Goal: Learn about a topic: Learn about a topic

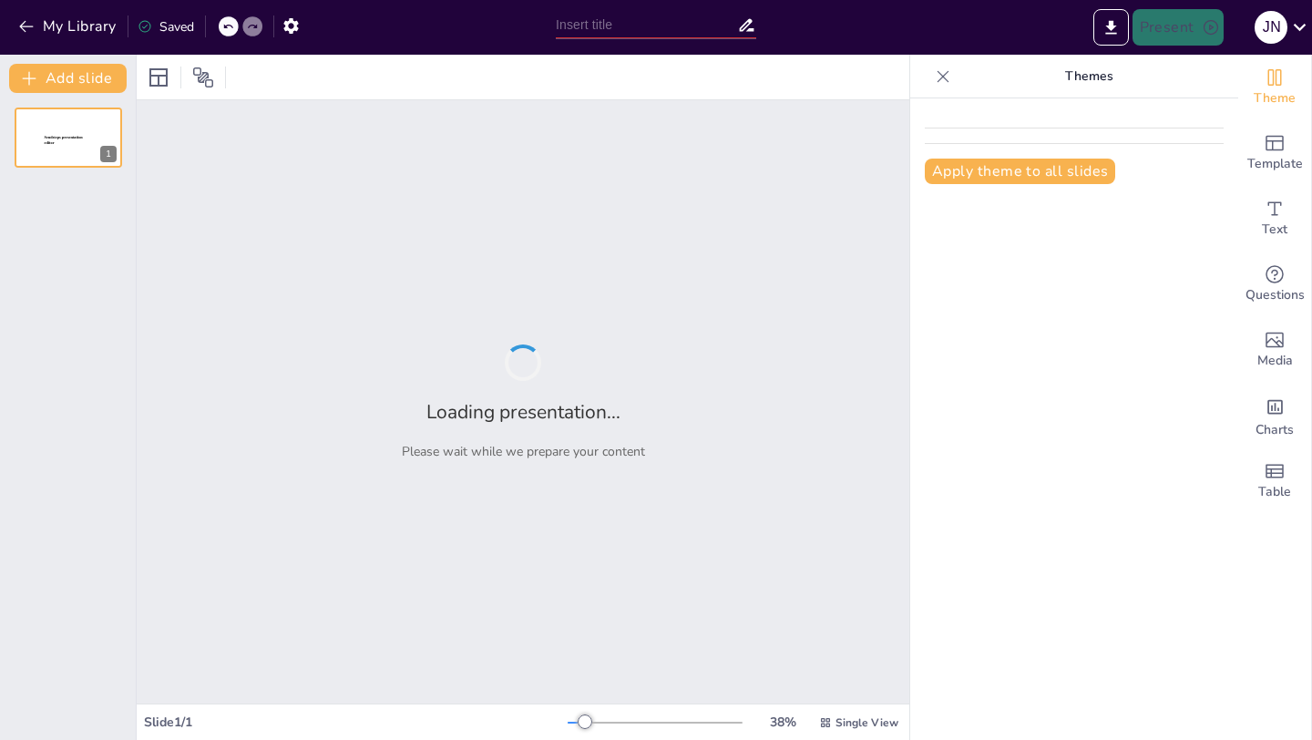
type input "Introduction to Franchising"
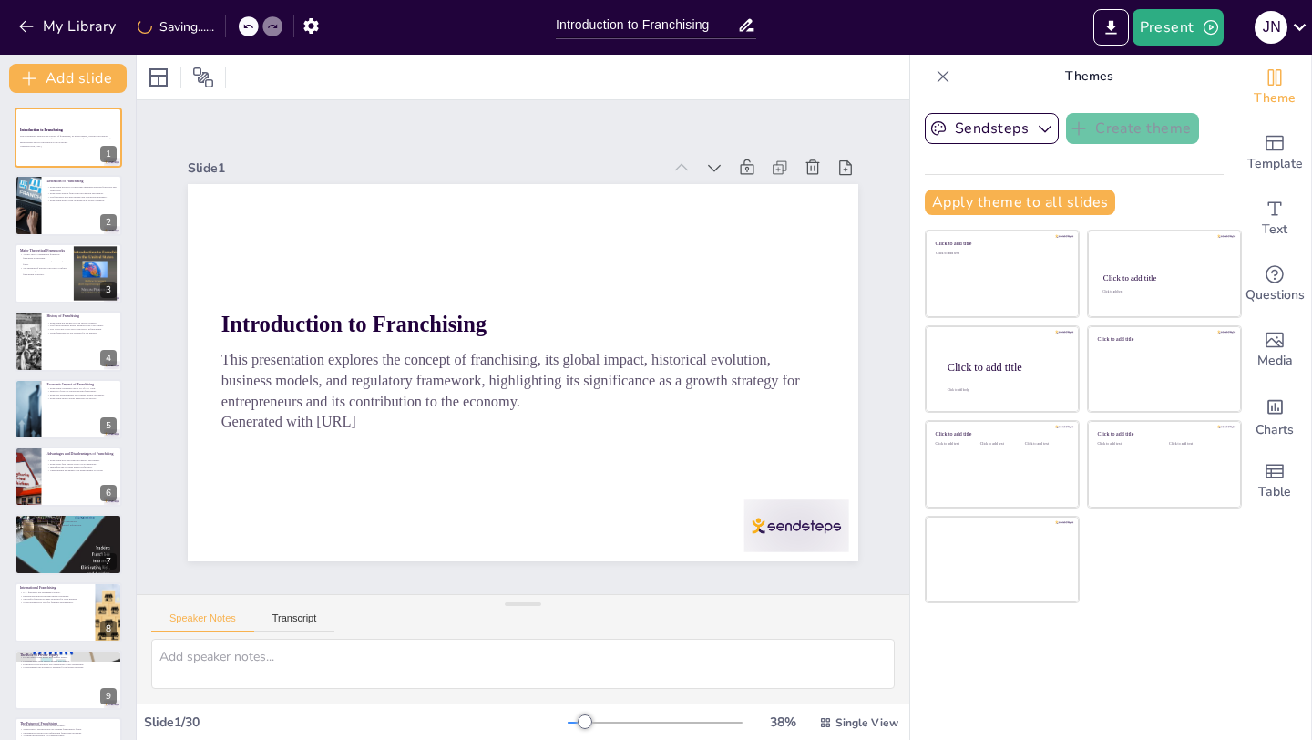
checkbox input "true"
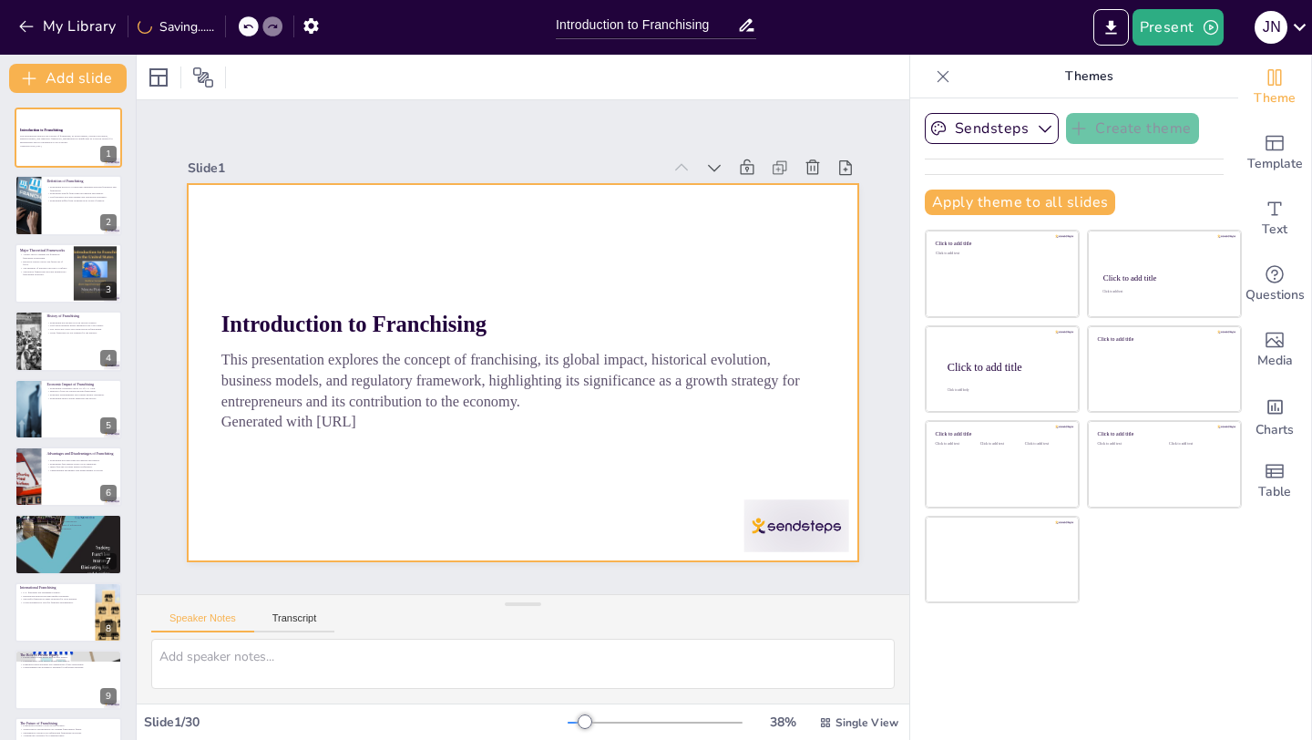
checkbox input "true"
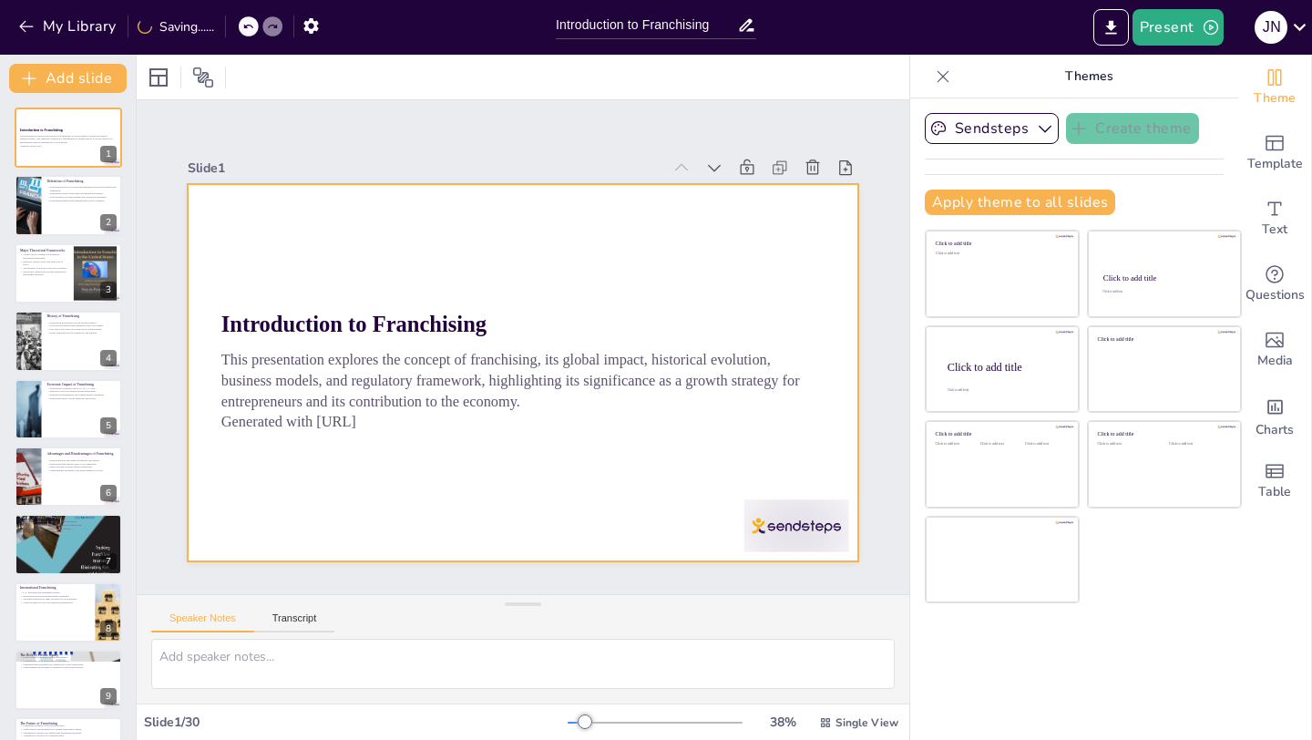
checkbox input "true"
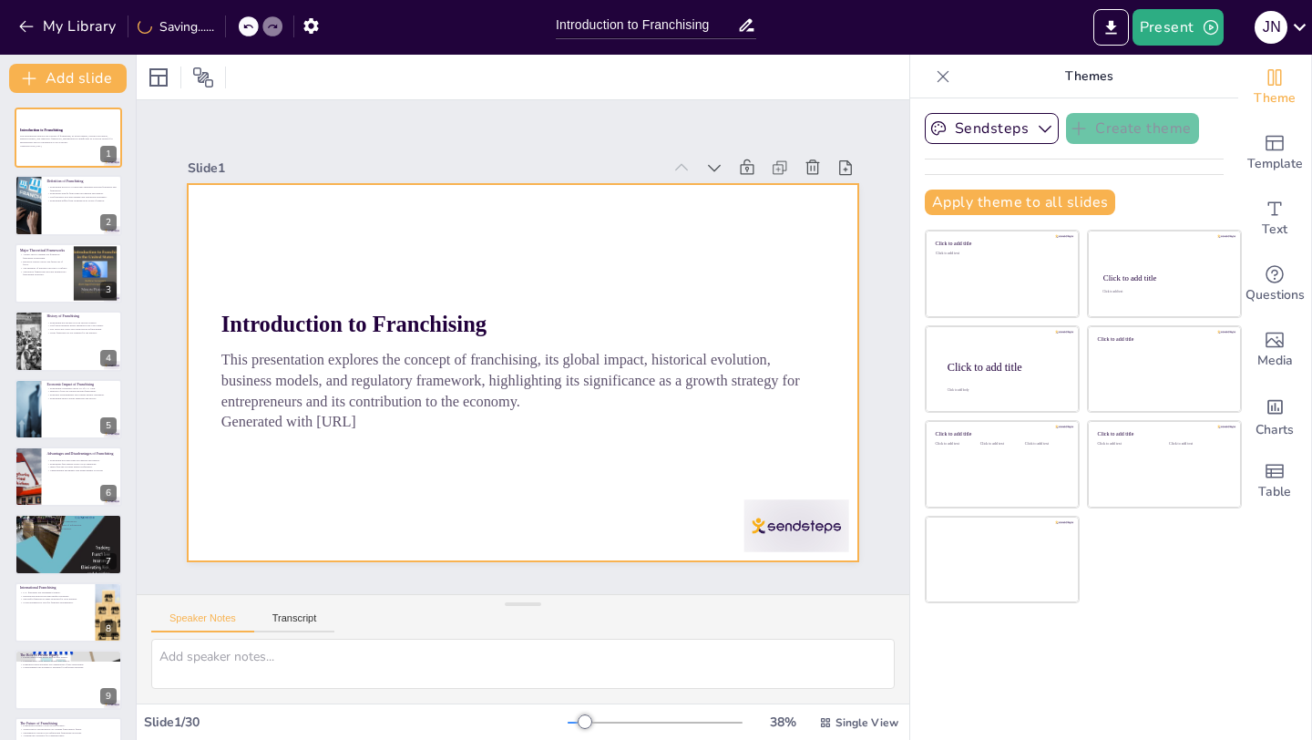
checkbox input "true"
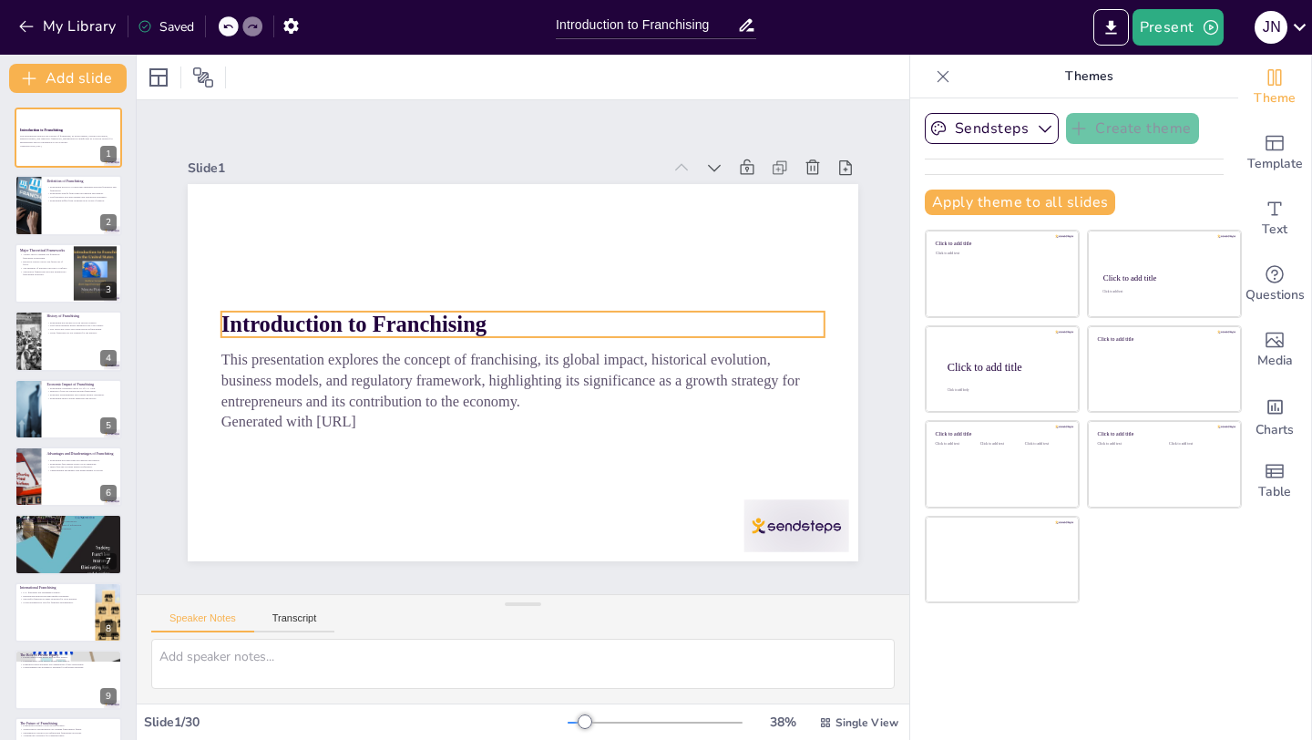
checkbox input "true"
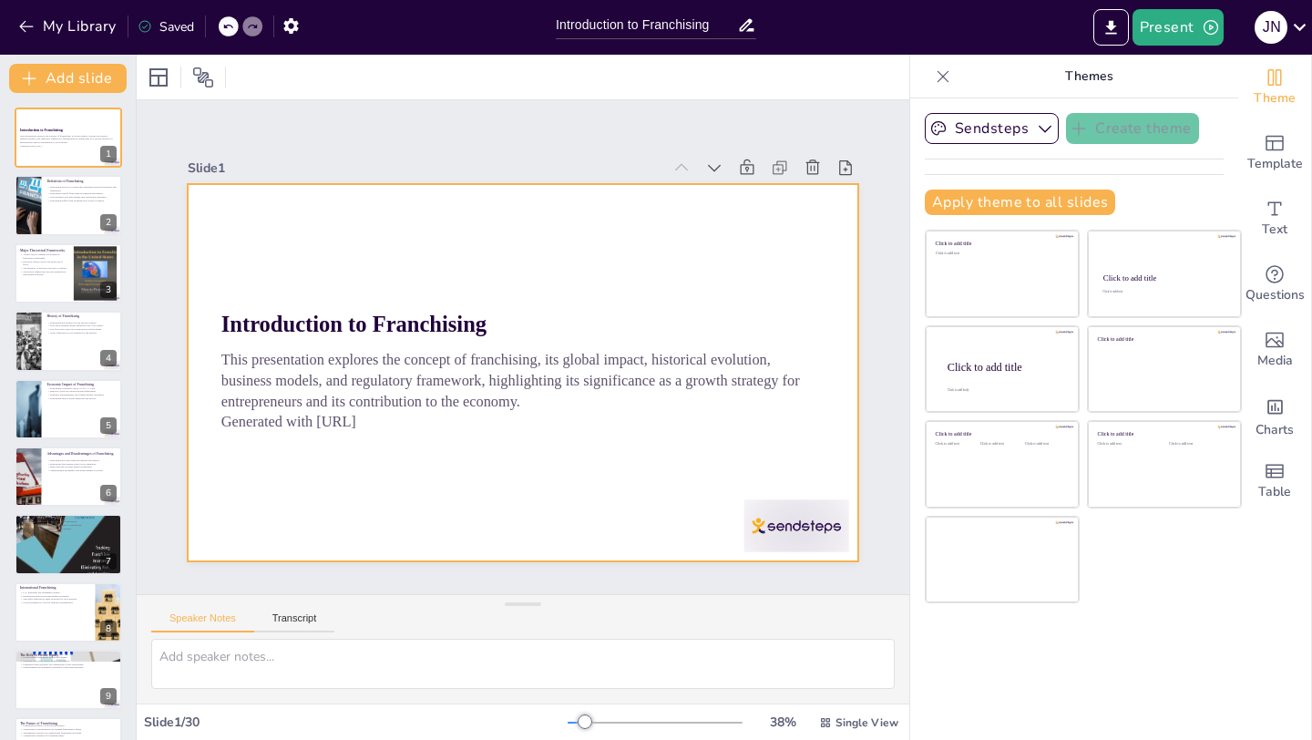
checkbox input "true"
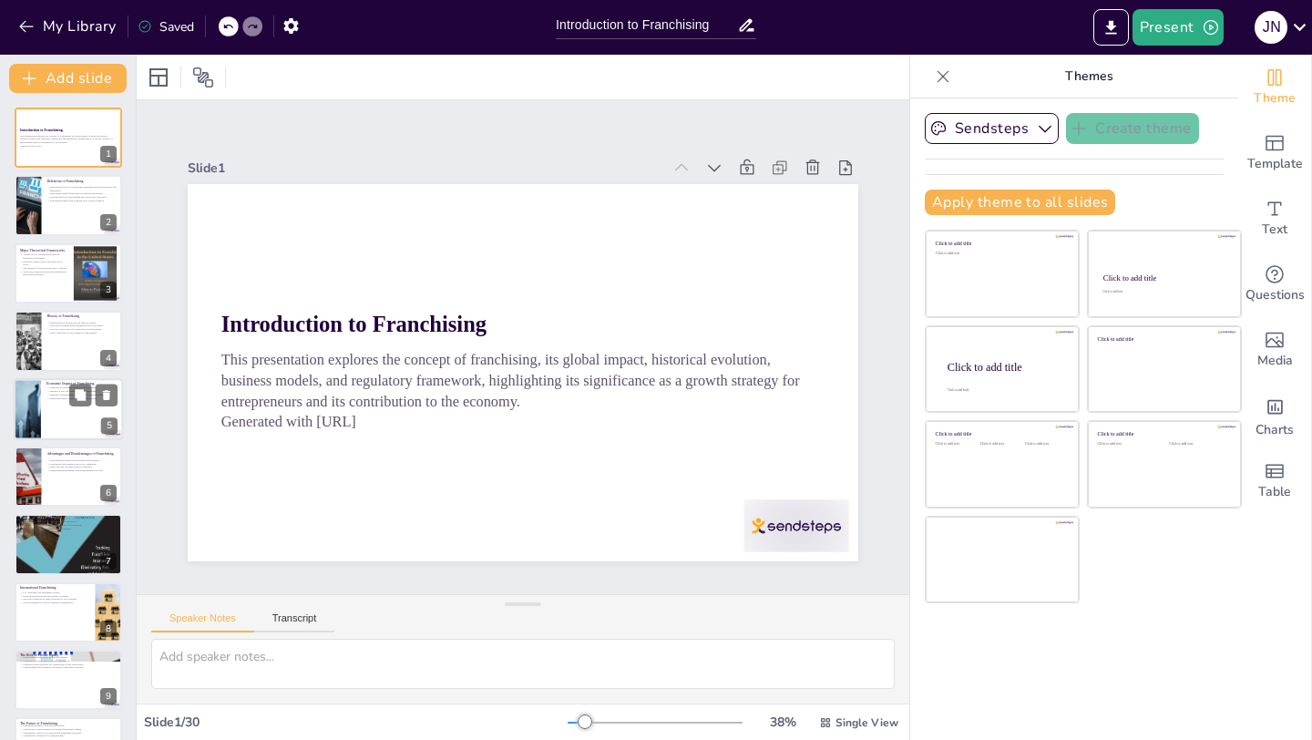
checkbox input "true"
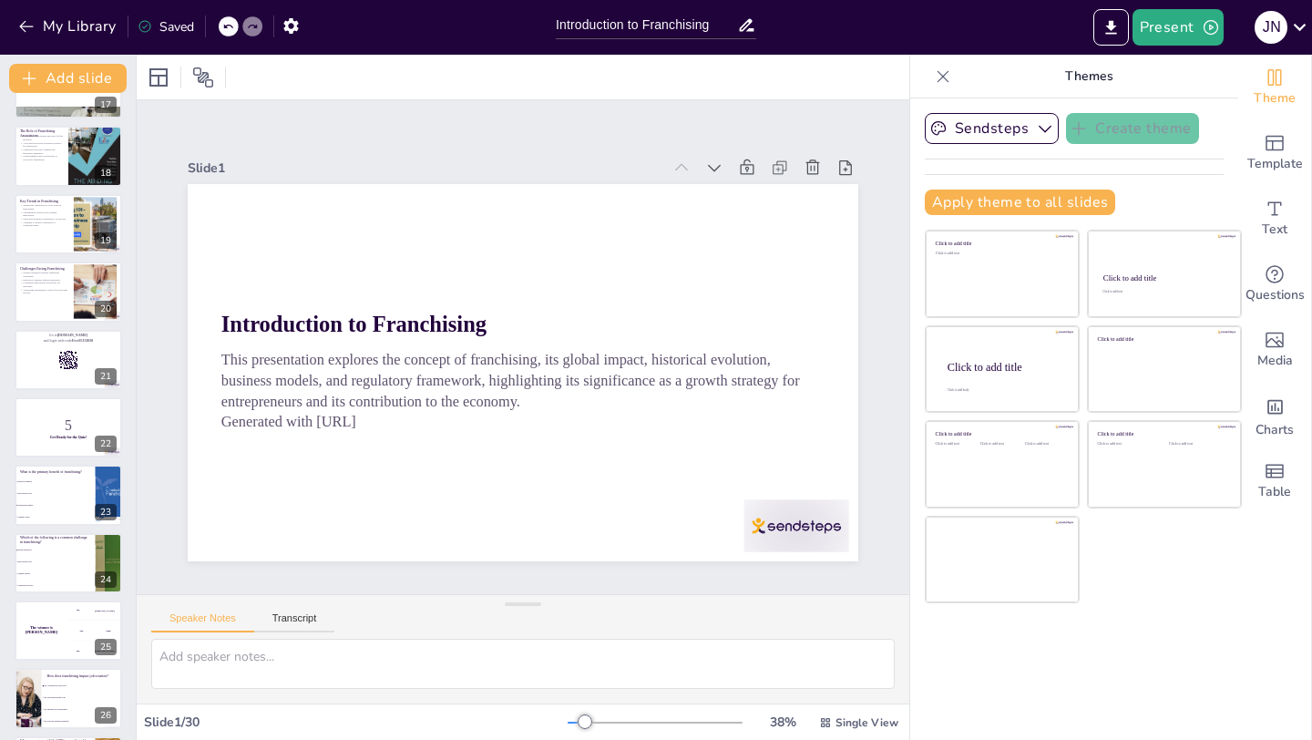
scroll to position [1408, 0]
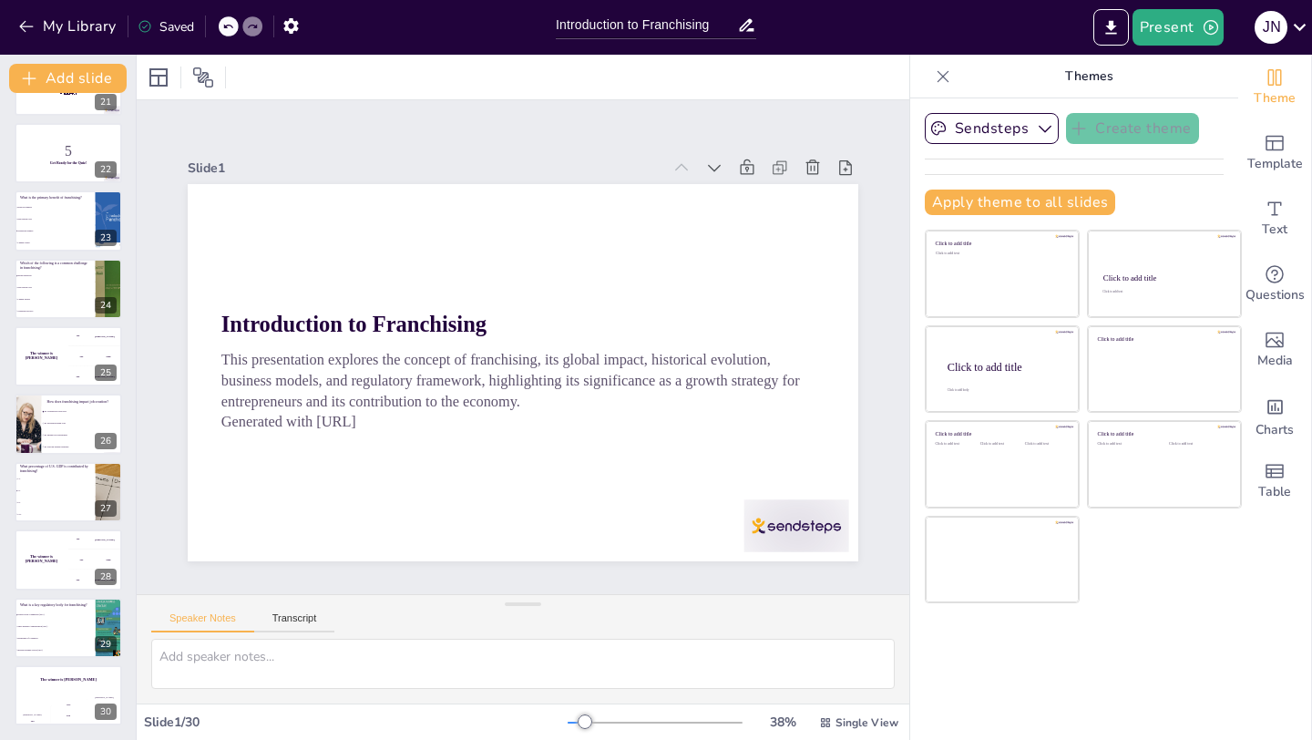
checkbox input "true"
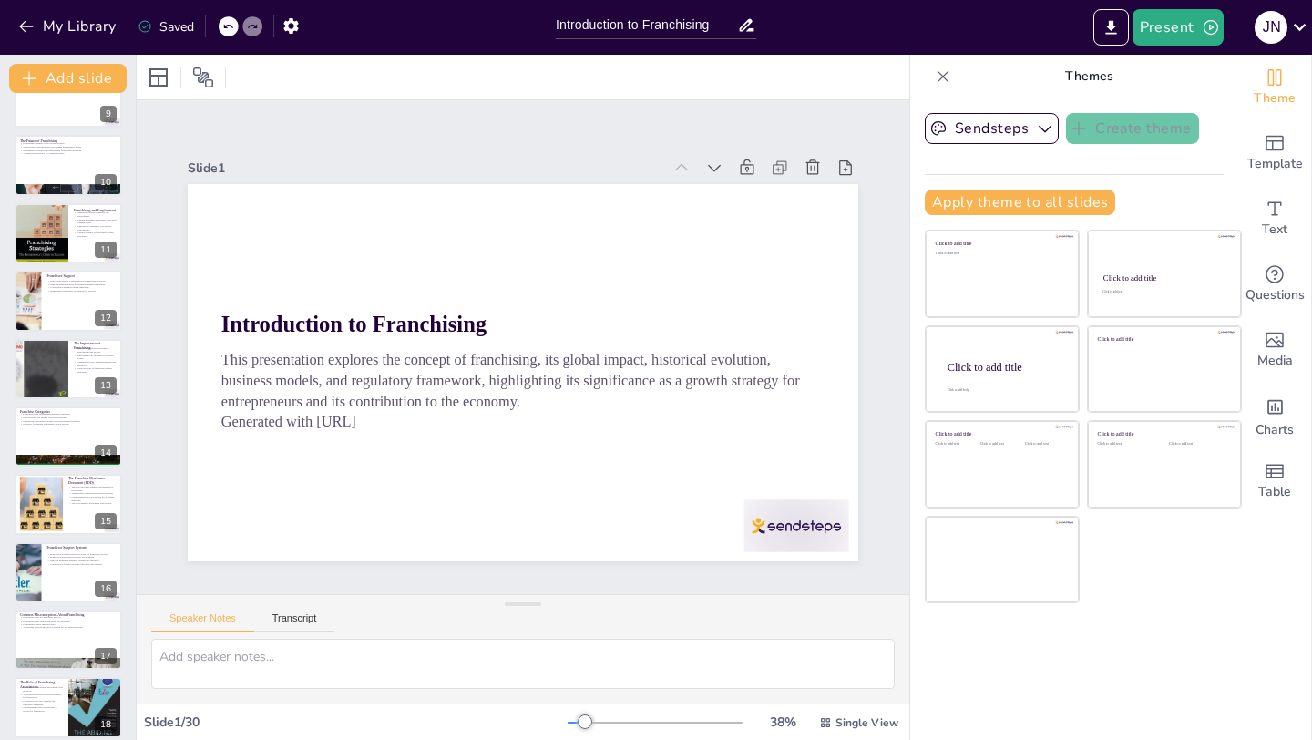
scroll to position [97, 0]
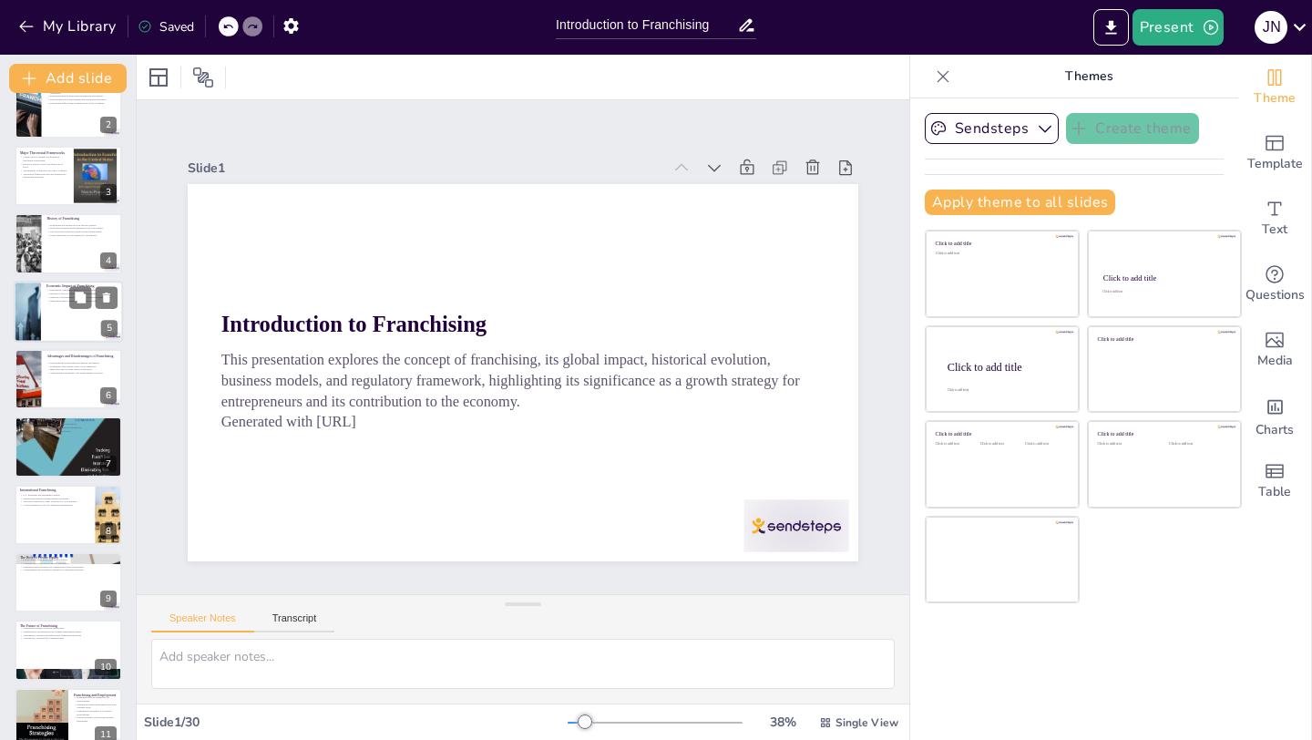
checkbox input "true"
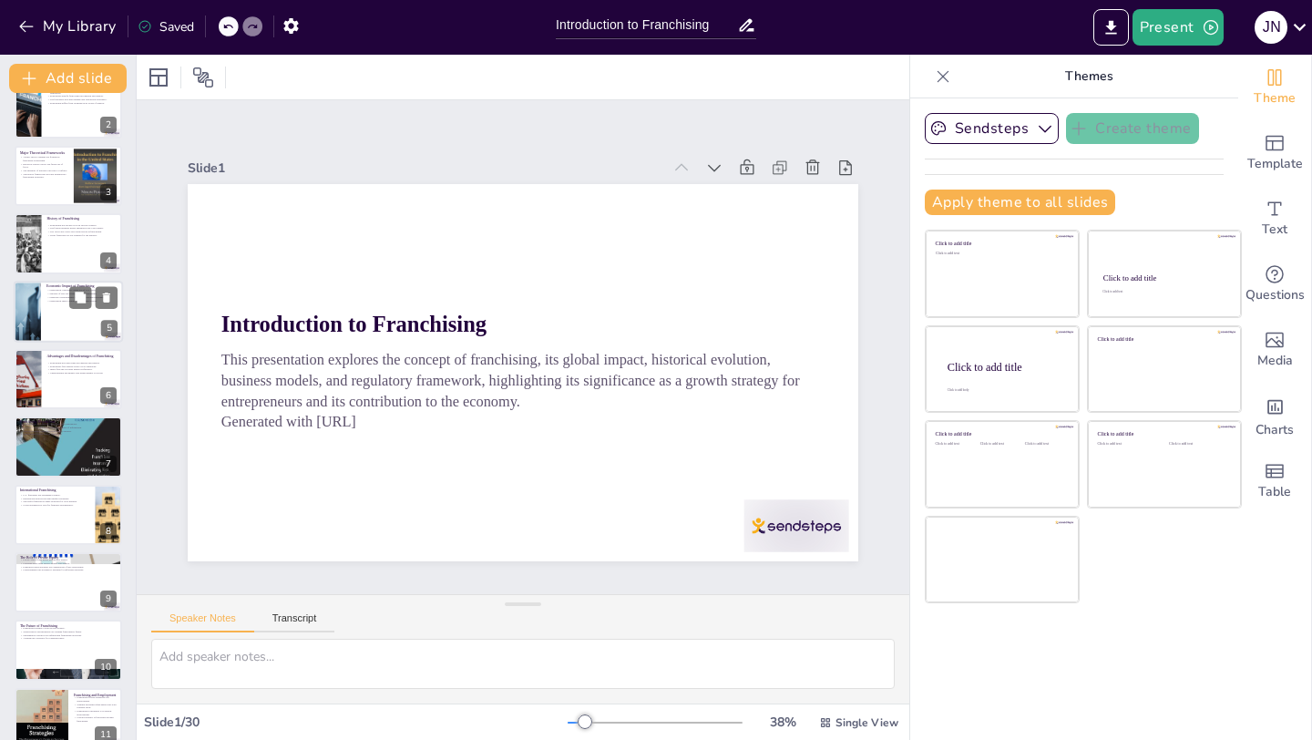
scroll to position [0, 0]
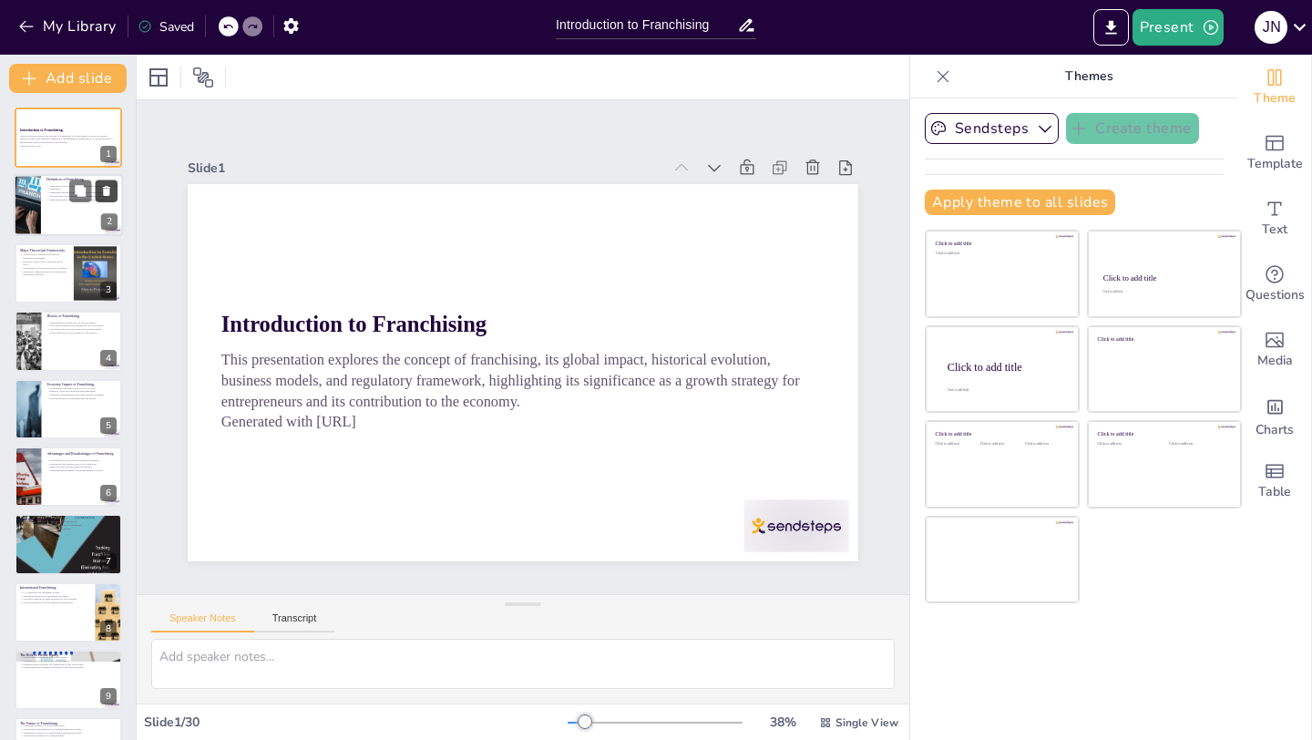
checkbox input "true"
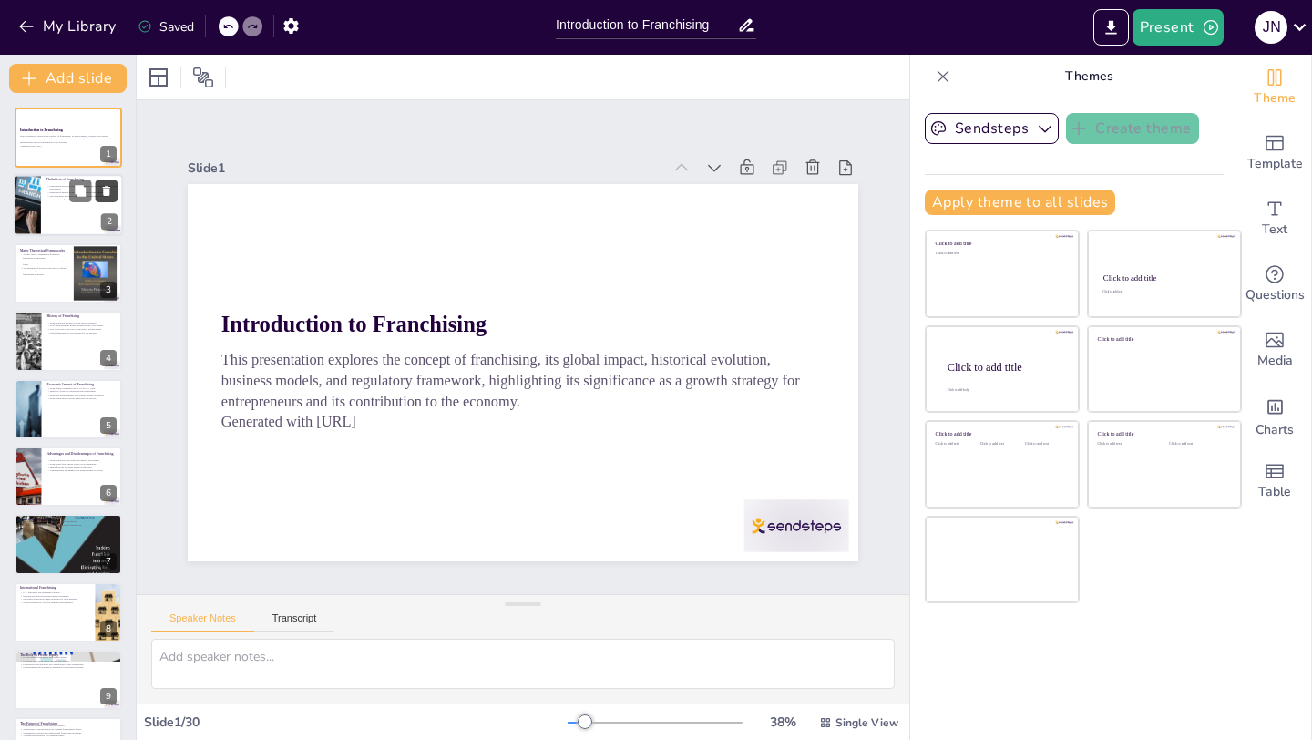
checkbox input "true"
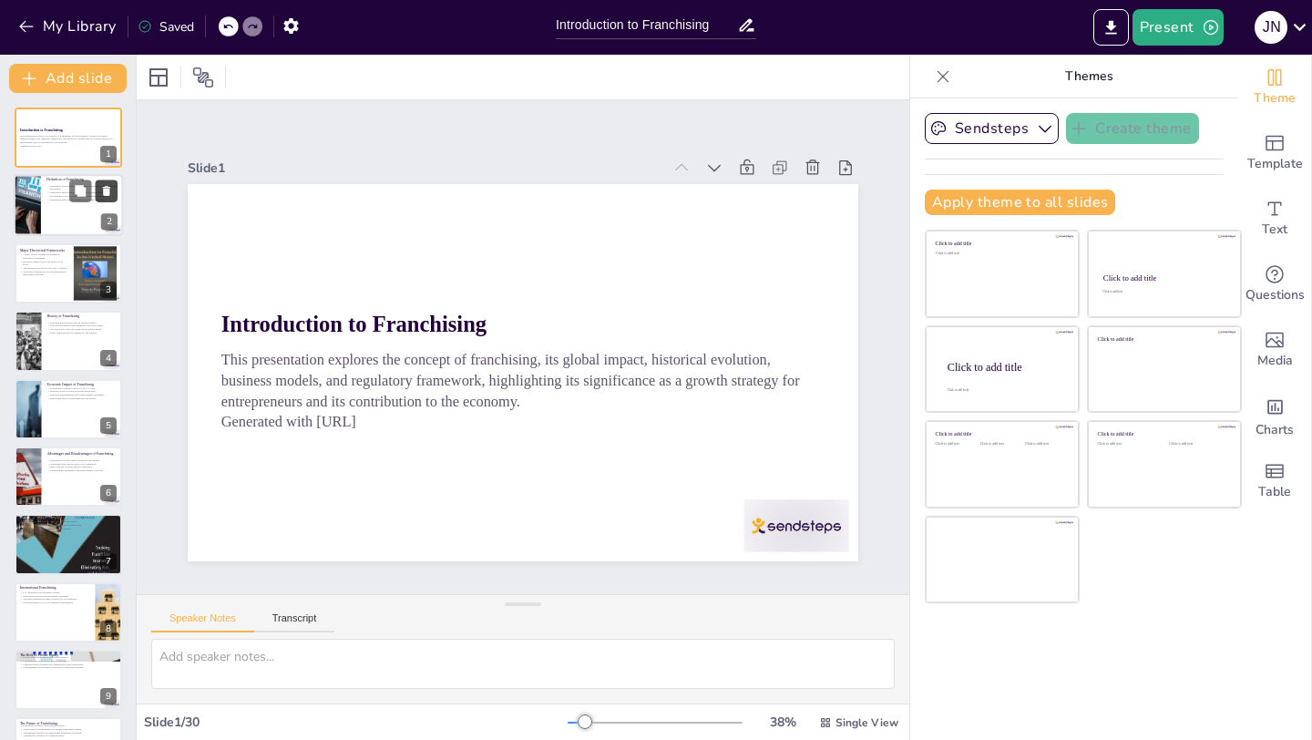
checkbox input "true"
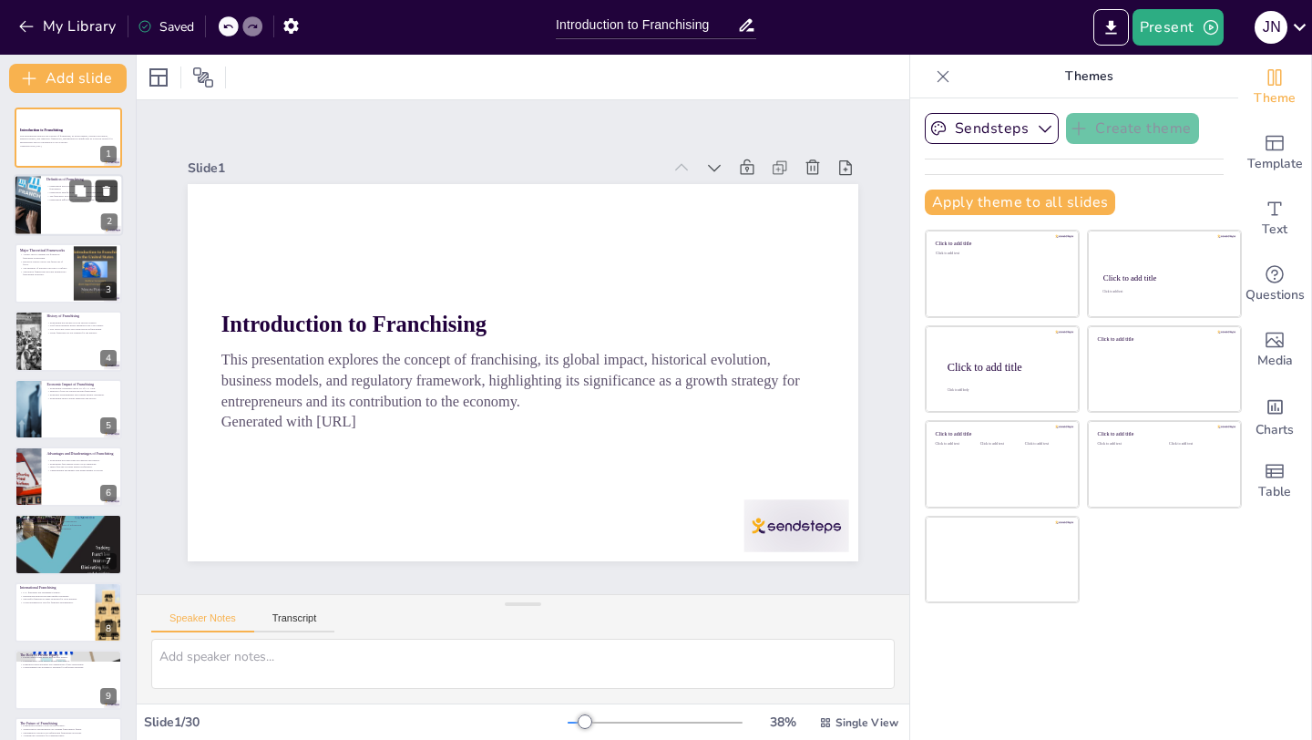
checkbox input "true"
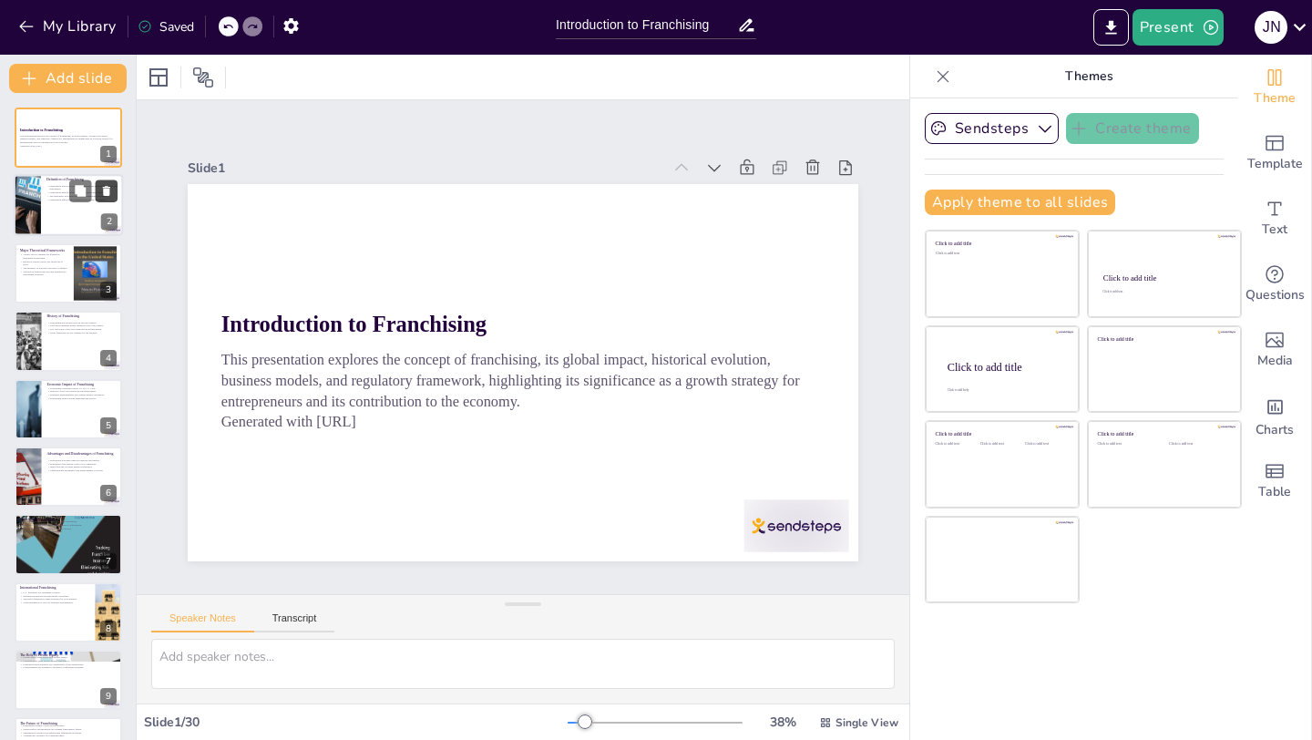
checkbox input "true"
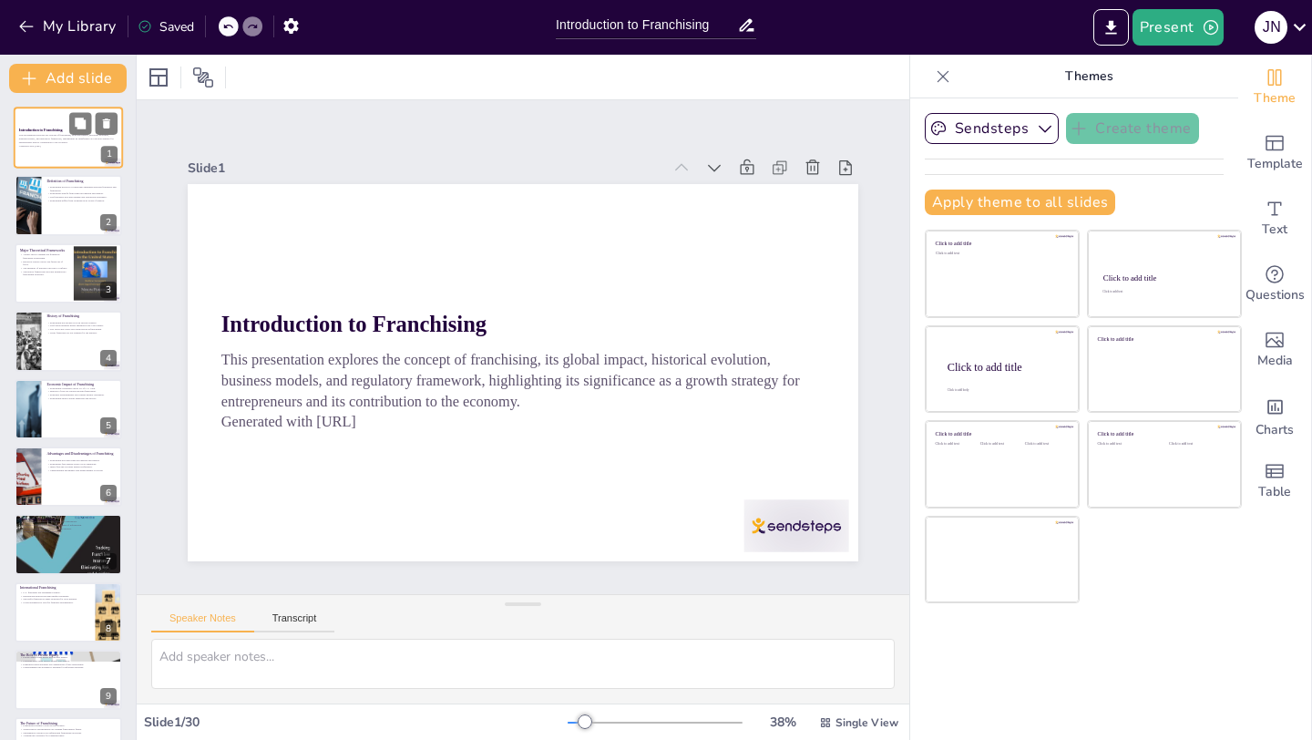
checkbox input "true"
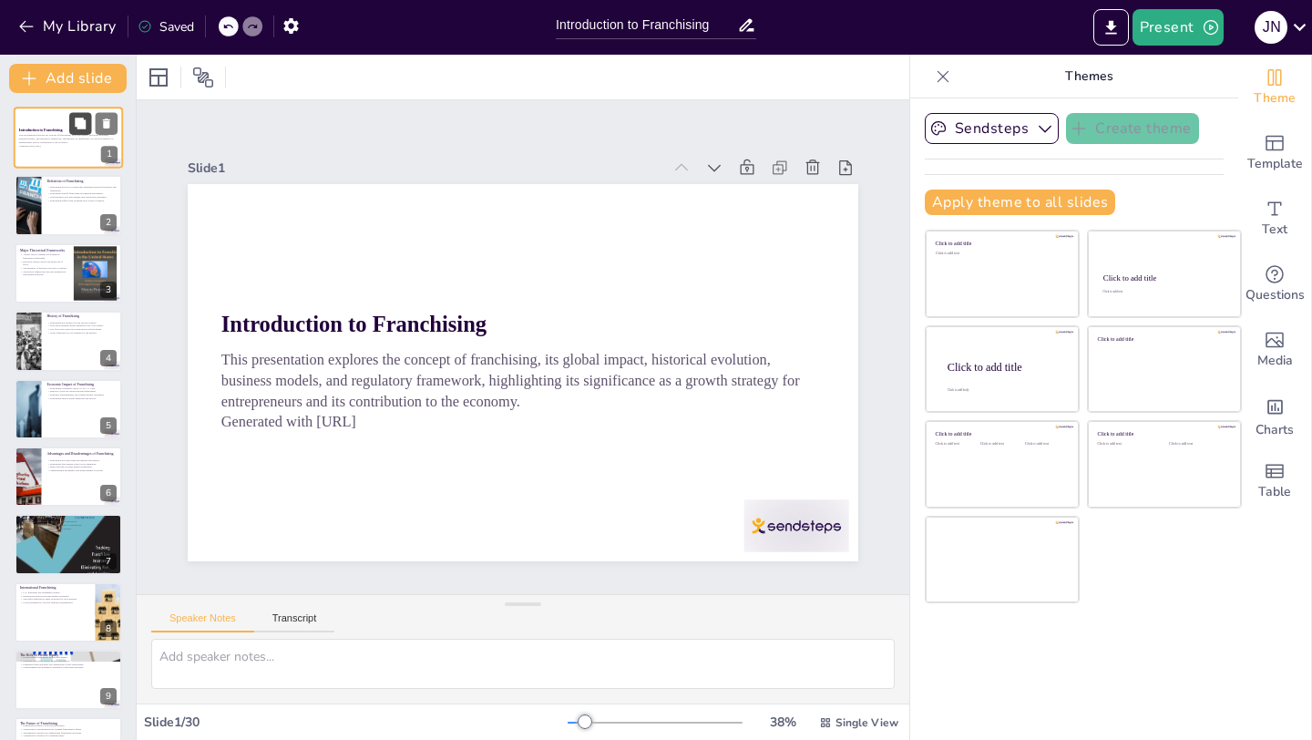
checkbox input "true"
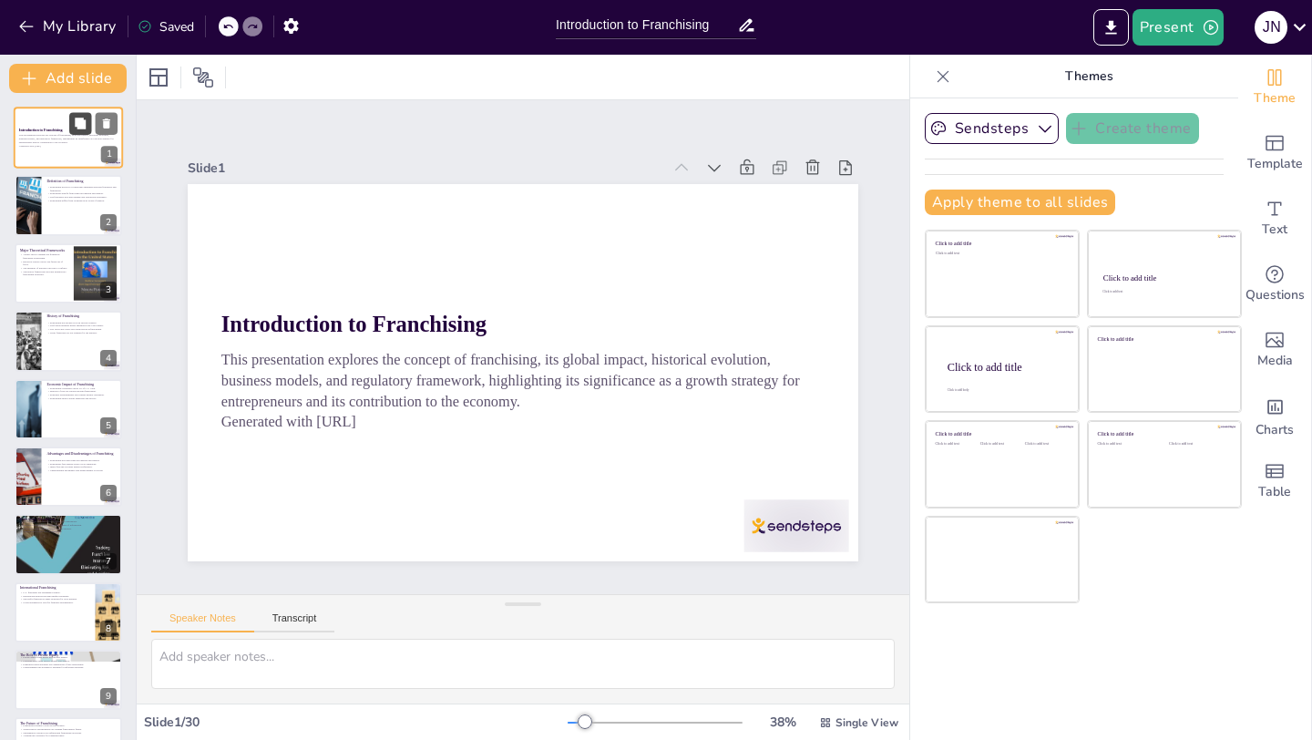
checkbox input "true"
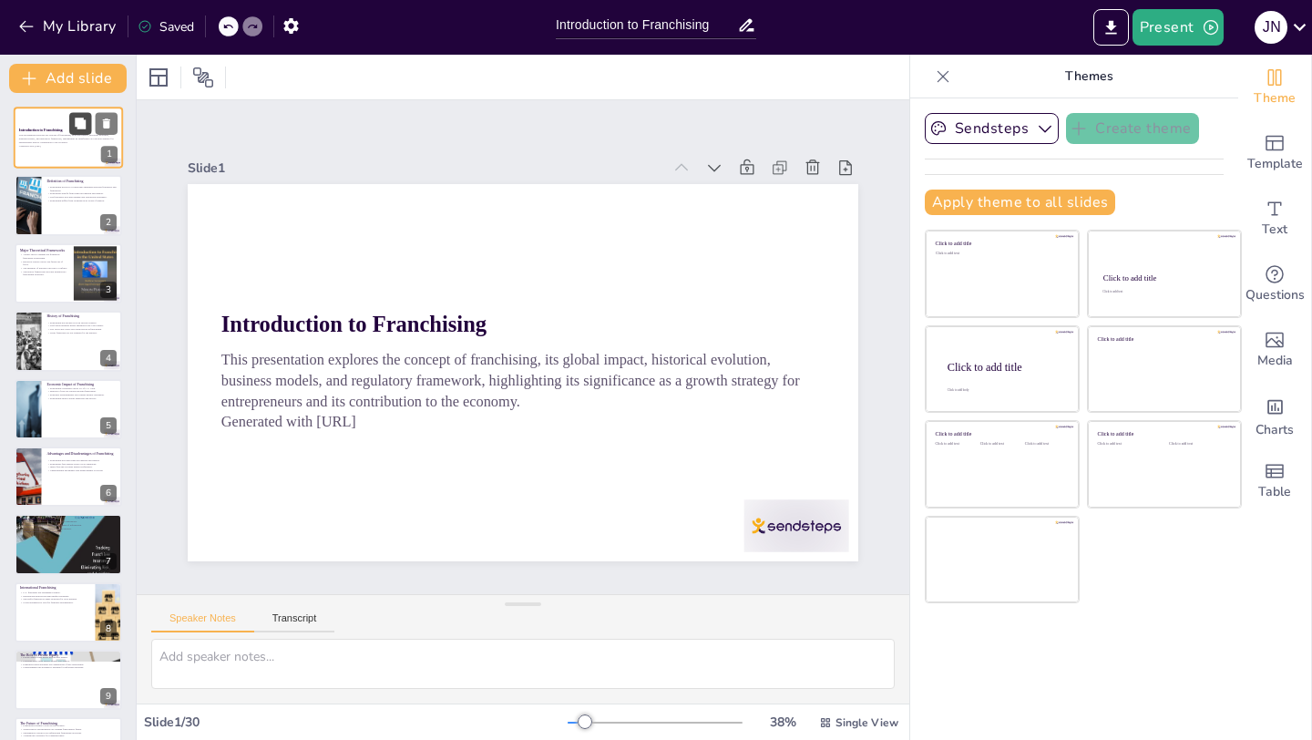
checkbox input "true"
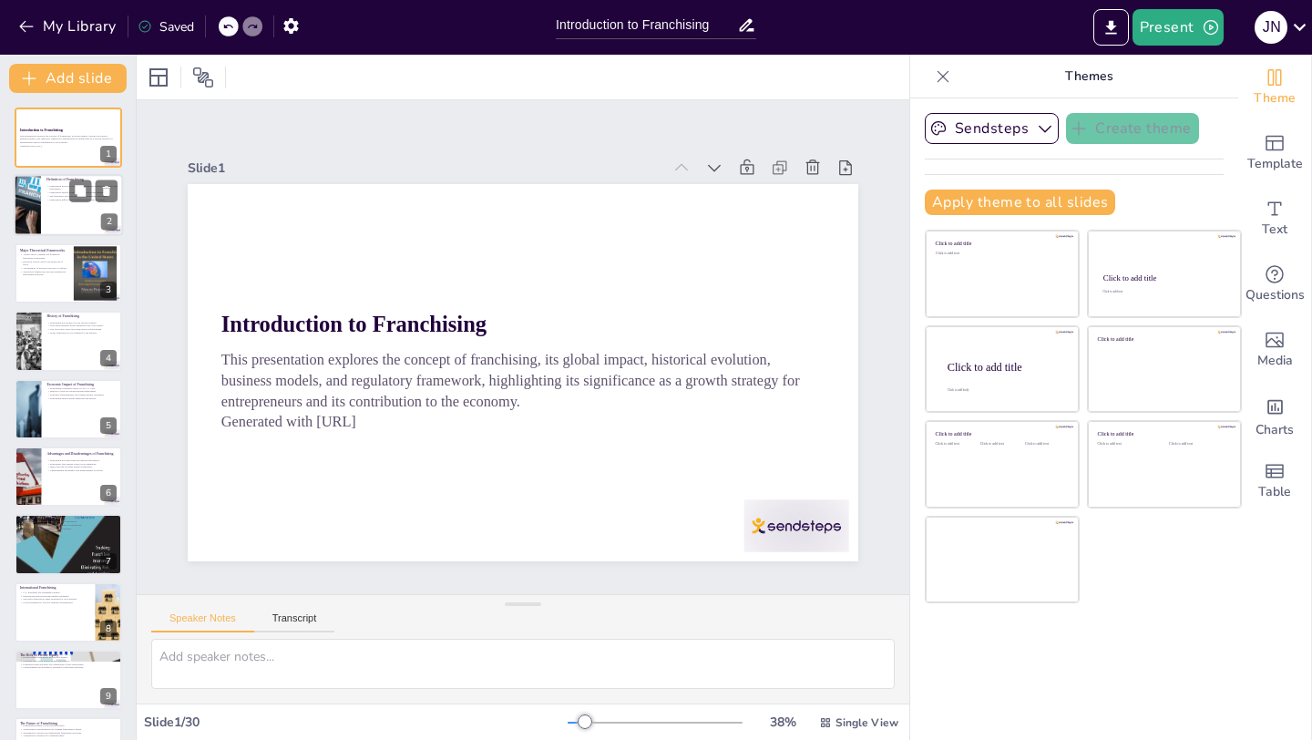
checkbox input "true"
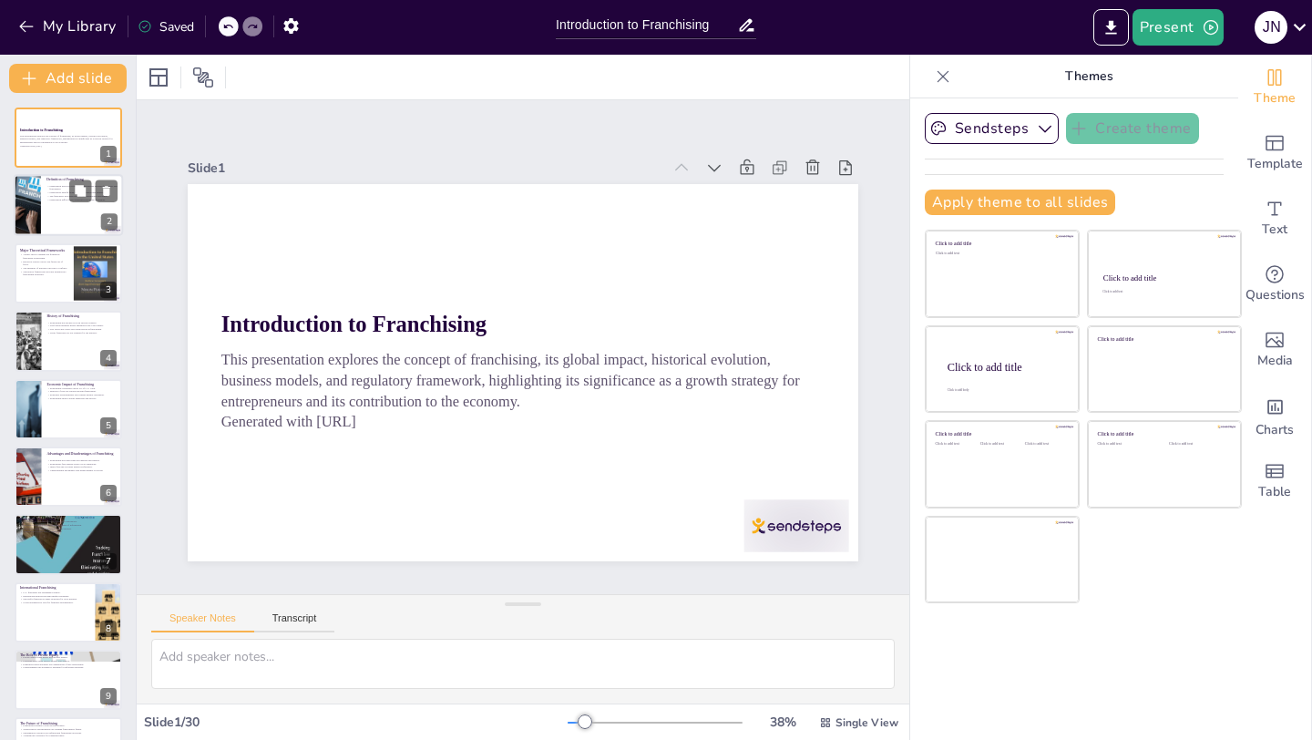
checkbox input "true"
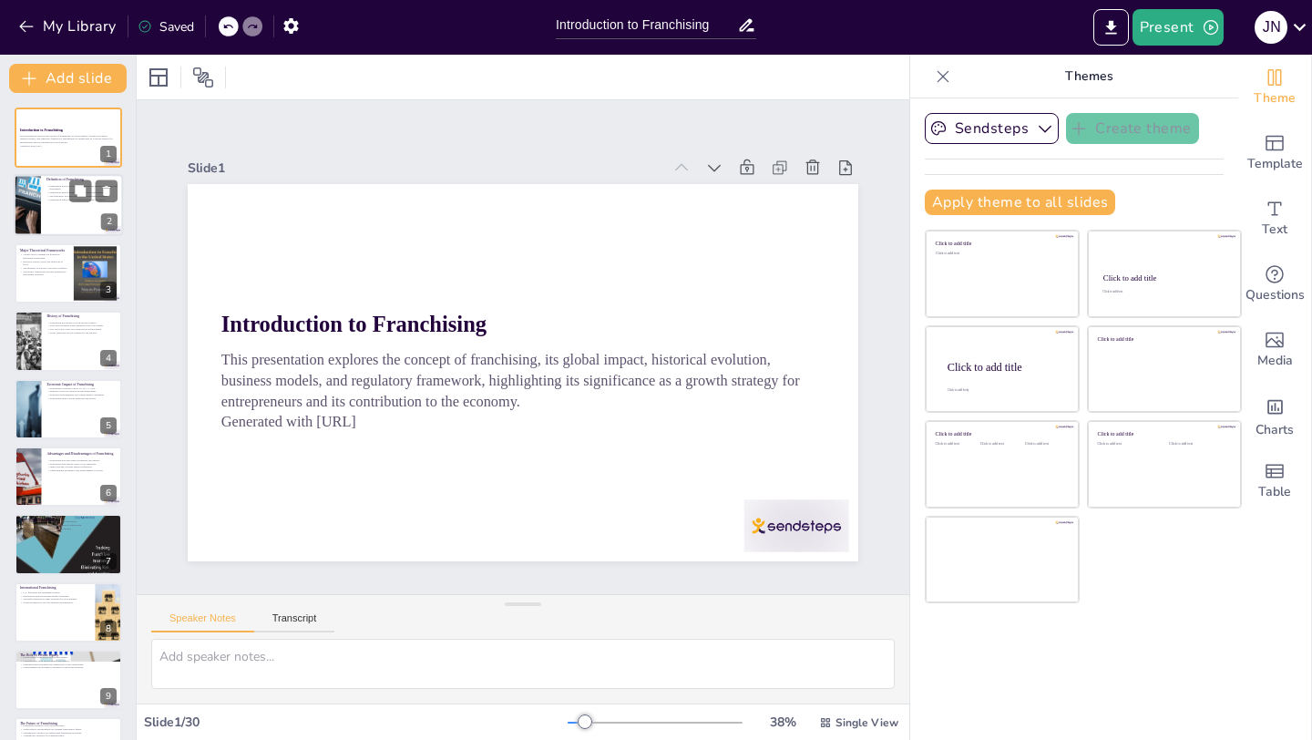
checkbox input "true"
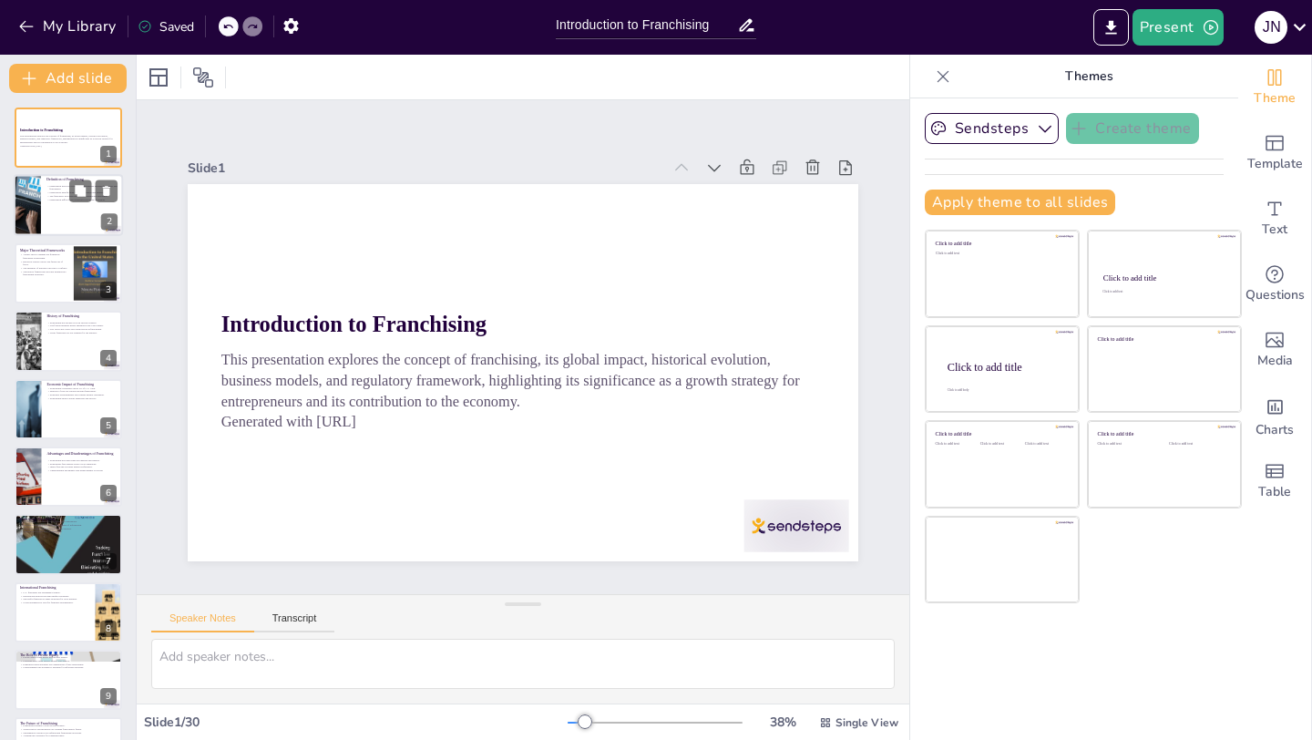
checkbox input "true"
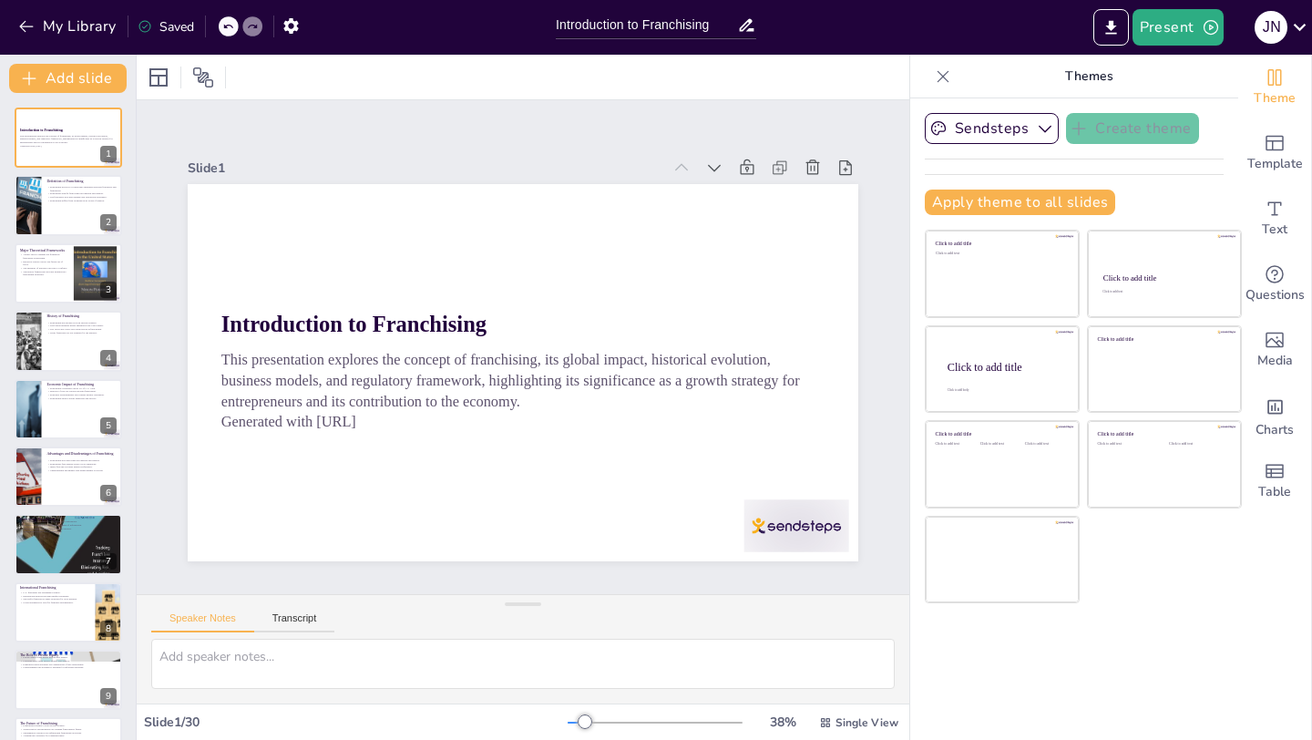
checkbox input "true"
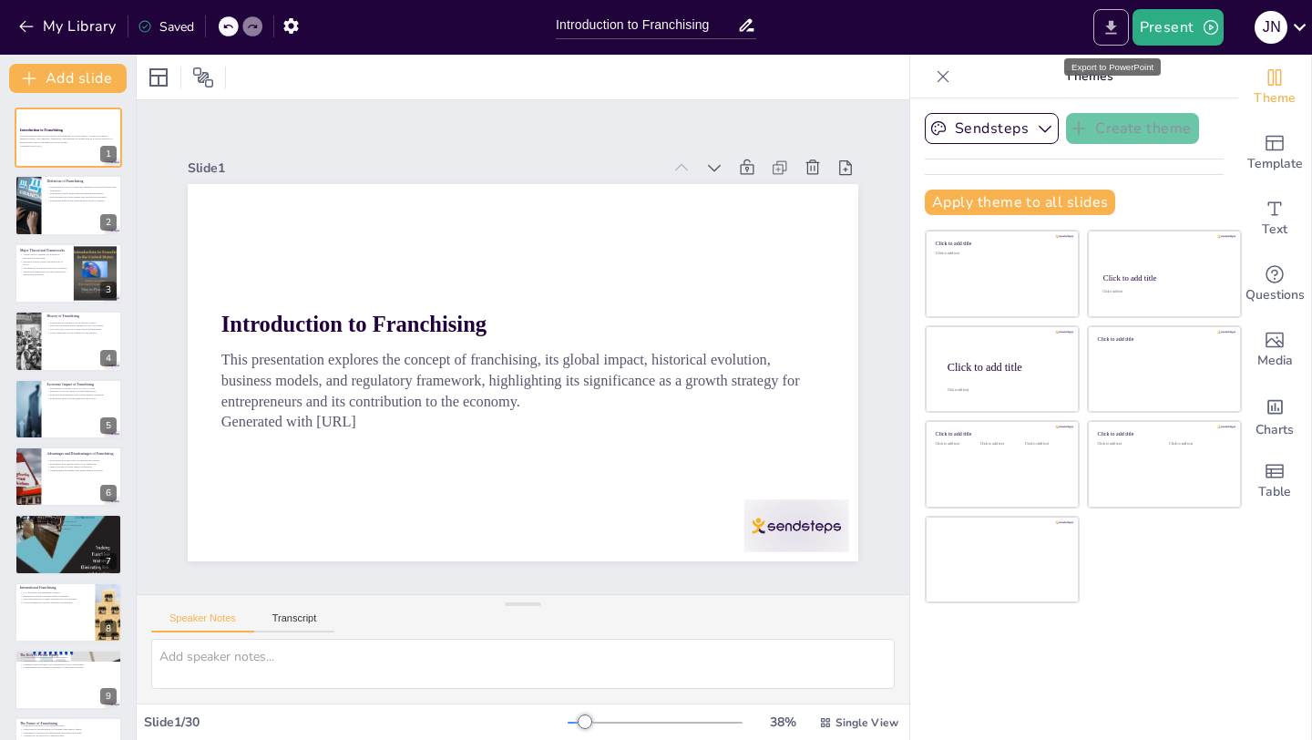
click at [1108, 31] on icon "Export to PowerPoint" at bounding box center [1110, 27] width 19 height 19
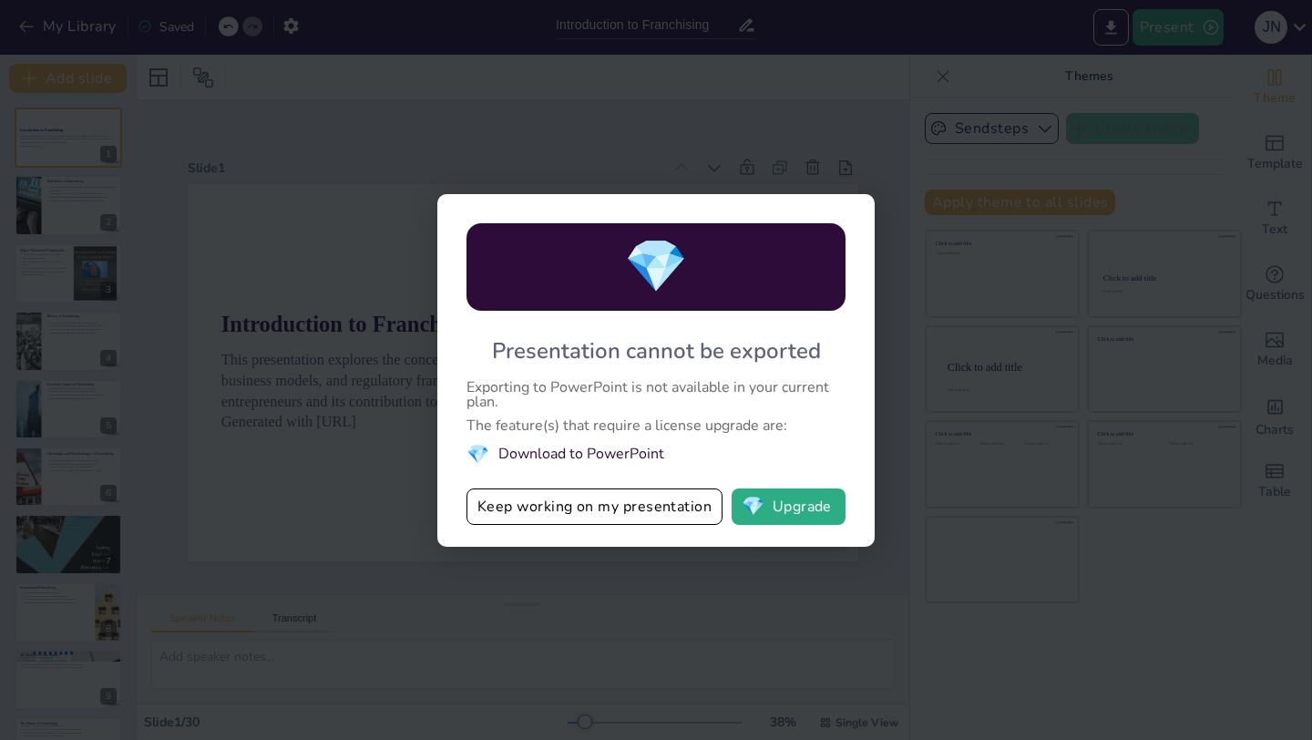
click at [527, 450] on li "💎 Download to PowerPoint" at bounding box center [655, 454] width 379 height 25
click at [588, 68] on div "💎 Presentation cannot be exported Exporting to PowerPoint is not available in y…" at bounding box center [656, 370] width 1312 height 740
click at [578, 112] on div "💎 Presentation cannot be exported Exporting to PowerPoint is not available in y…" at bounding box center [656, 370] width 1312 height 740
click at [496, 558] on div "💎 Presentation cannot be exported Exporting to PowerPoint is not available in y…" at bounding box center [656, 370] width 1312 height 740
click at [355, 493] on div "💎 Presentation cannot be exported Exporting to PowerPoint is not available in y…" at bounding box center [656, 370] width 1312 height 740
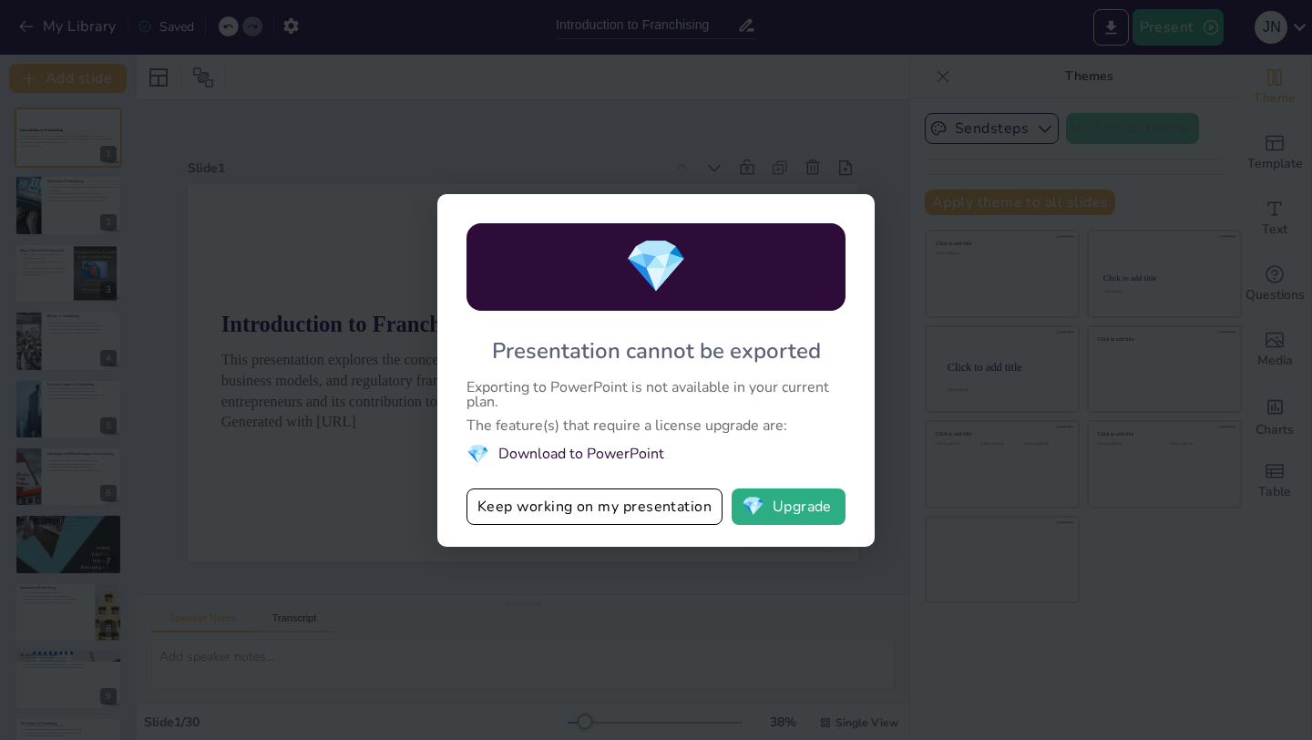
click at [824, 108] on div "💎 Presentation cannot be exported Exporting to PowerPoint is not available in y…" at bounding box center [656, 370] width 1312 height 740
click at [706, 497] on button "Keep working on my presentation" at bounding box center [594, 506] width 256 height 36
checkbox input "true"
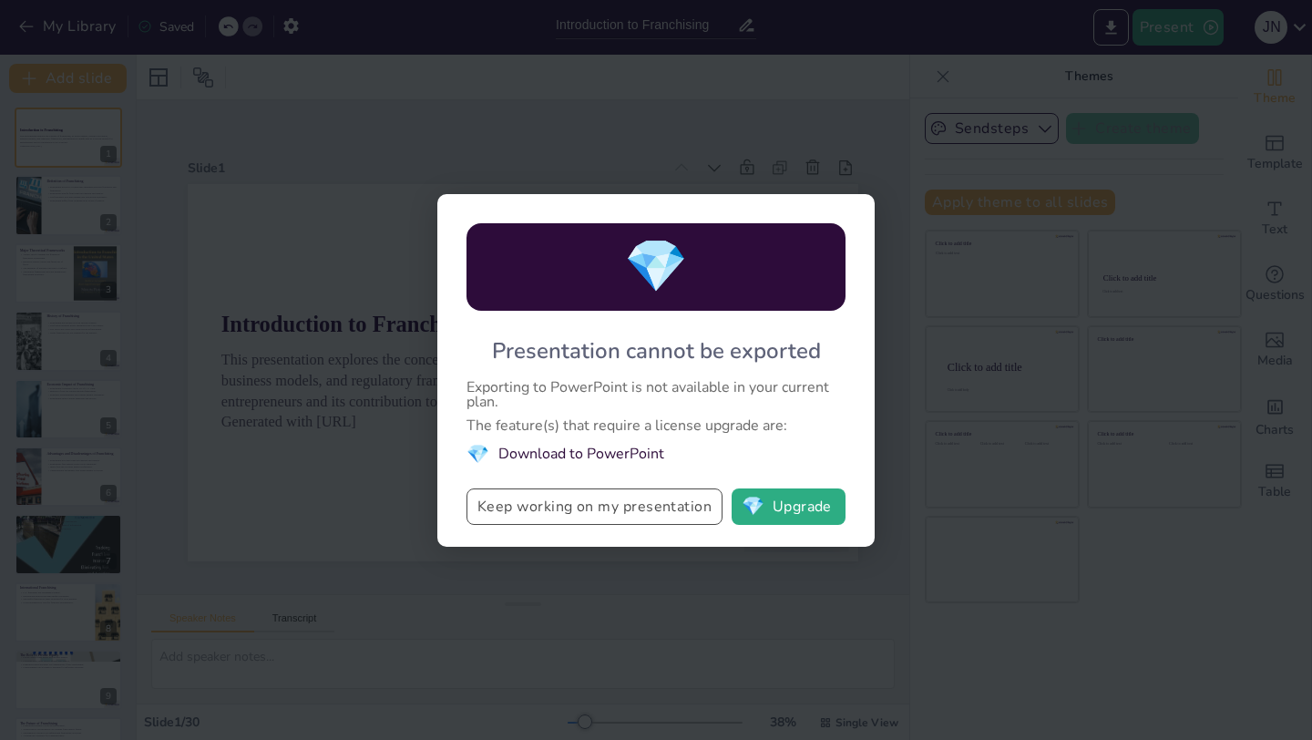
checkbox input "true"
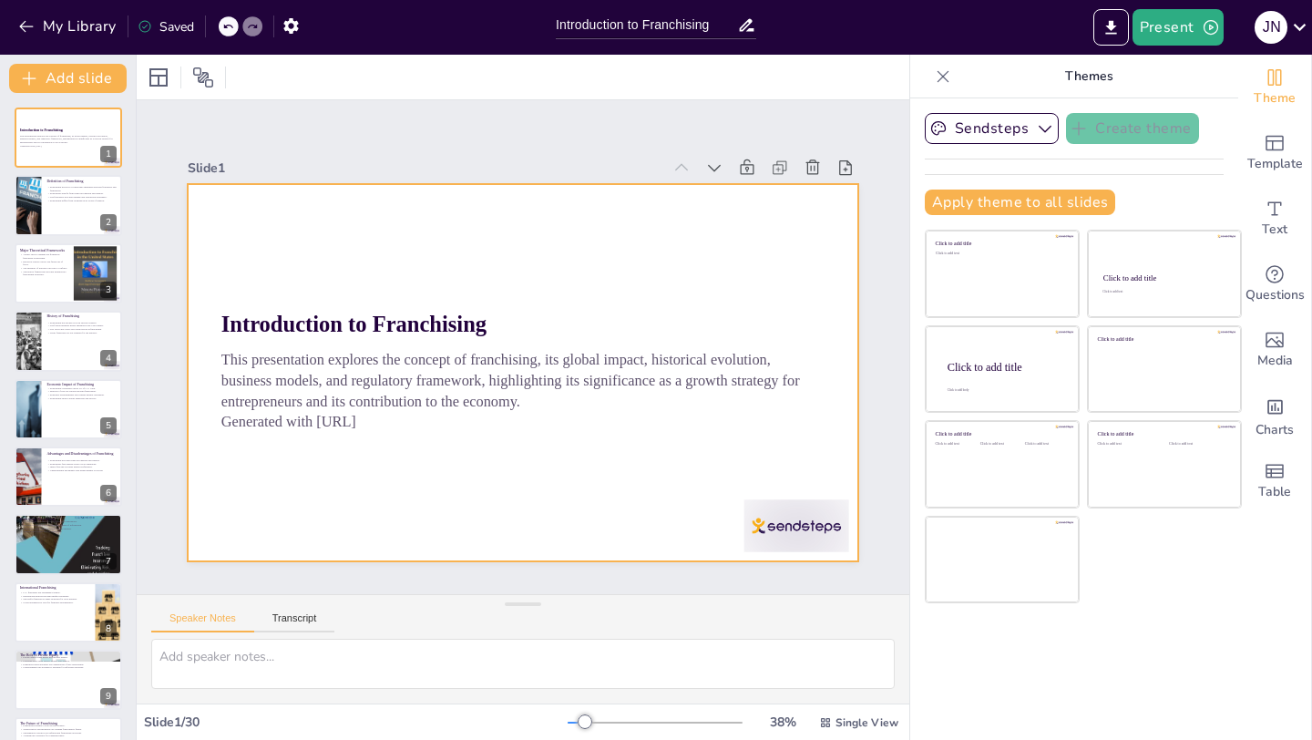
checkbox input "true"
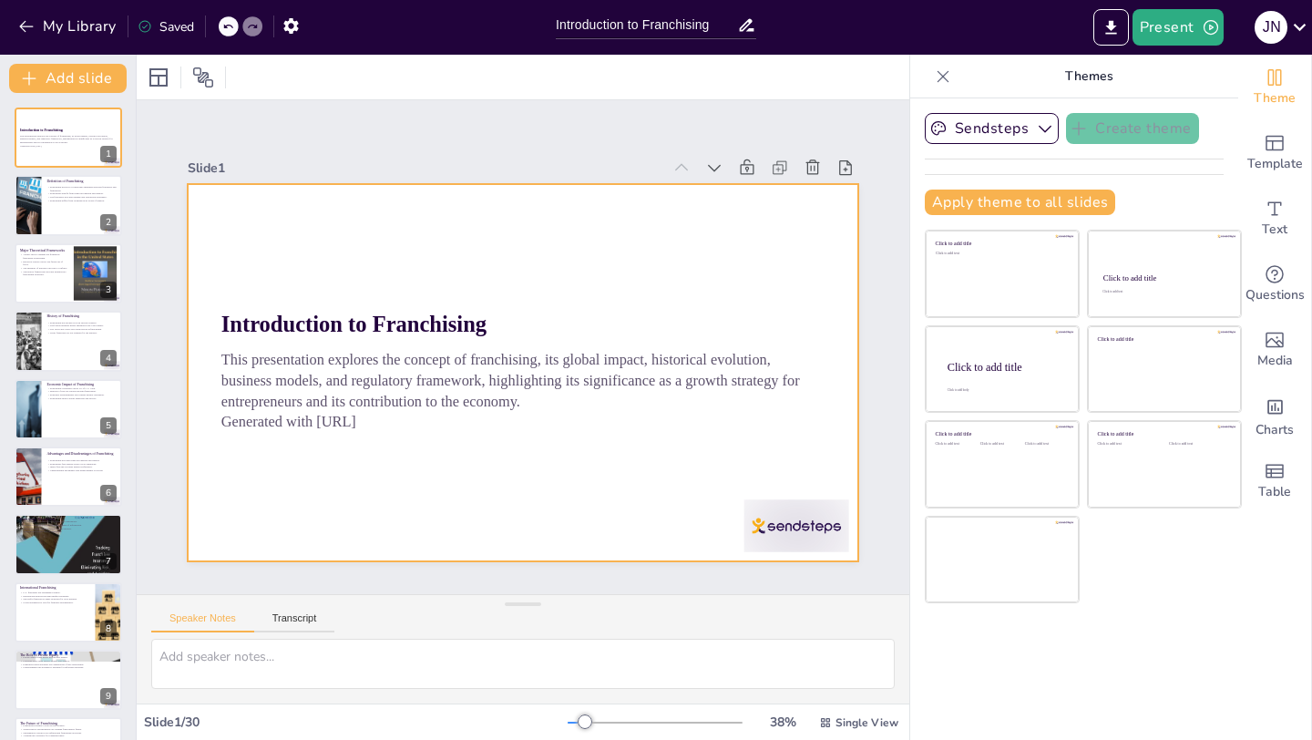
checkbox input "true"
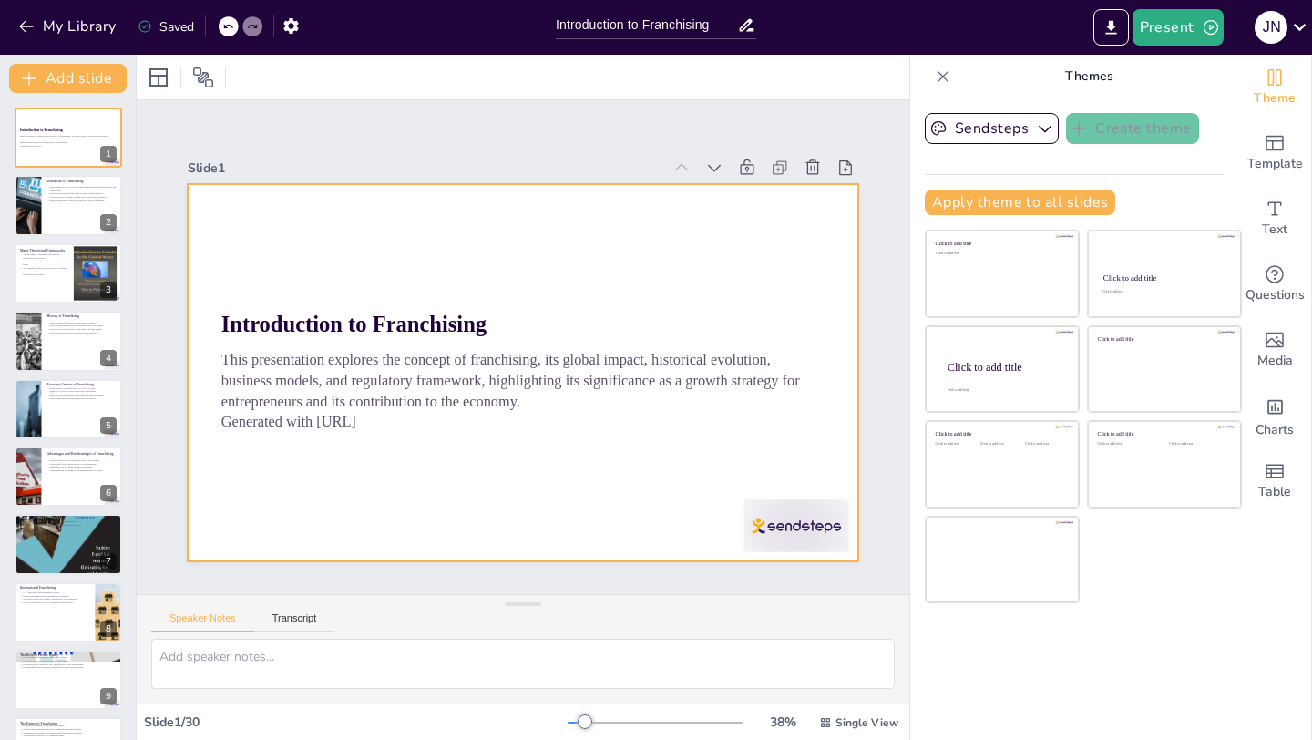
checkbox input "true"
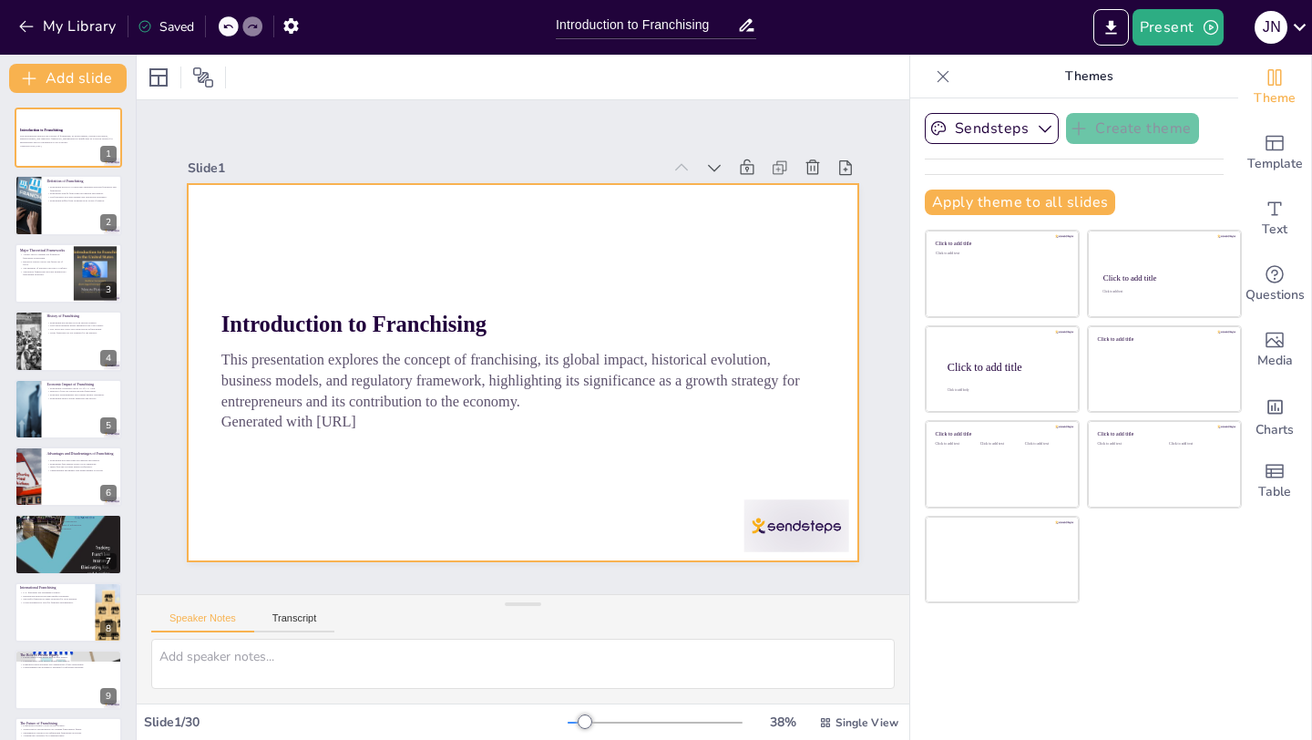
checkbox input "true"
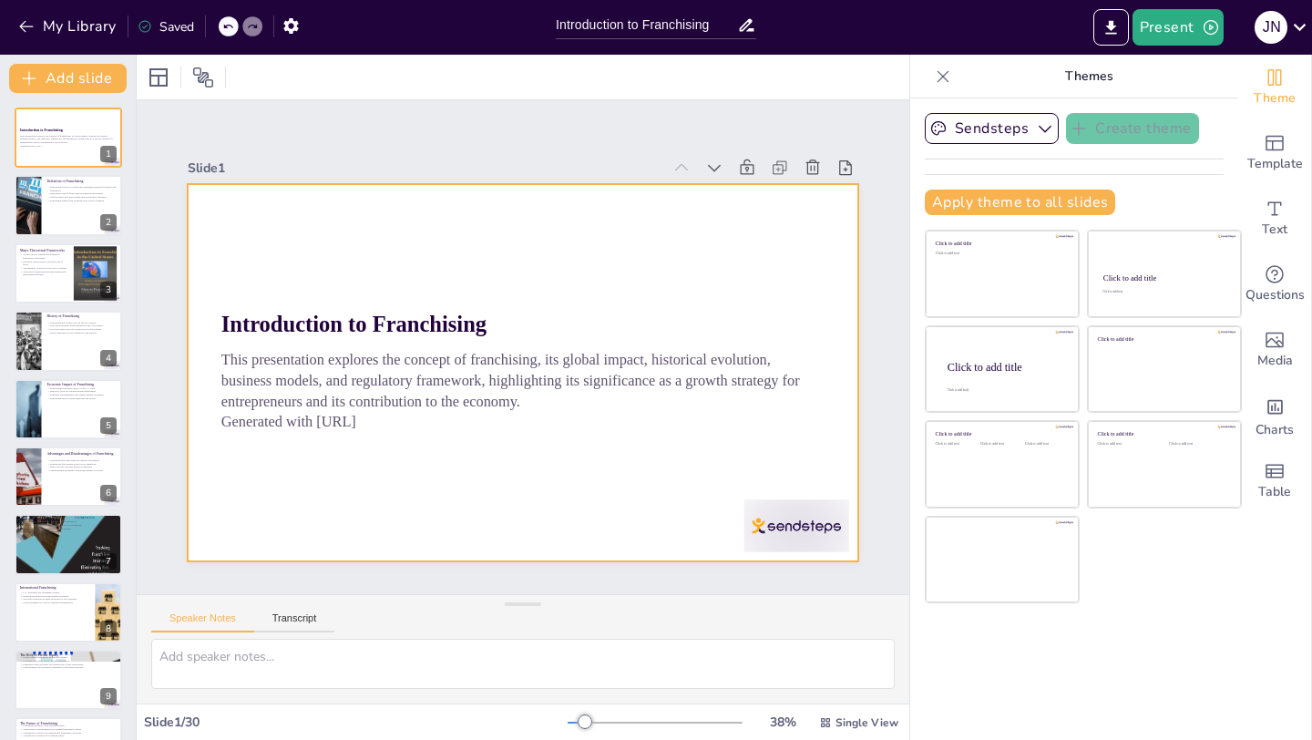
checkbox input "true"
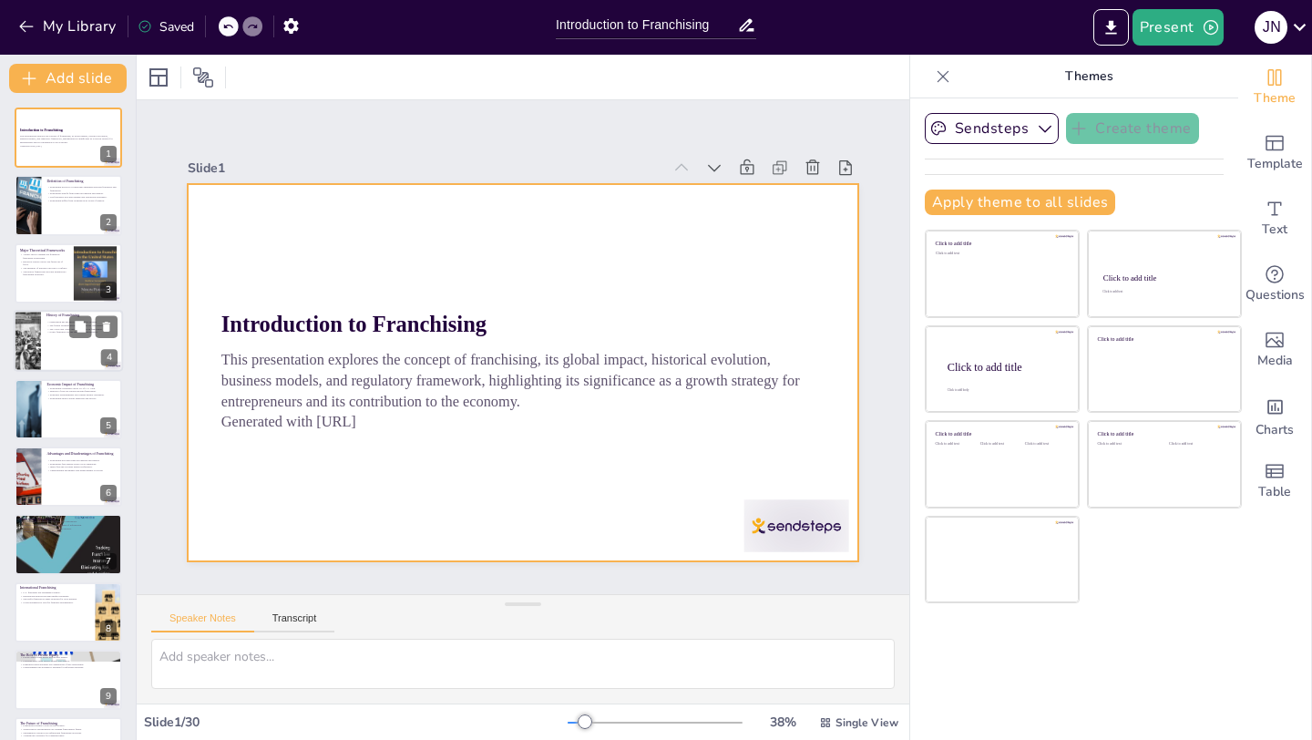
checkbox input "true"
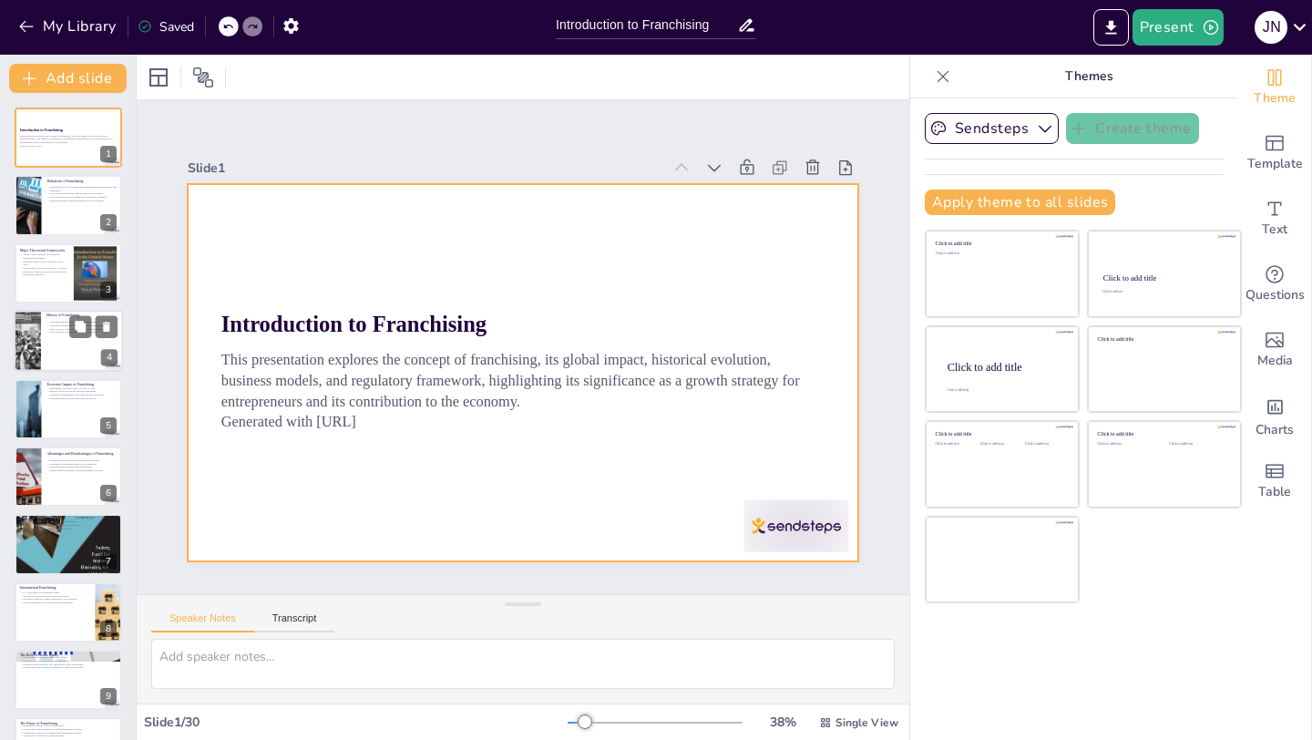
checkbox input "true"
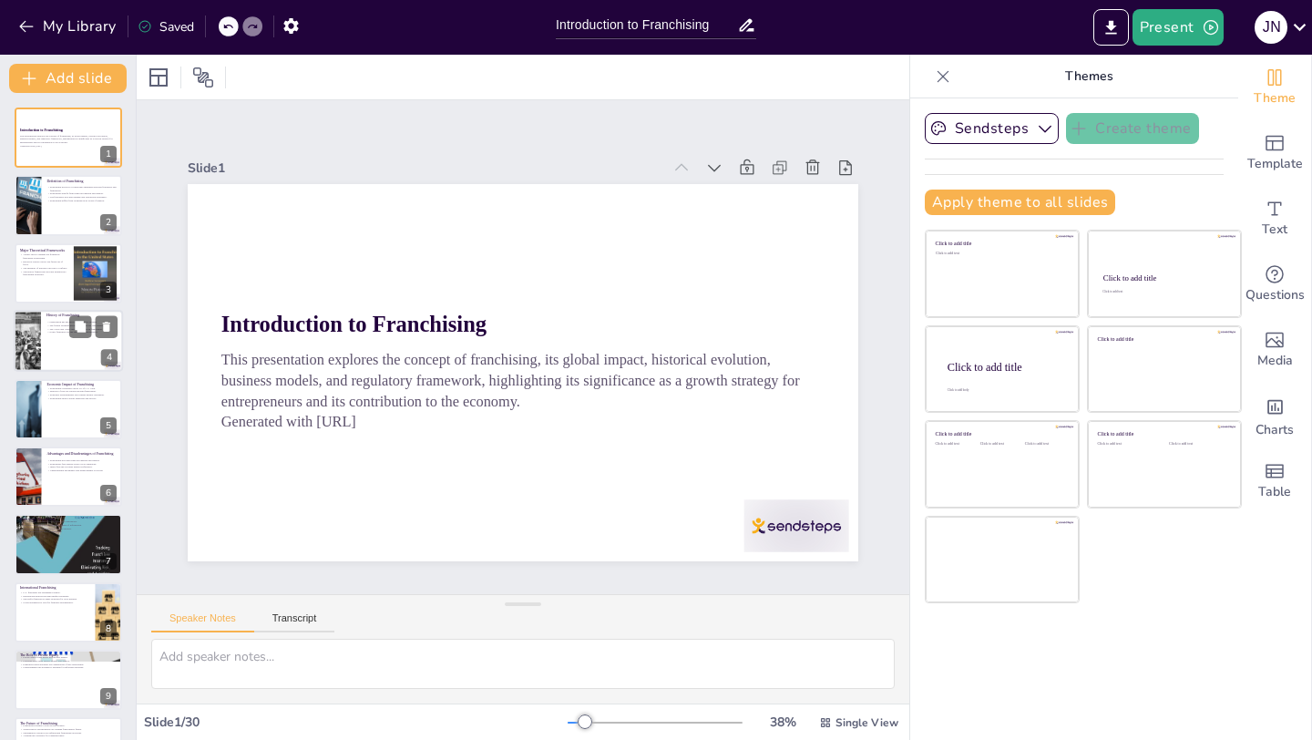
checkbox input "true"
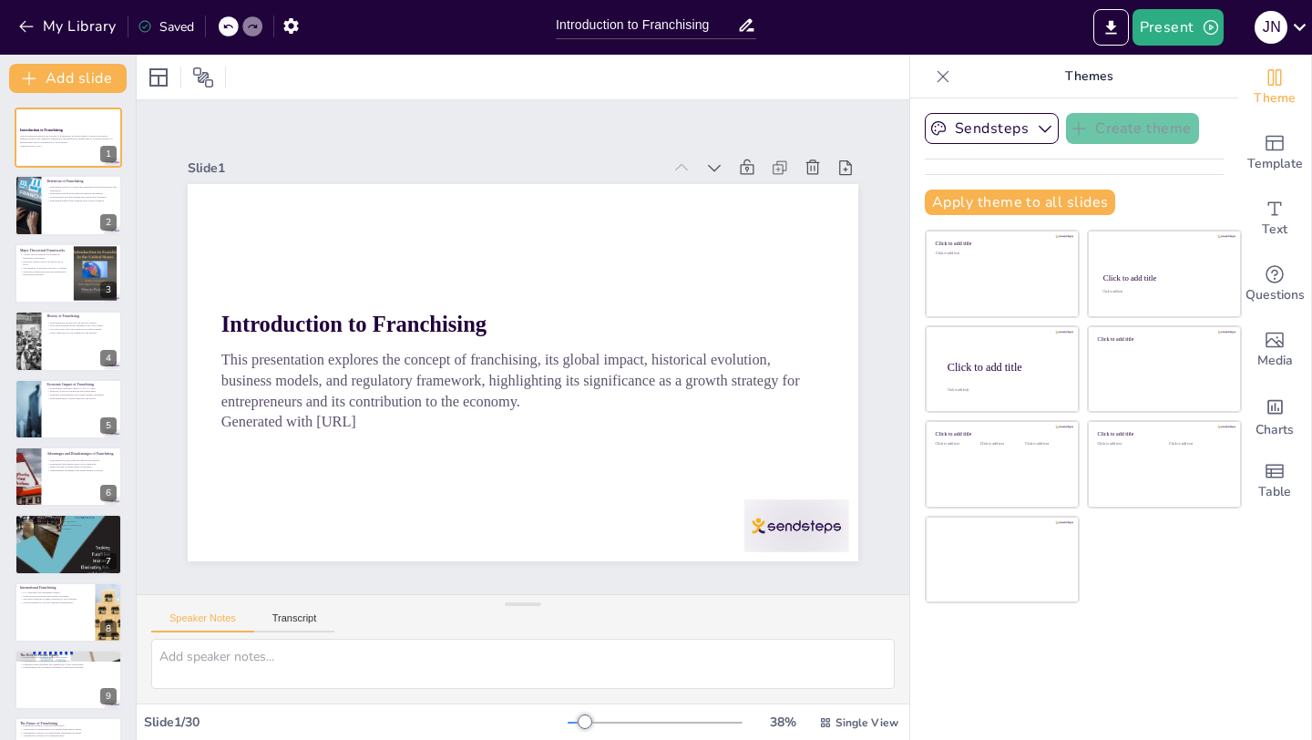
checkbox input "true"
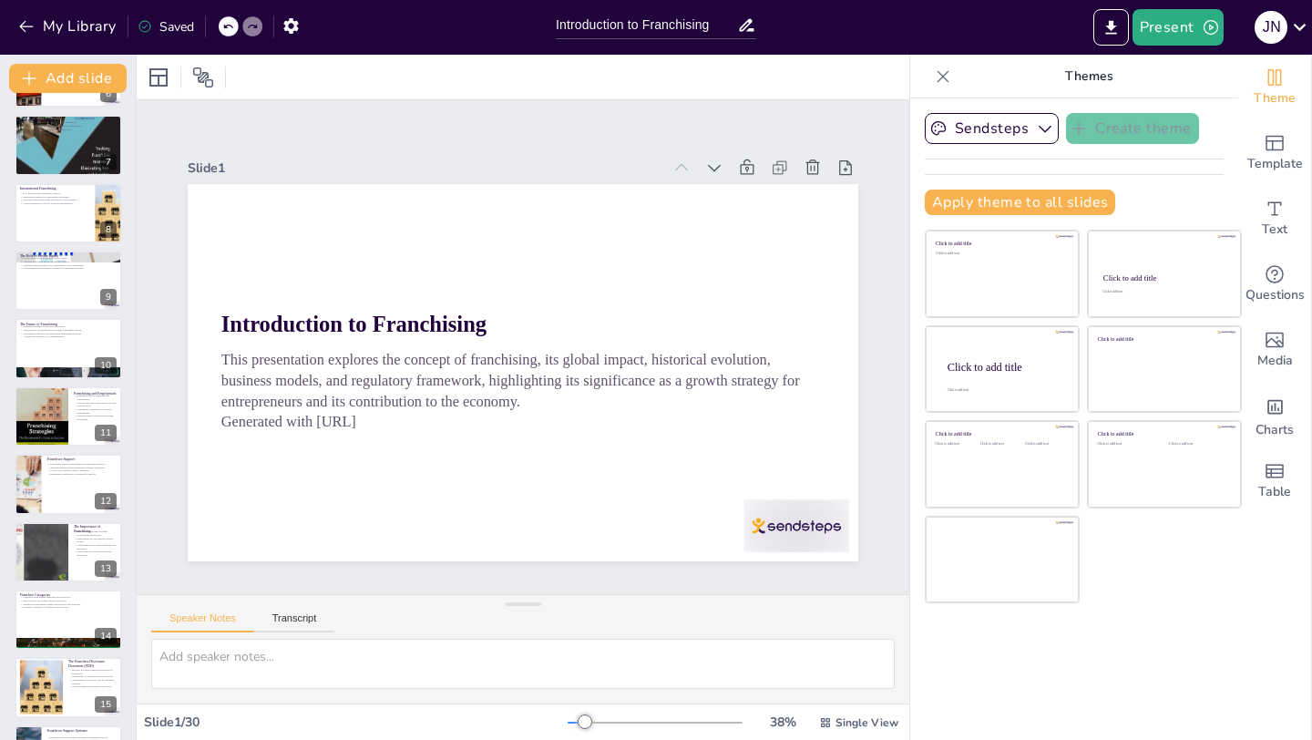
checkbox input "true"
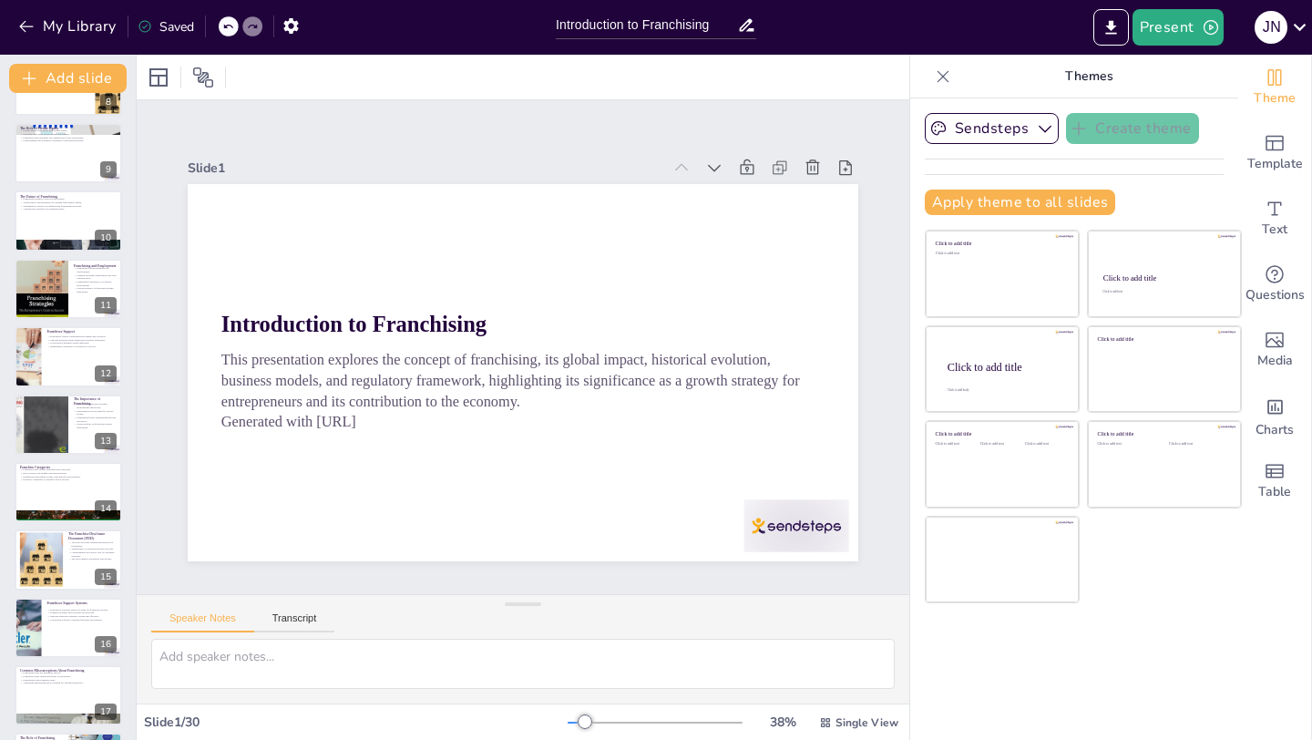
scroll to position [332, 0]
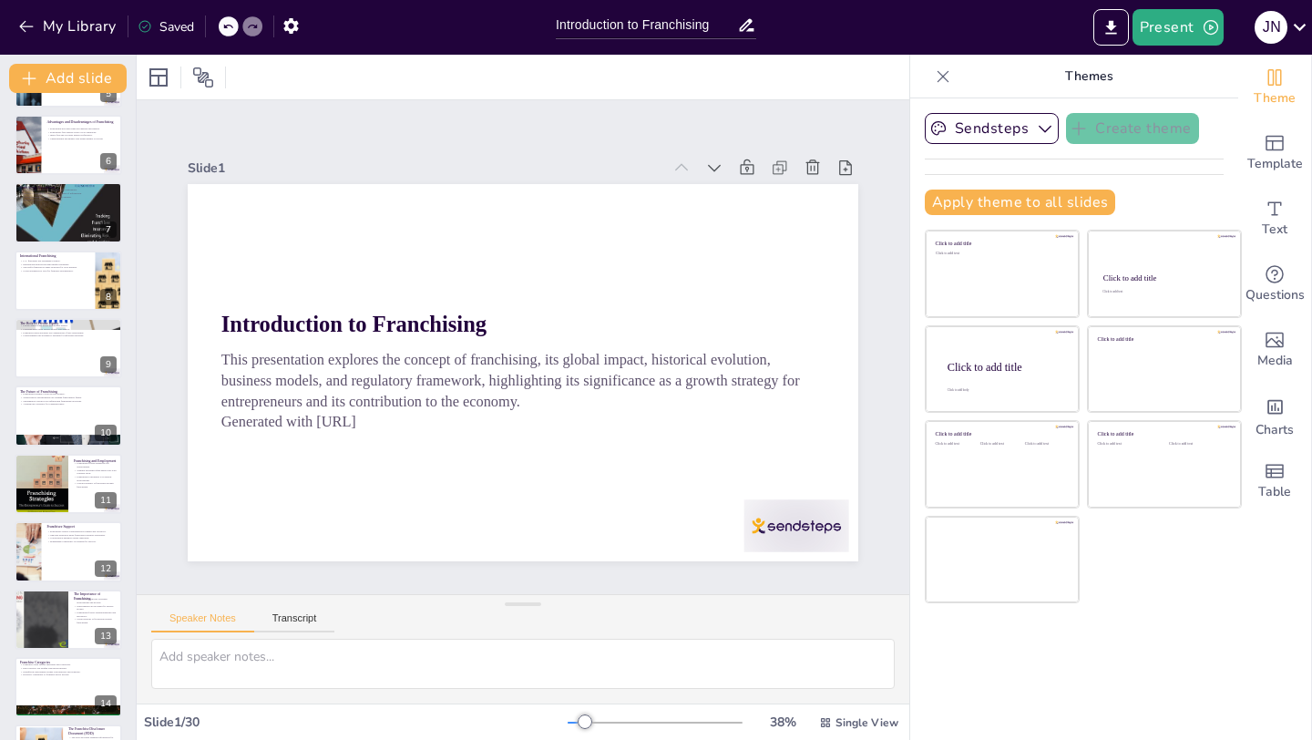
checkbox input "true"
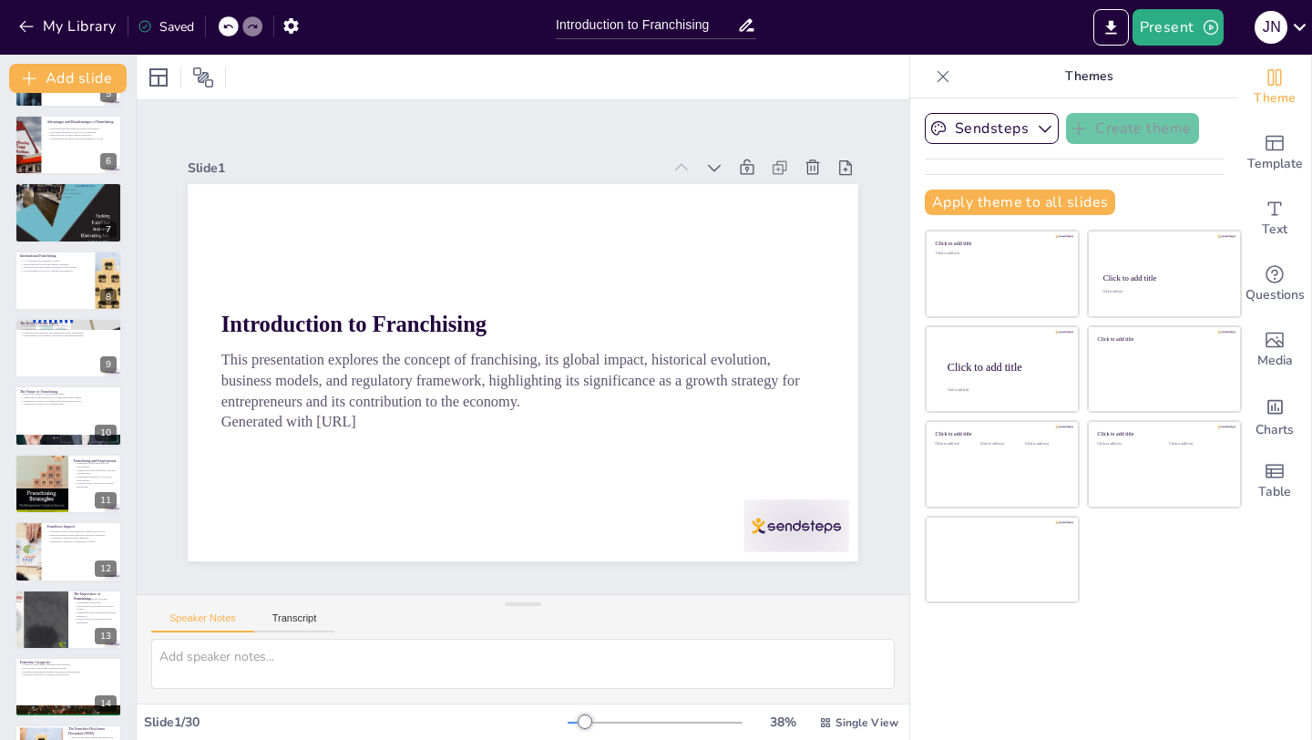
checkbox input "true"
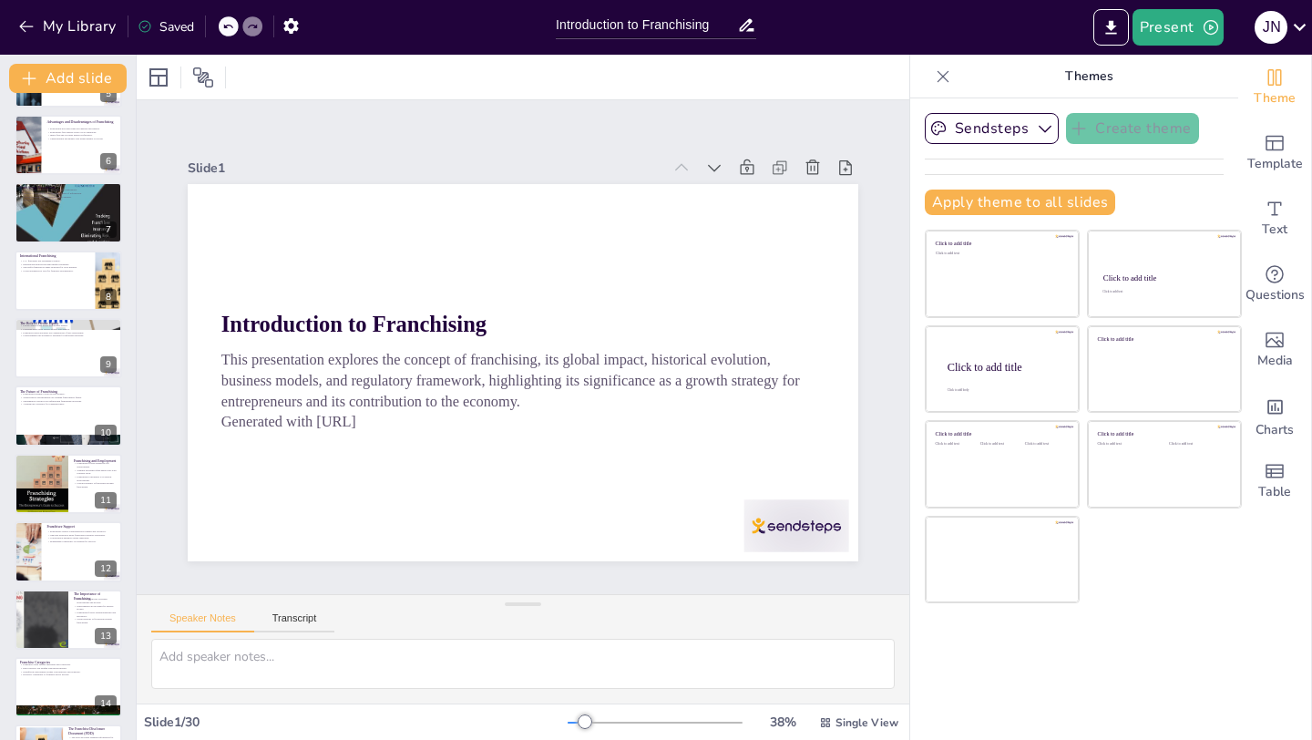
checkbox input "true"
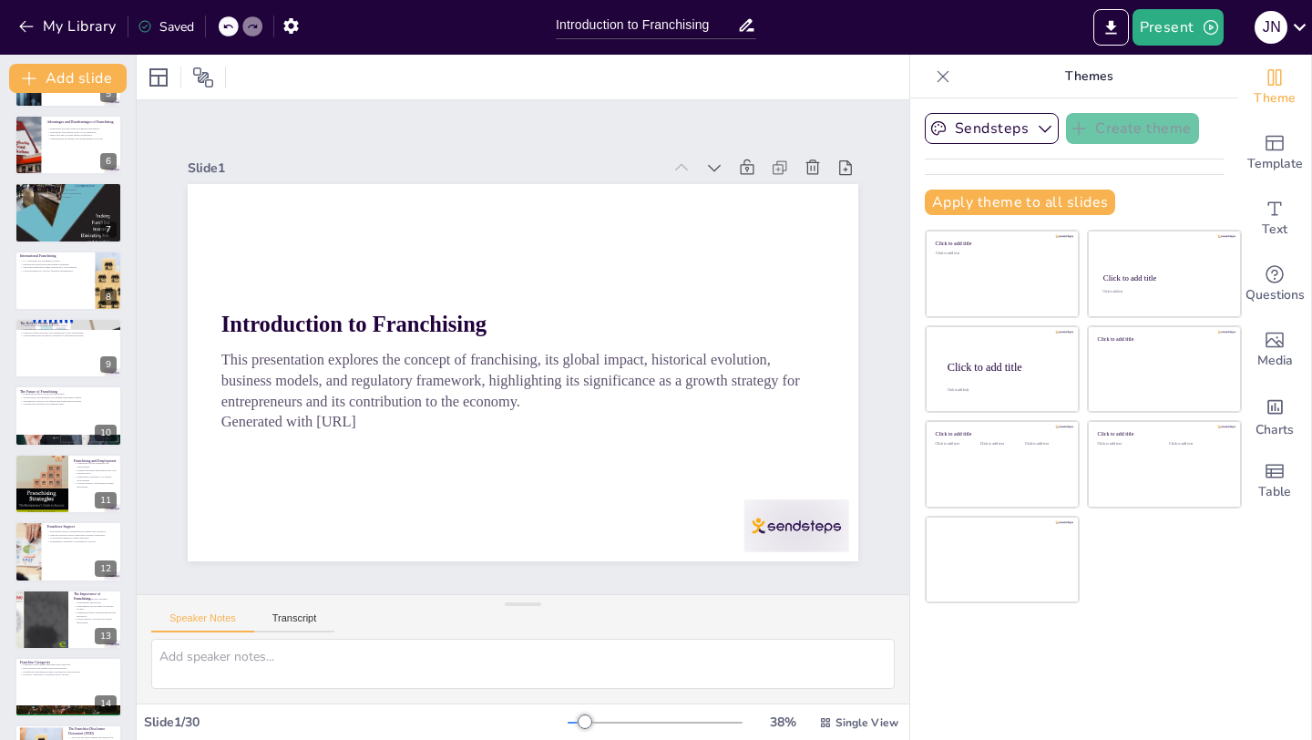
checkbox input "true"
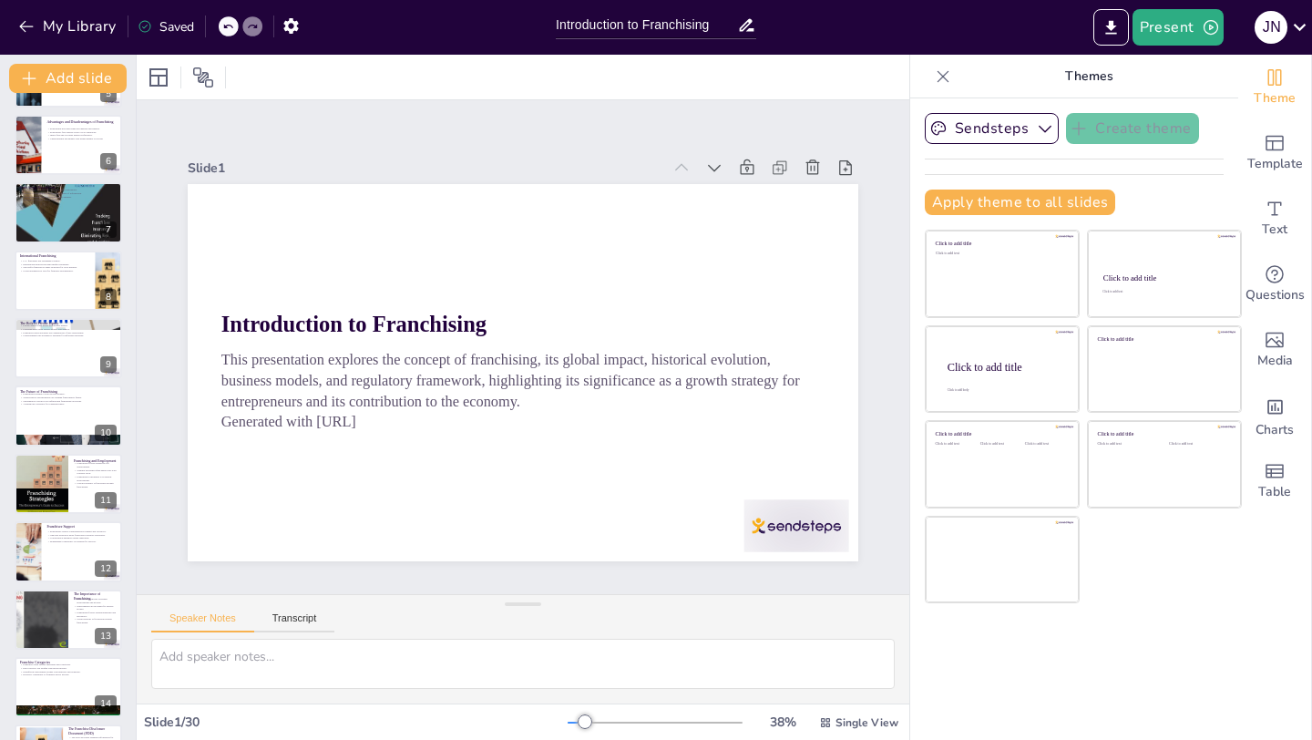
scroll to position [0, 0]
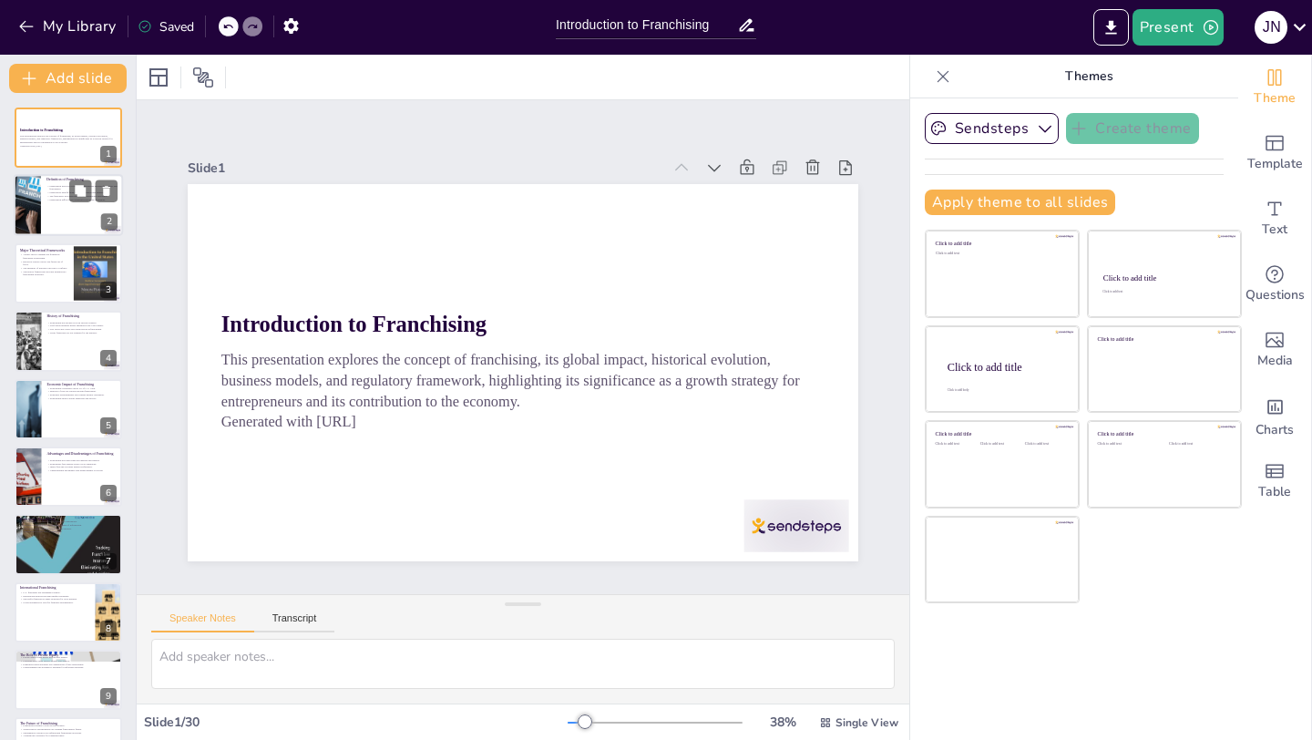
checkbox input "true"
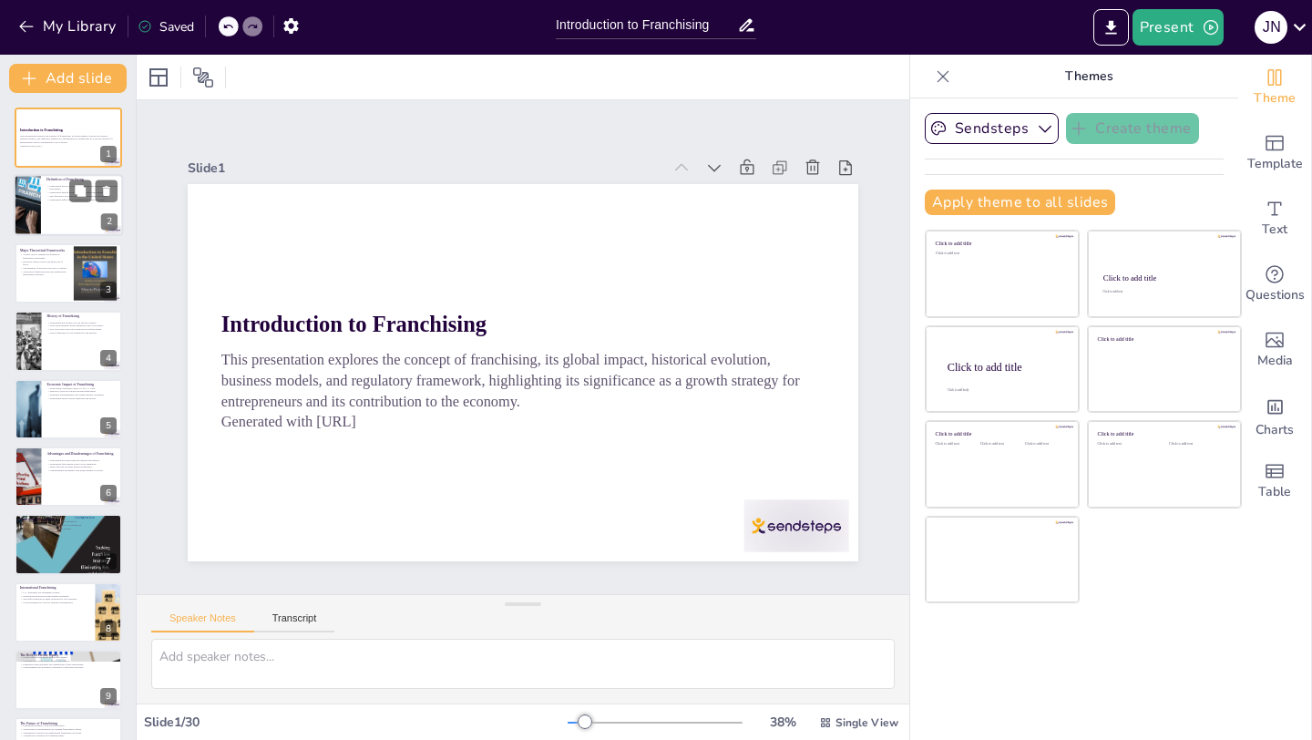
checkbox input "true"
click at [52, 216] on div at bounding box center [68, 206] width 109 height 62
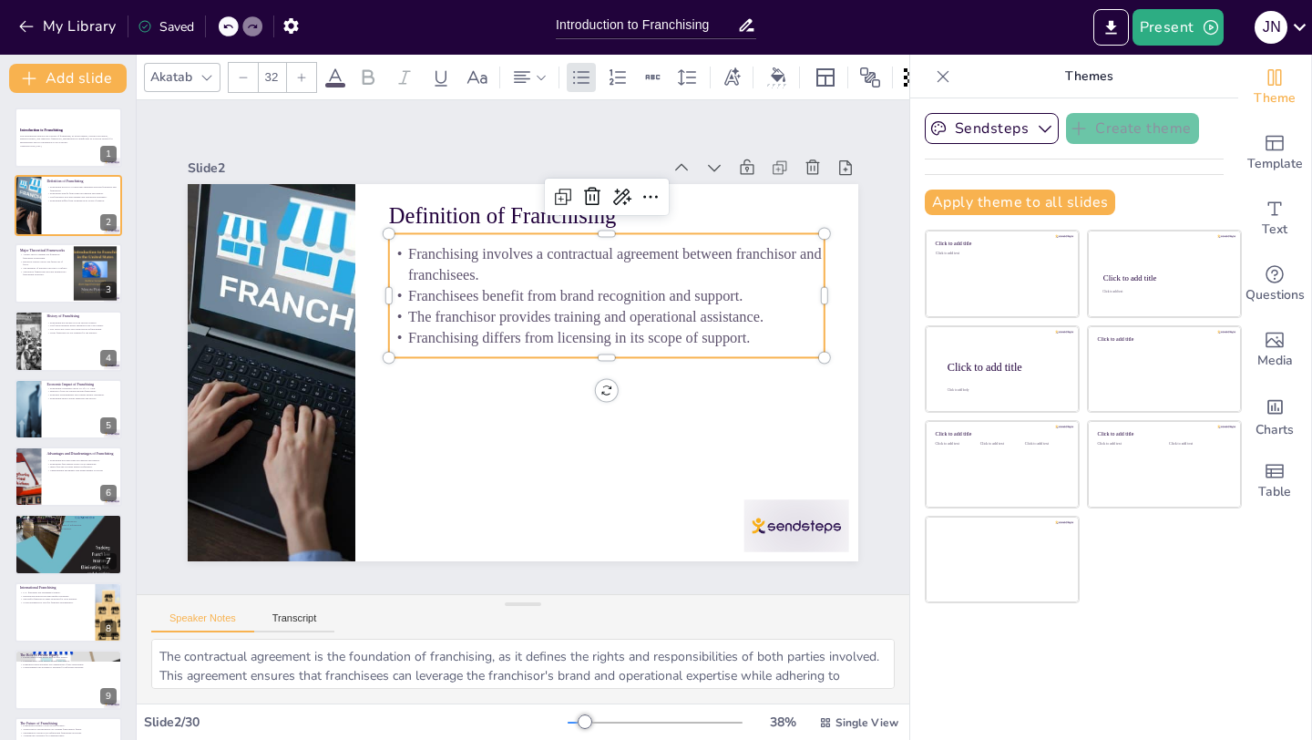
click at [447, 298] on p "Franchisees benefit from brand recognition and support." at bounding box center [611, 305] width 435 height 67
click at [48, 260] on p "Resource scarcity theory has fallen out of favor." at bounding box center [43, 263] width 49 height 6
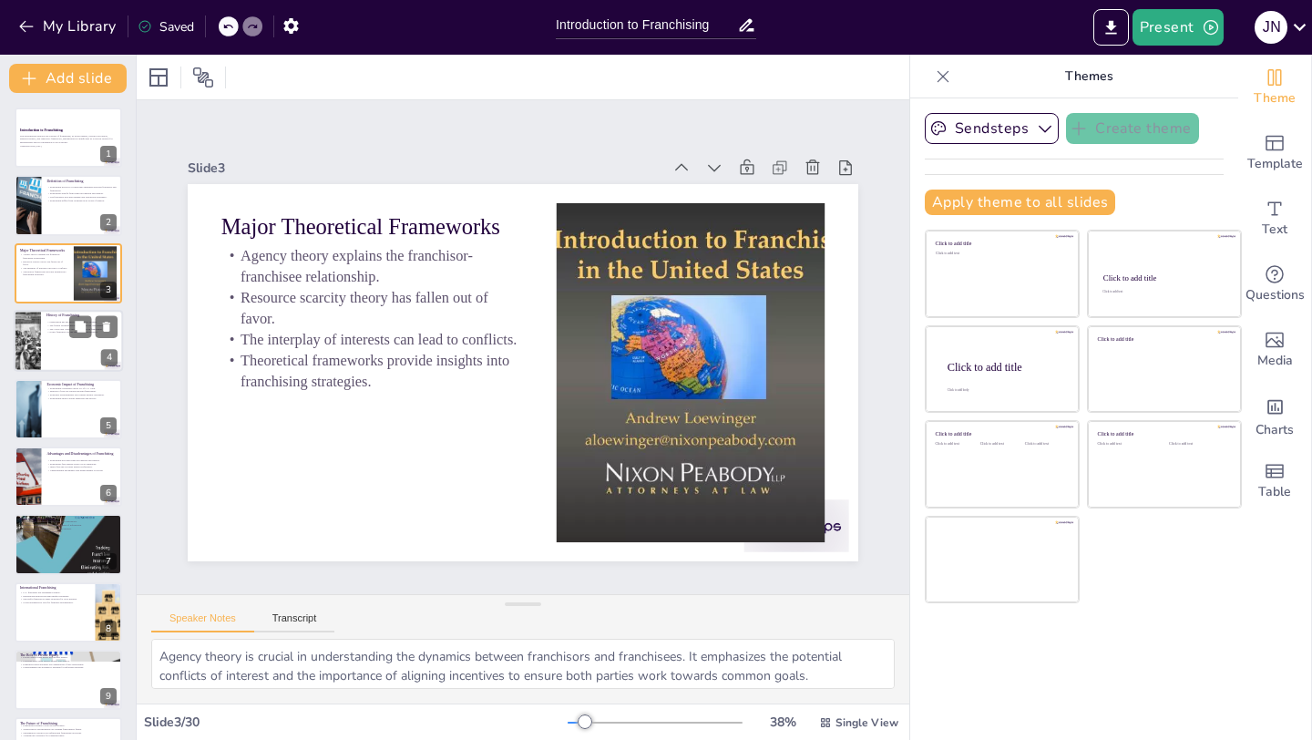
click at [64, 369] on div at bounding box center [68, 341] width 109 height 62
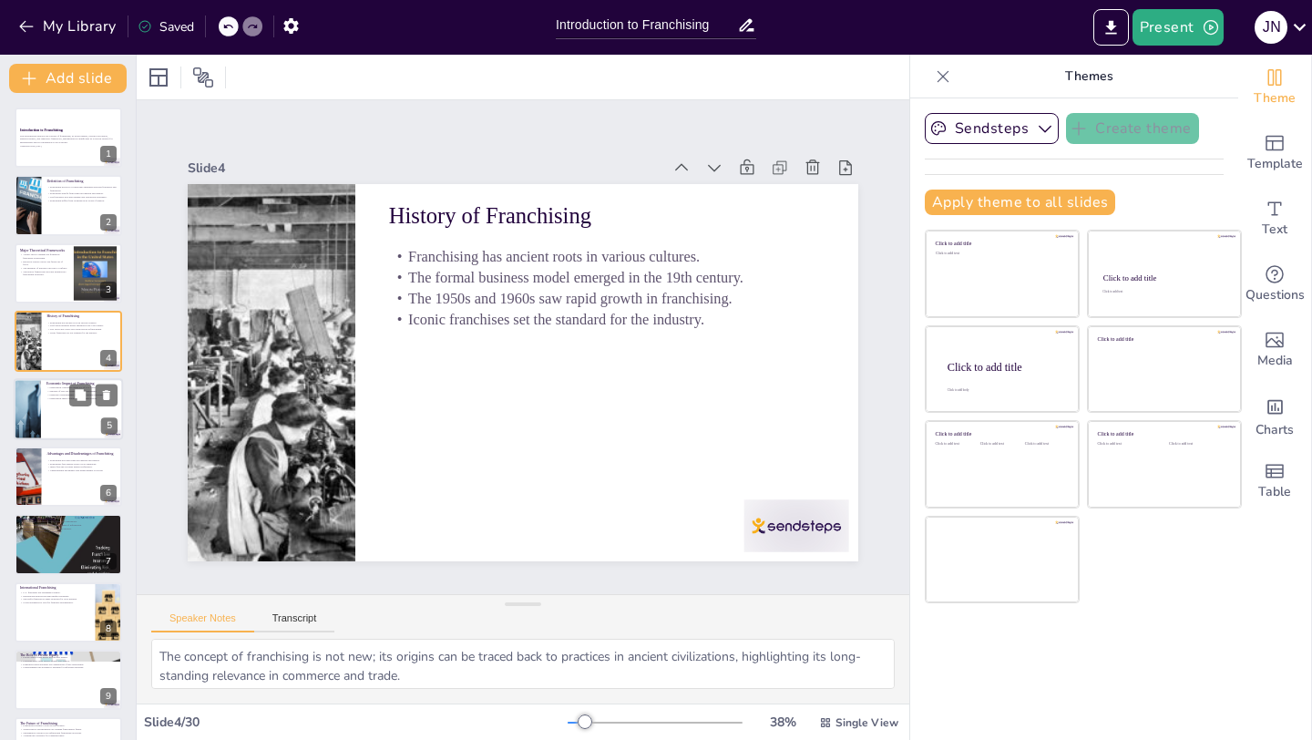
click at [39, 402] on div at bounding box center [27, 409] width 118 height 62
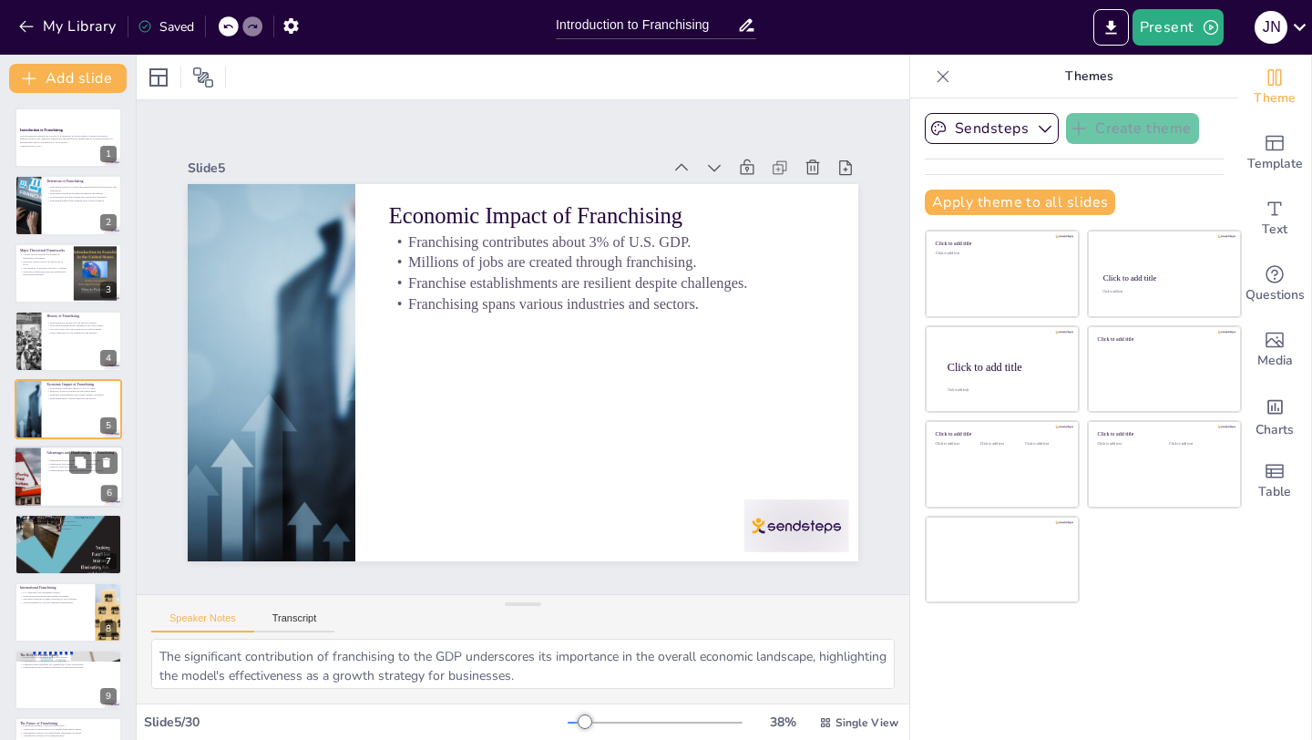
click at [58, 491] on div at bounding box center [68, 477] width 109 height 62
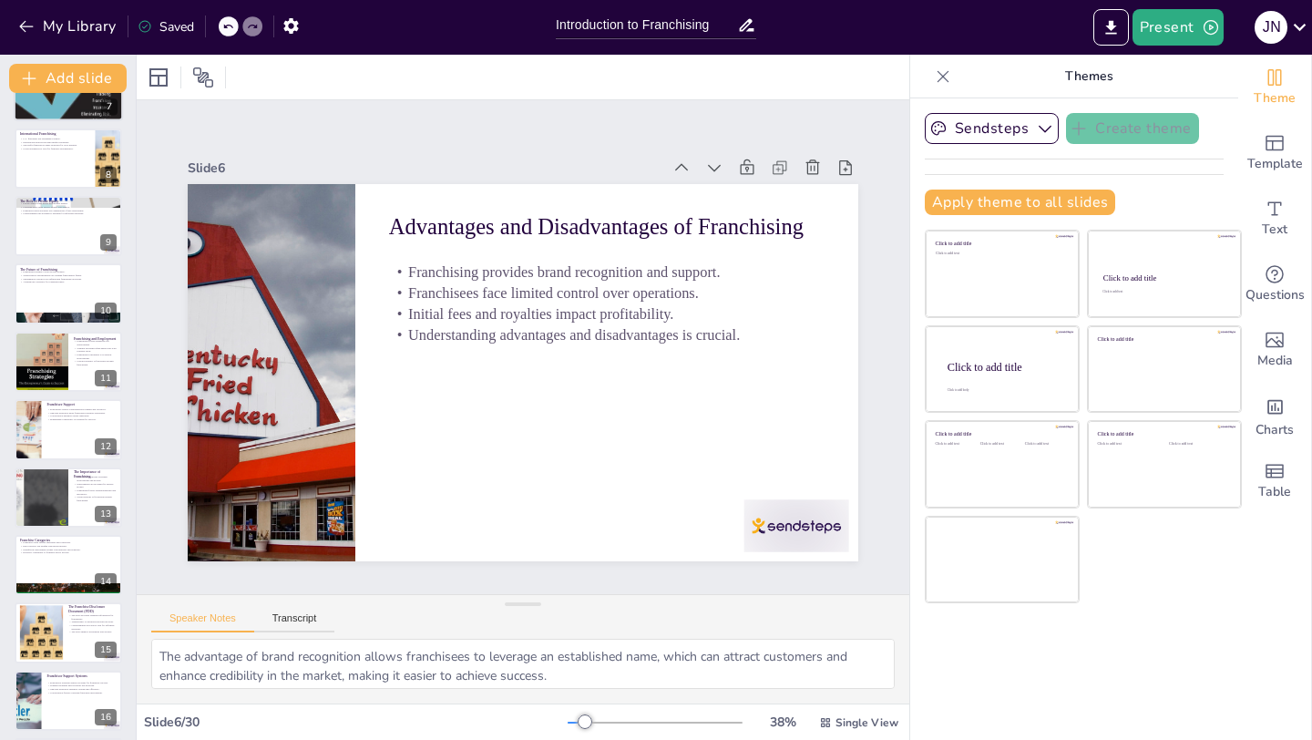
scroll to position [567, 0]
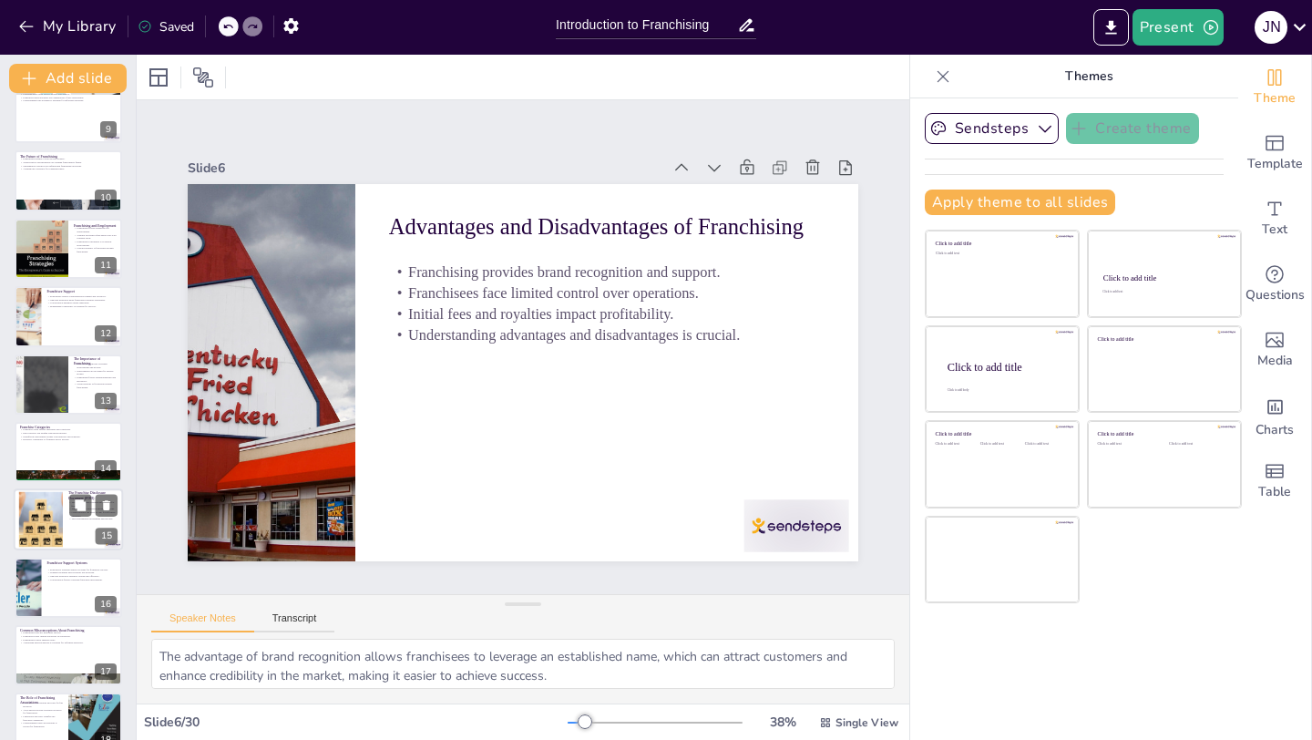
click at [48, 503] on div at bounding box center [41, 520] width 106 height 56
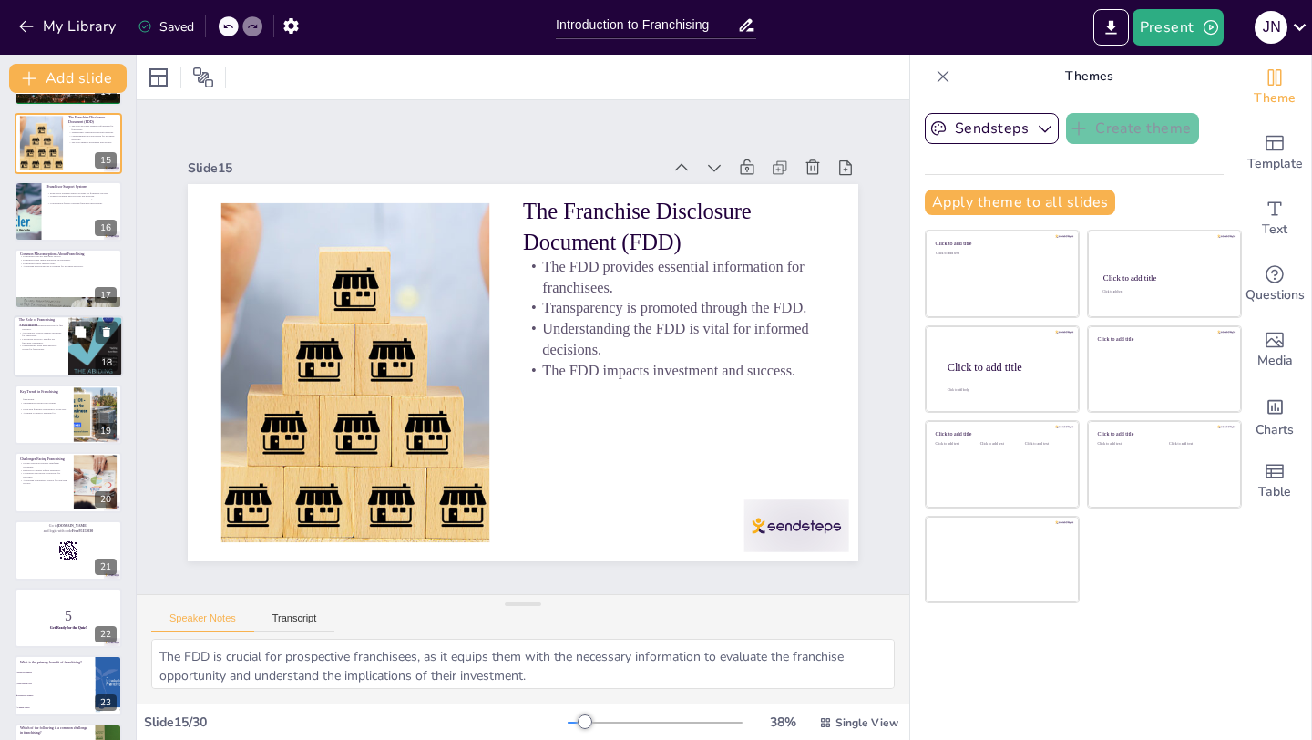
click at [40, 354] on div at bounding box center [68, 347] width 109 height 62
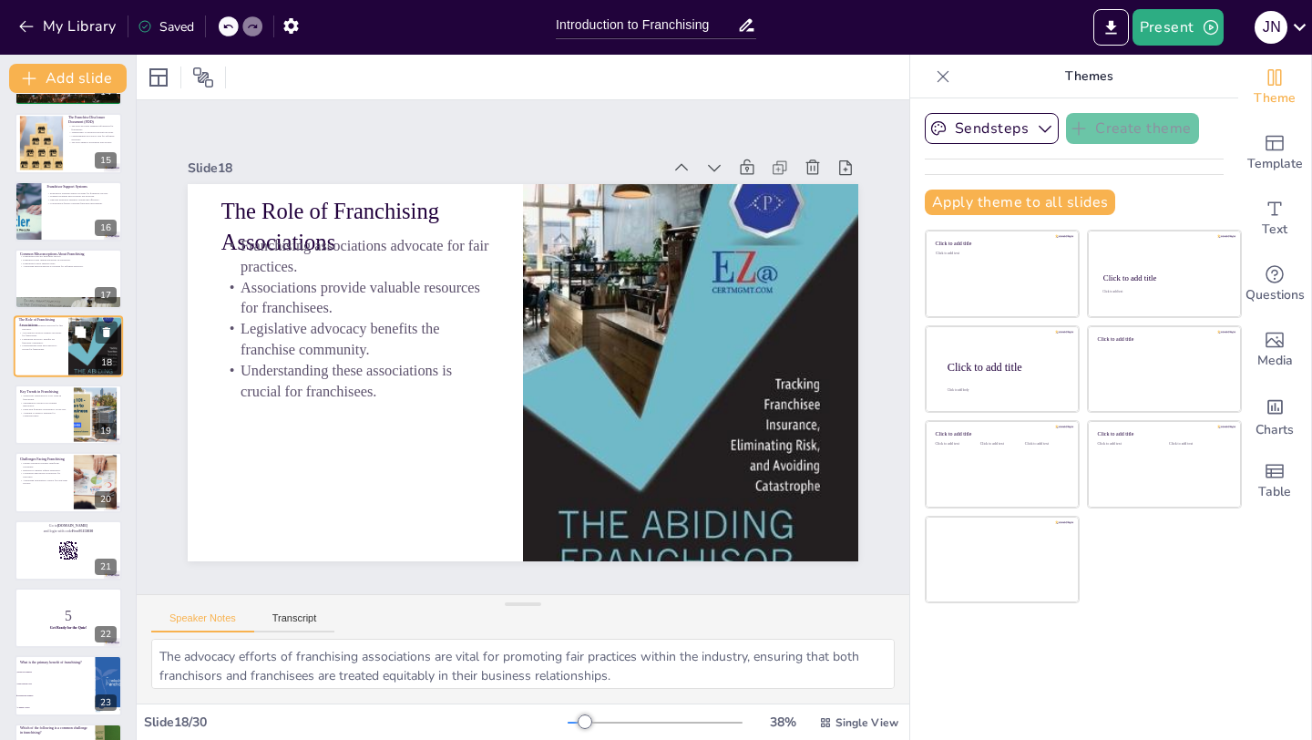
scroll to position [873, 0]
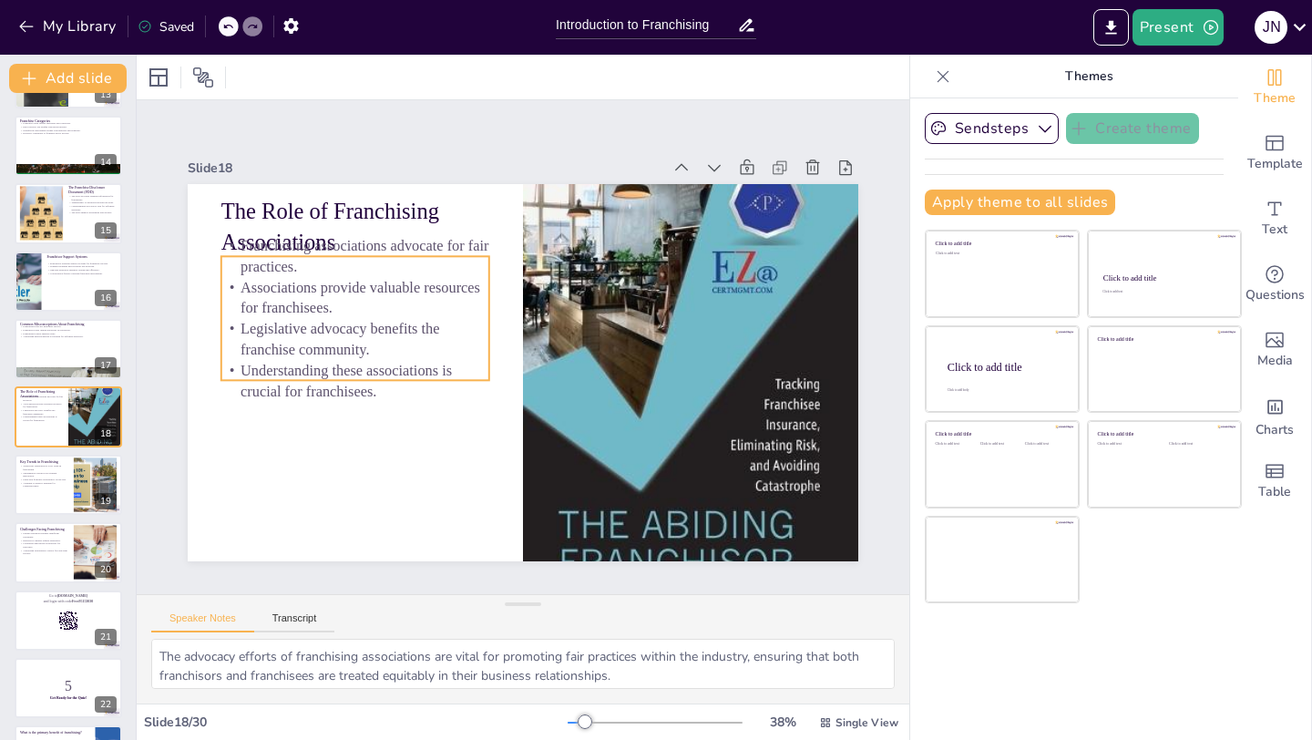
click at [283, 320] on p "Legislative advocacy benefits the franchise community." at bounding box center [355, 340] width 268 height 42
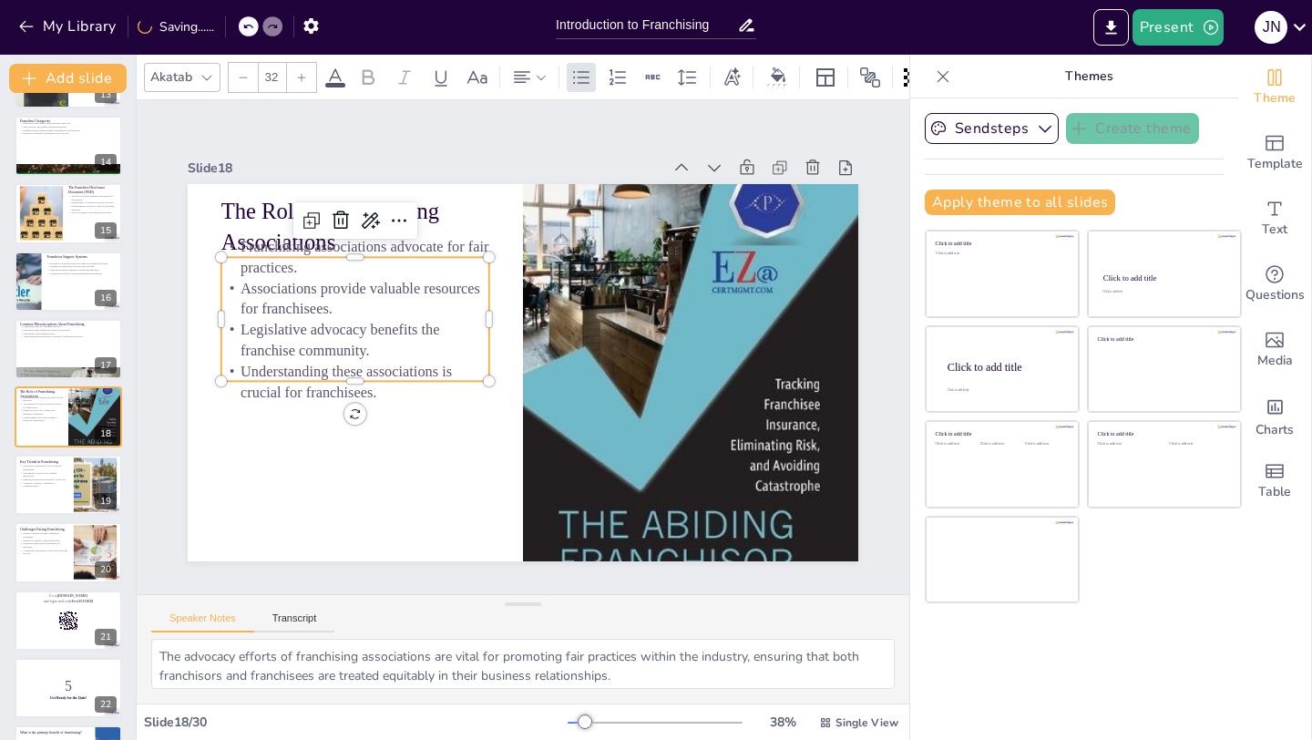
click at [319, 258] on p "Franchising associations advocate for fair practices." at bounding box center [355, 257] width 268 height 42
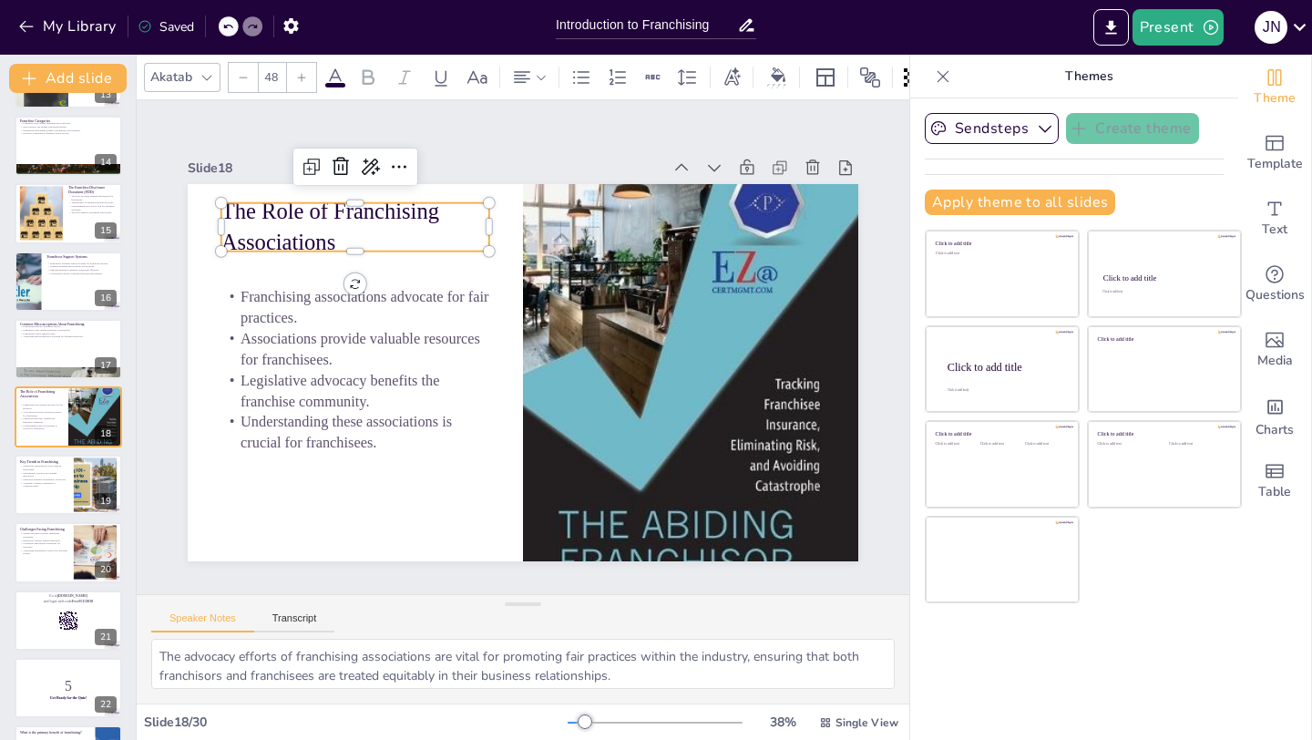
click at [343, 239] on p "The Role of Franchising Associations" at bounding box center [383, 194] width 275 height 117
click at [22, 487] on div at bounding box center [68, 485] width 109 height 62
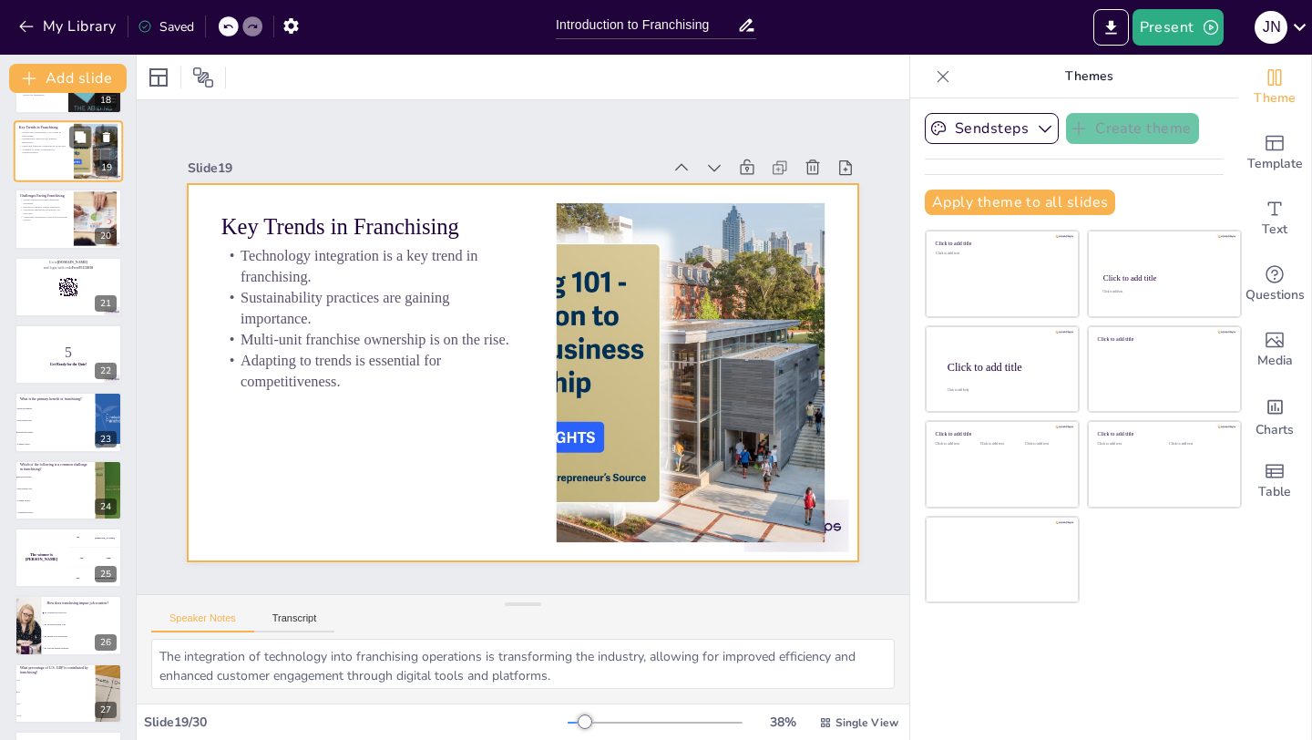
scroll to position [1347, 0]
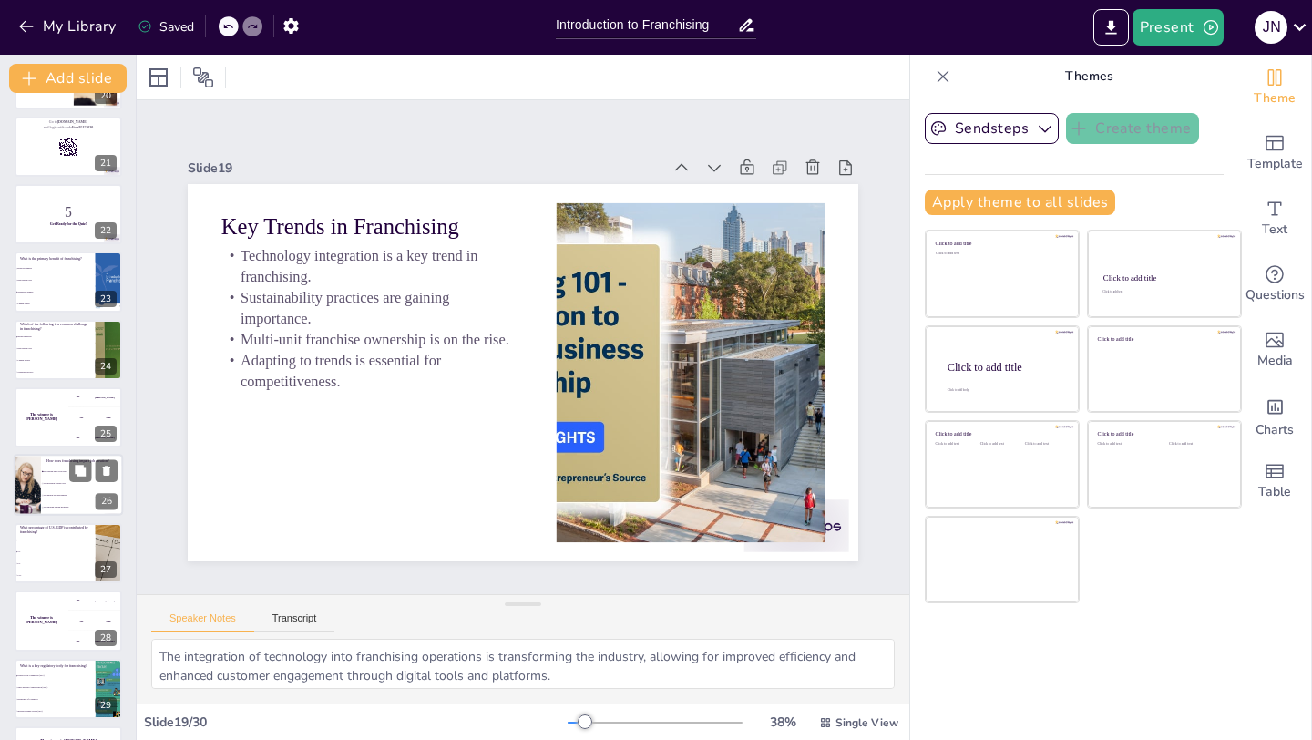
click at [56, 480] on li "By increasing startup costs" at bounding box center [82, 484] width 82 height 12
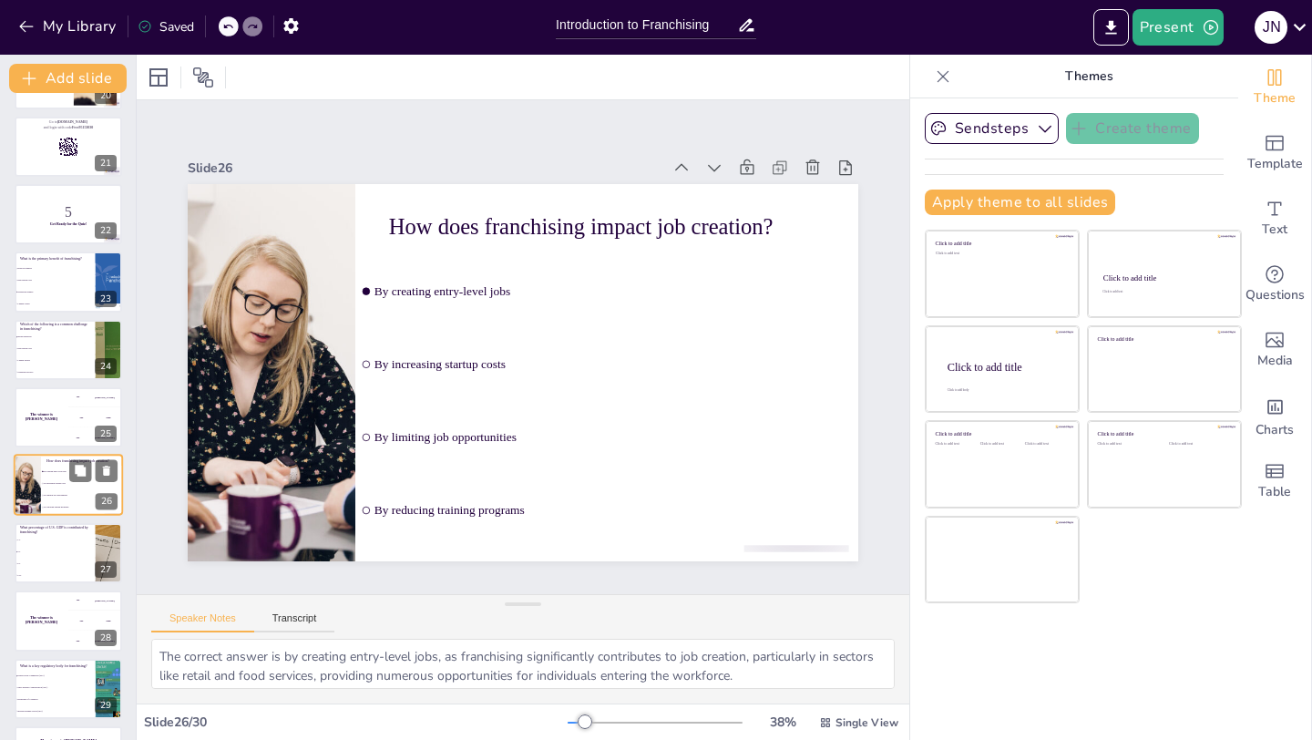
scroll to position [1408, 0]
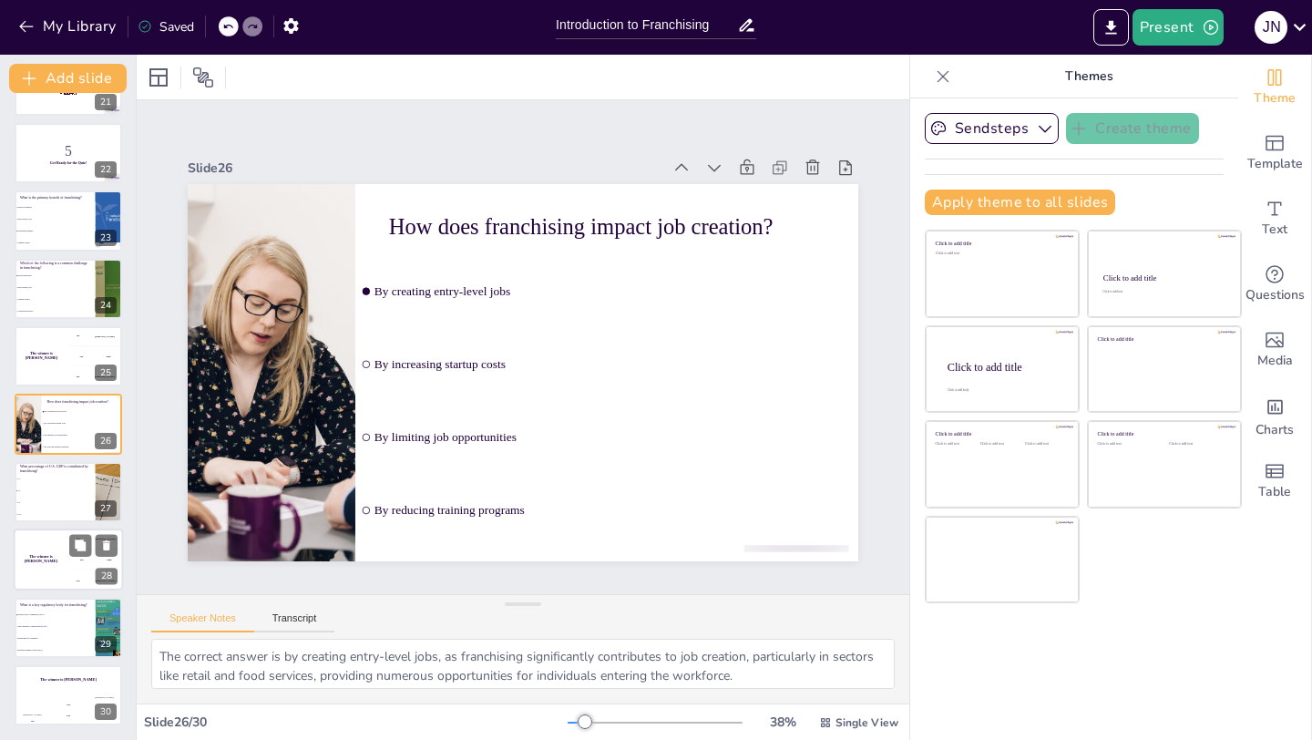
click at [38, 566] on div "The winner is [PERSON_NAME]" at bounding box center [41, 559] width 55 height 62
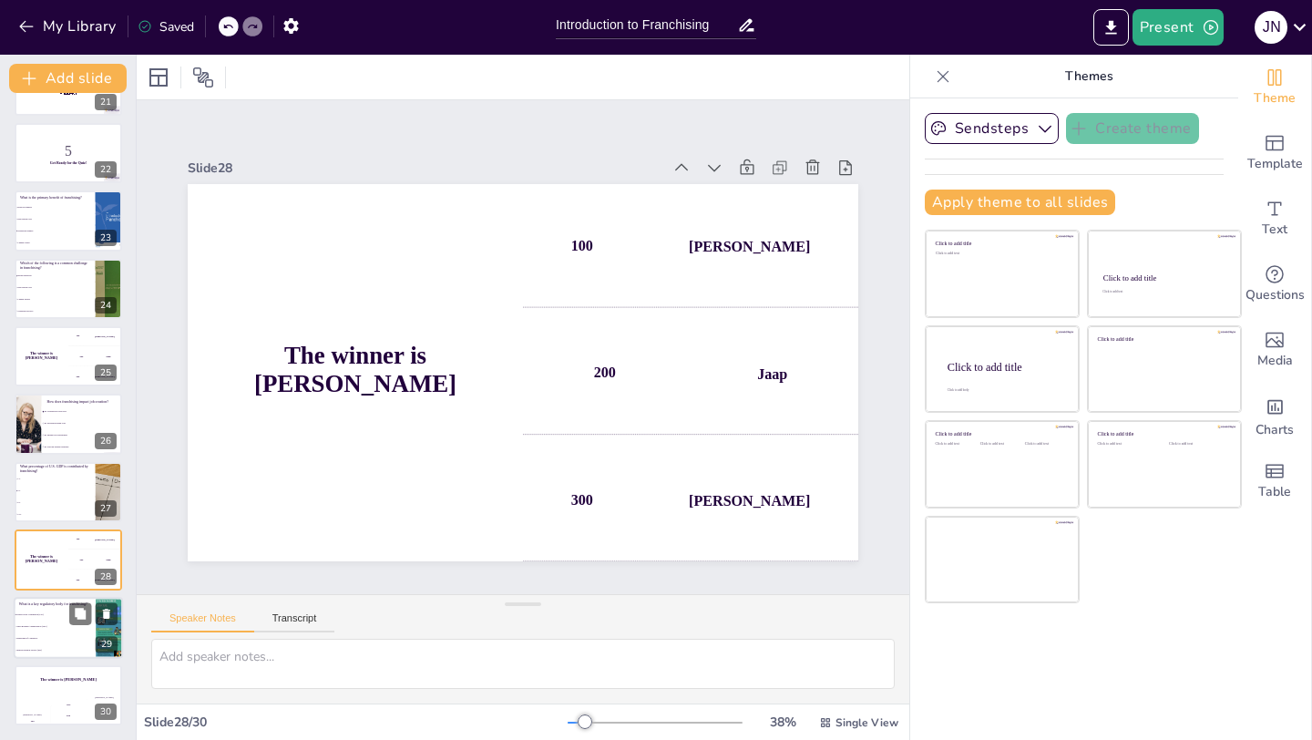
click at [50, 620] on li "Small Business Administration (SBA)" at bounding box center [55, 626] width 82 height 12
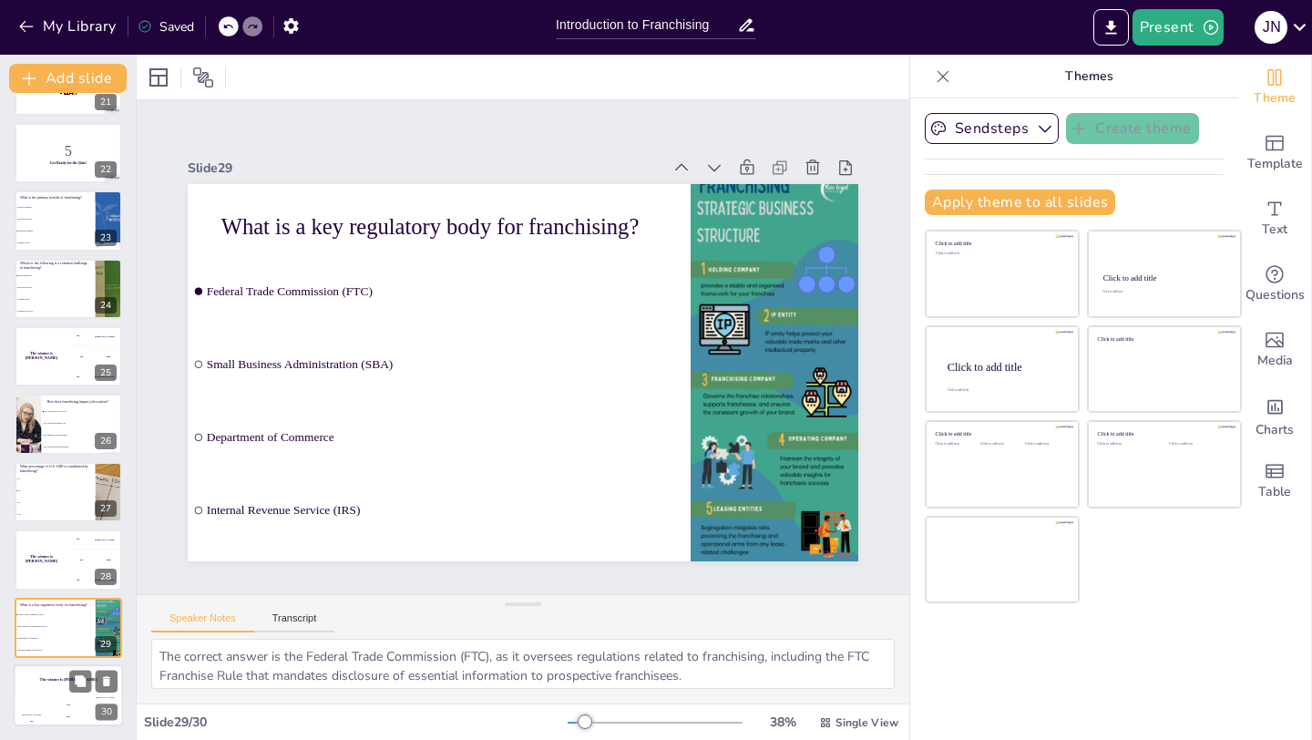
click at [44, 685] on div "The winner is [PERSON_NAME]" at bounding box center [68, 679] width 109 height 31
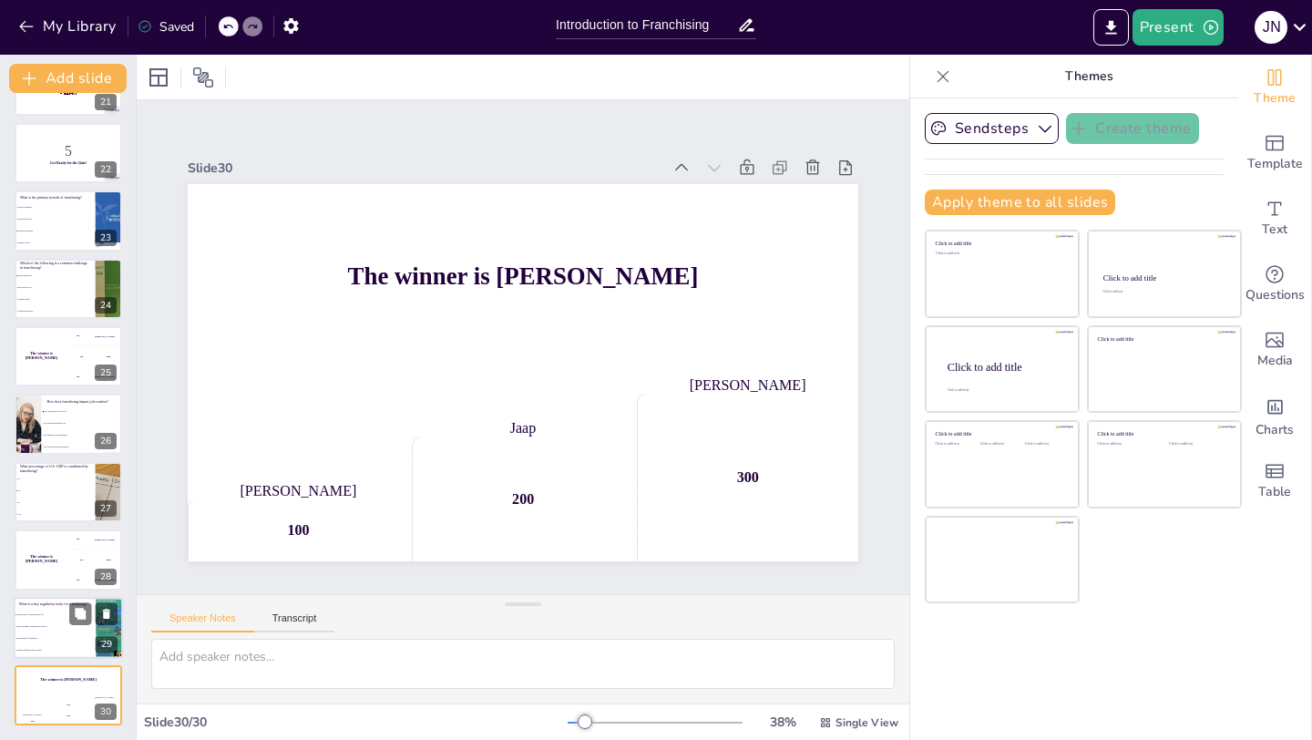
click at [59, 628] on li "Small Business Administration (SBA)" at bounding box center [55, 626] width 82 height 12
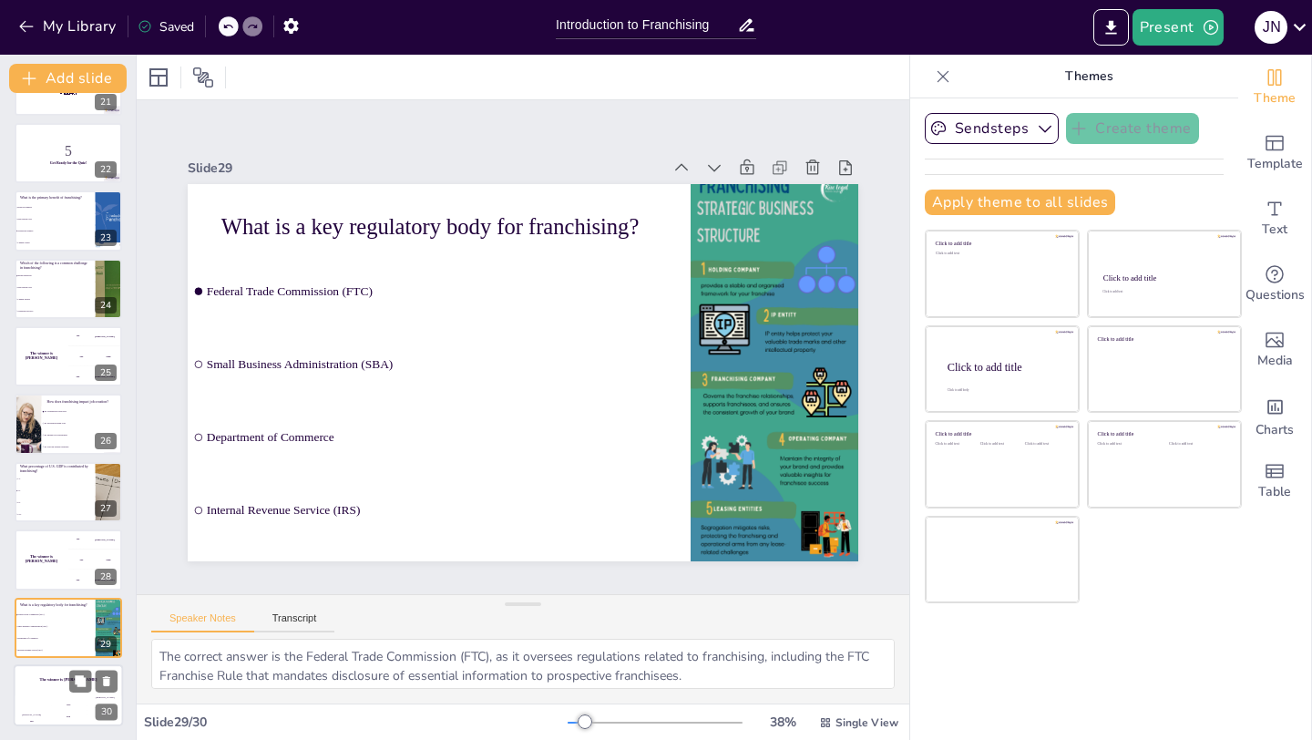
click at [57, 699] on div "Jaap 200" at bounding box center [68, 710] width 36 height 31
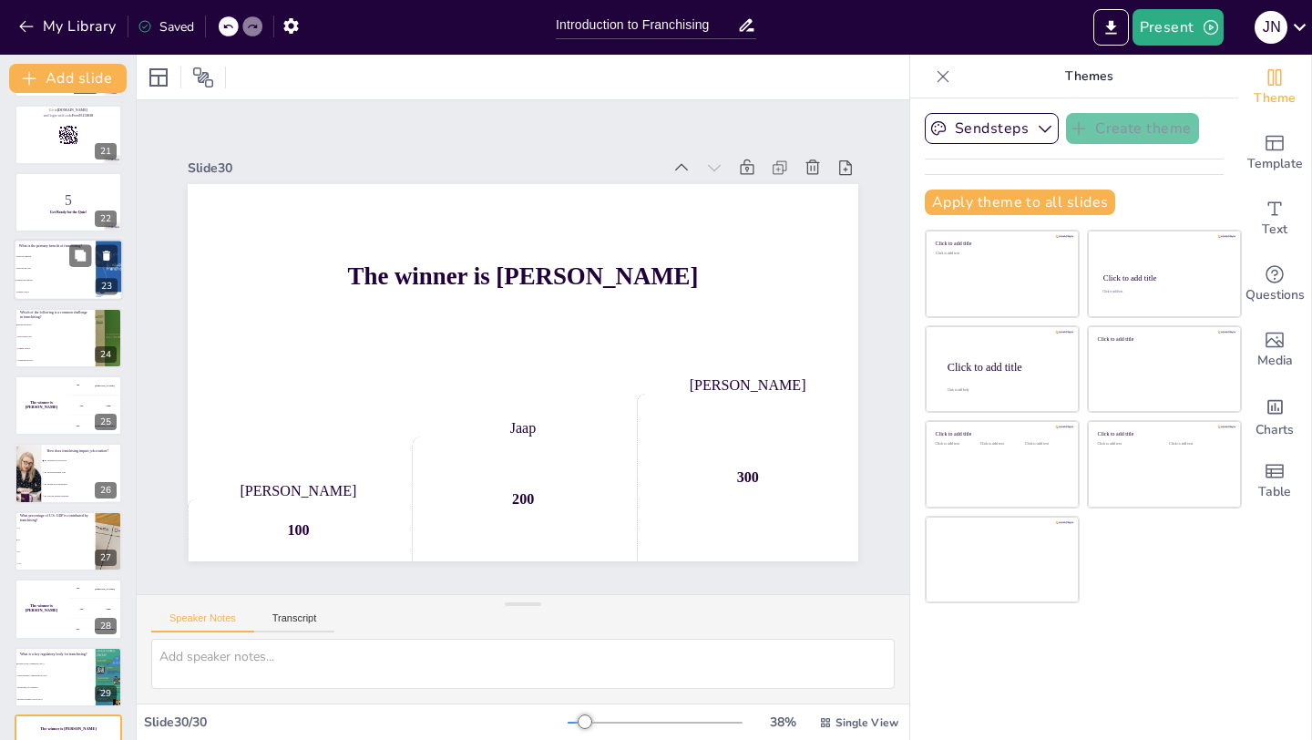
click at [59, 240] on div "What is the primary benefit of franchising? Brand recognition High startup cost…" at bounding box center [68, 240] width 109 height 0
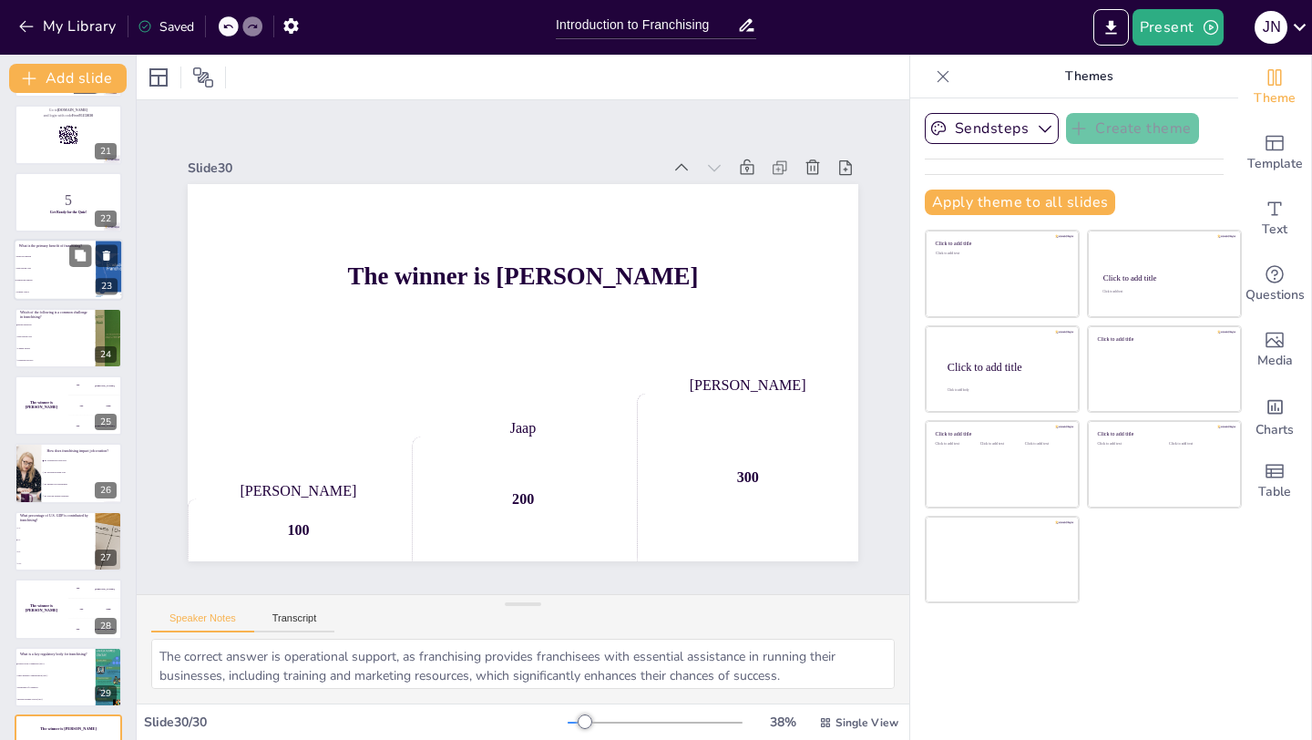
scroll to position [1212, 0]
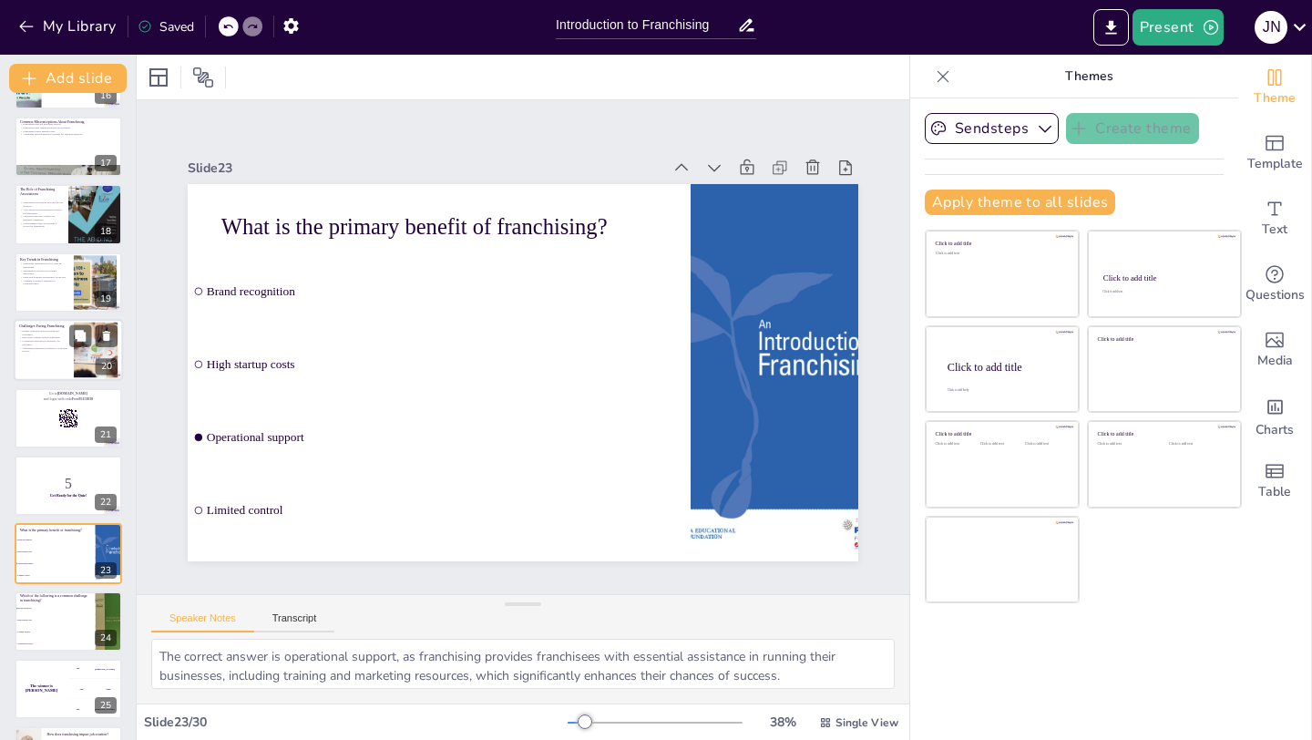
click at [47, 343] on p "Continuous innovation is necessary for relevance." at bounding box center [43, 343] width 49 height 6
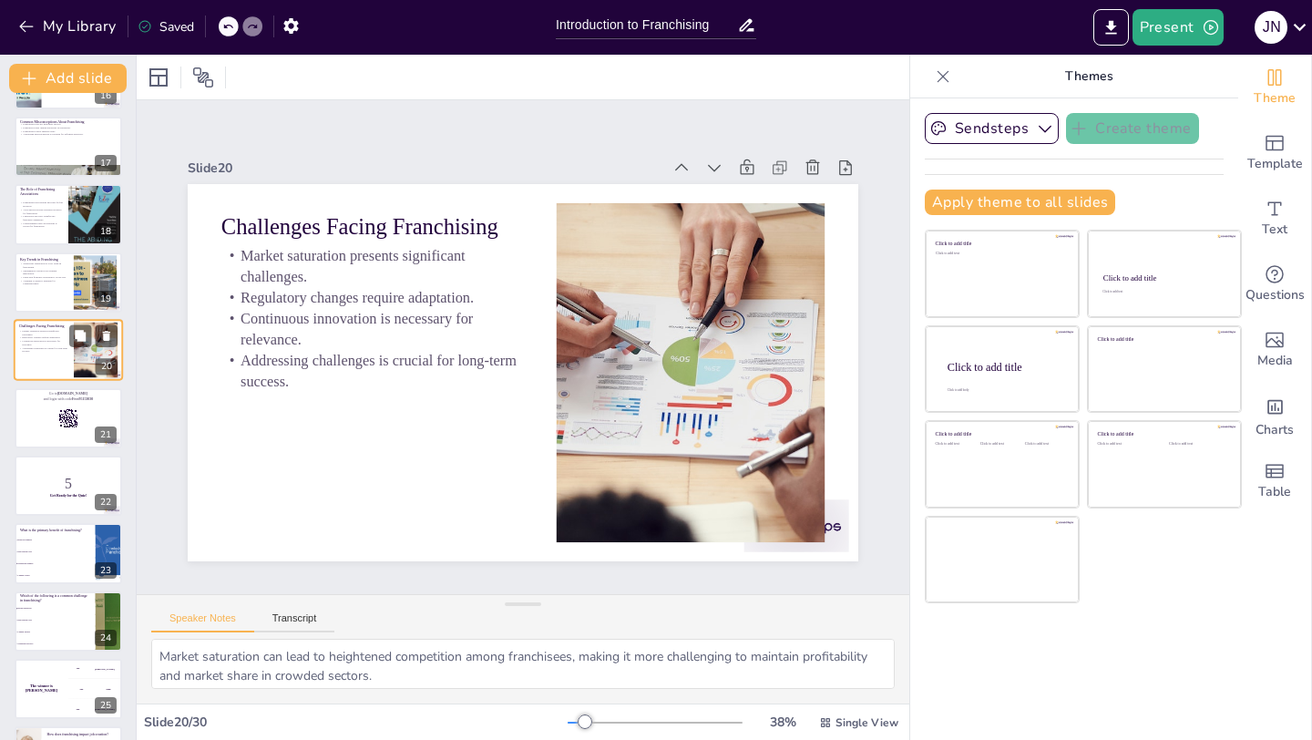
scroll to position [1009, 0]
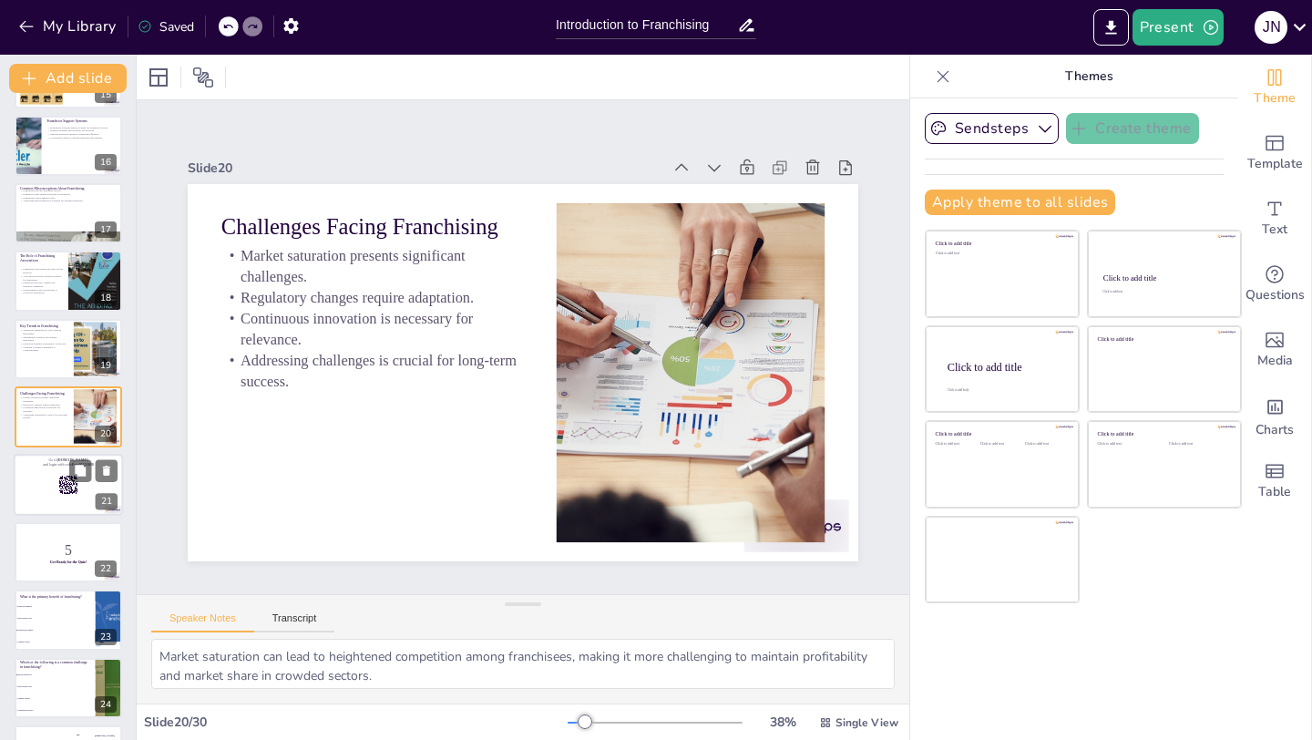
click at [57, 470] on div at bounding box center [68, 485] width 109 height 62
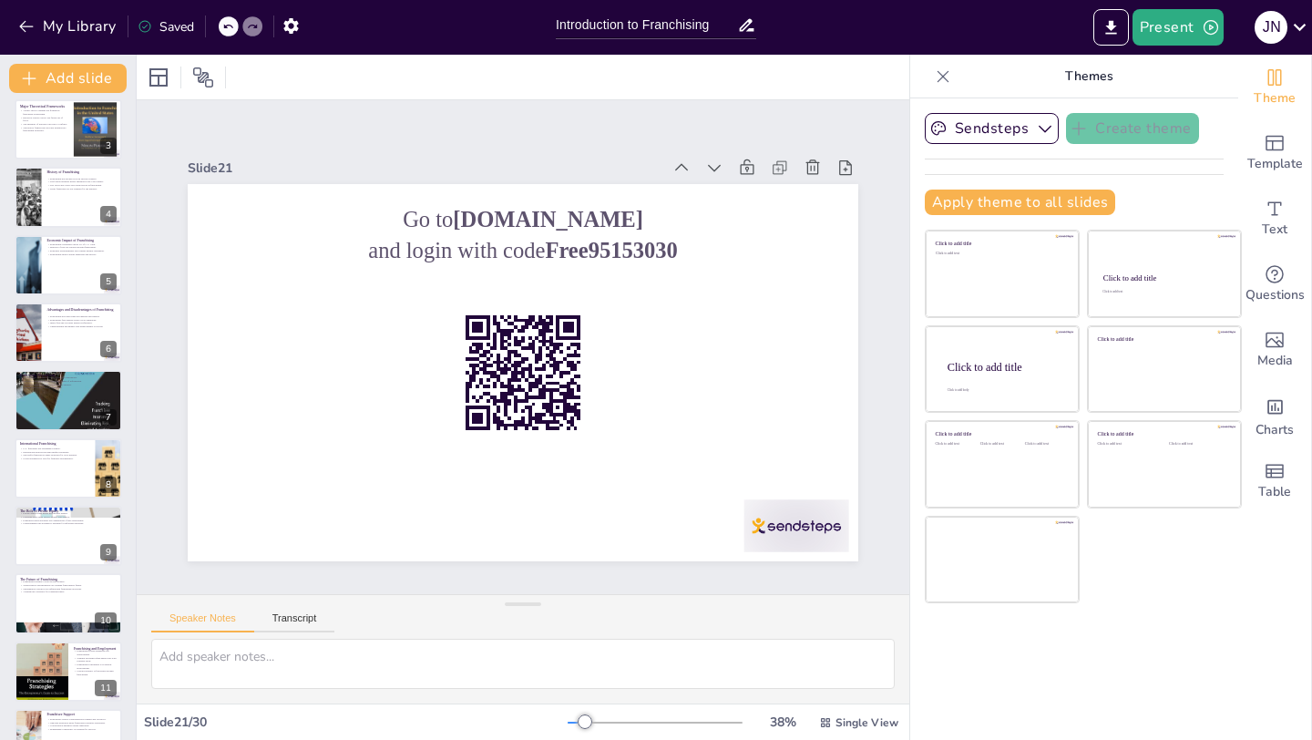
scroll to position [0, 0]
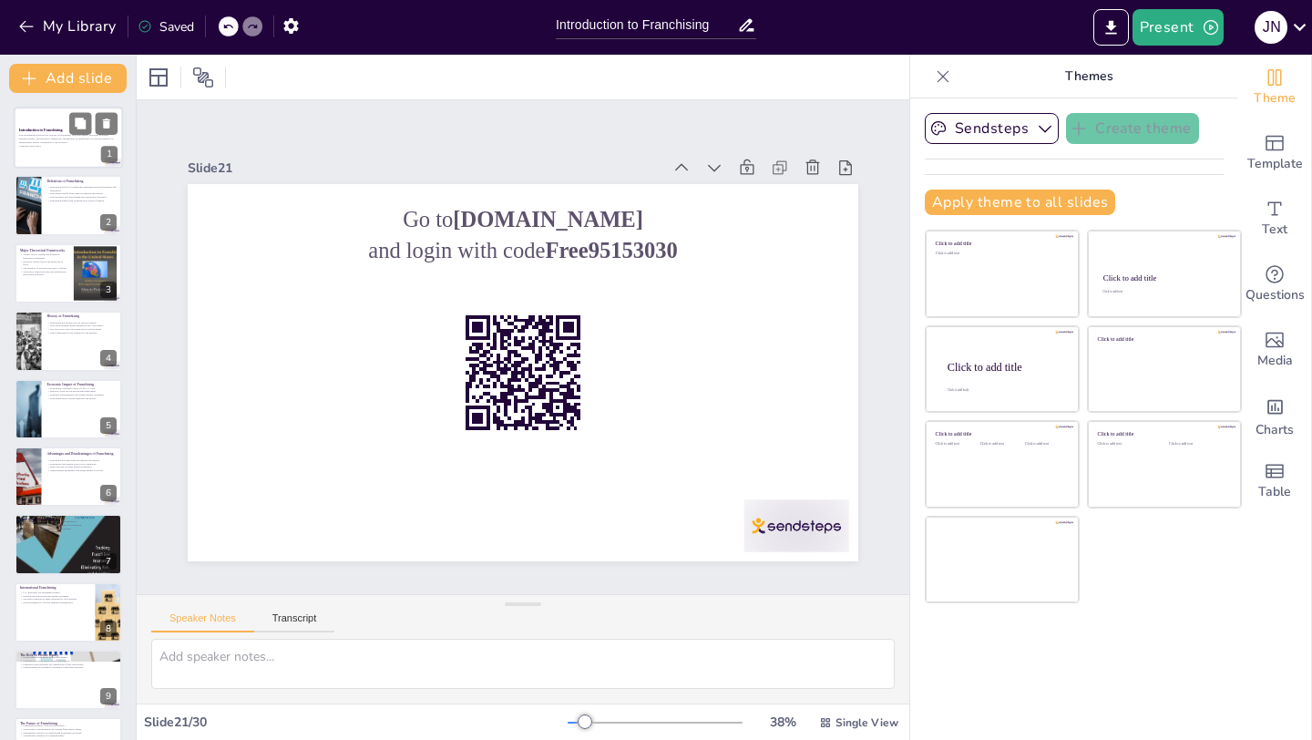
click at [36, 159] on div at bounding box center [68, 138] width 109 height 62
